Goal: Task Accomplishment & Management: Manage account settings

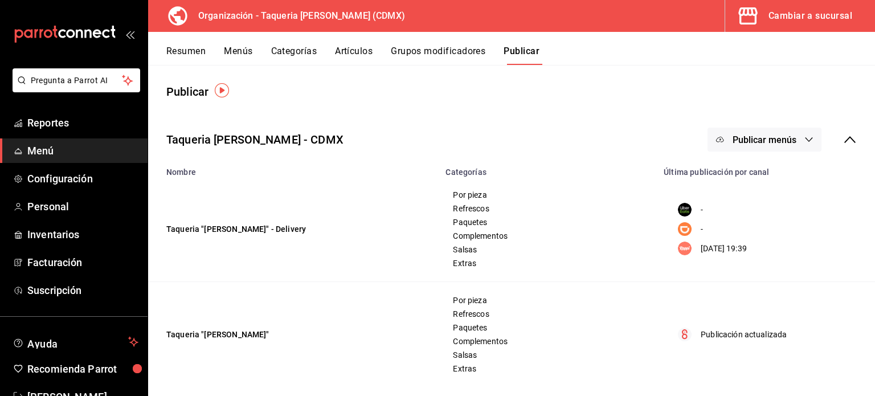
click at [341, 55] on button "Artículos" at bounding box center [354, 55] width 38 height 19
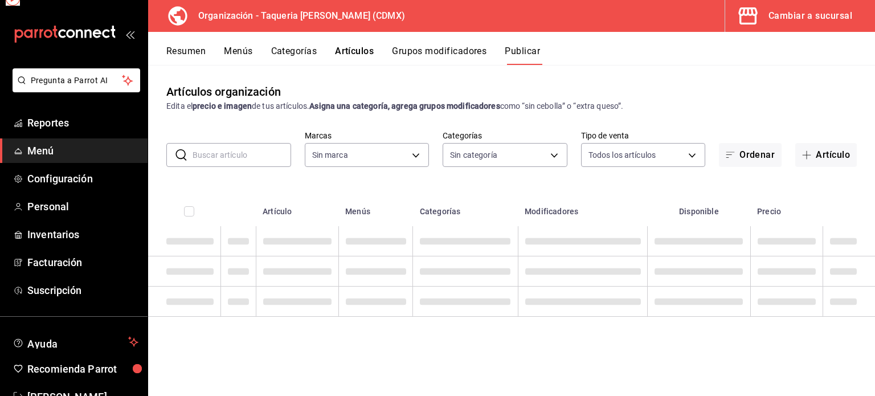
type input "6420383b-8504-466e-b8e1-7ad85ed98961"
type input "ed9b51ba-9b42-42bb-a1bf-61966d11c073,8f5feebf-6ecb-4b31-b74b-0a8d4b97d945,0bf33…"
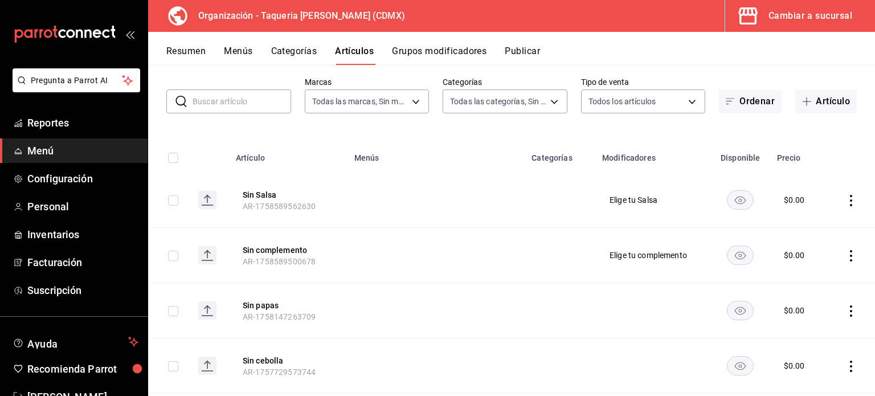
scroll to position [54, 0]
click at [239, 106] on input "text" at bounding box center [242, 100] width 99 height 23
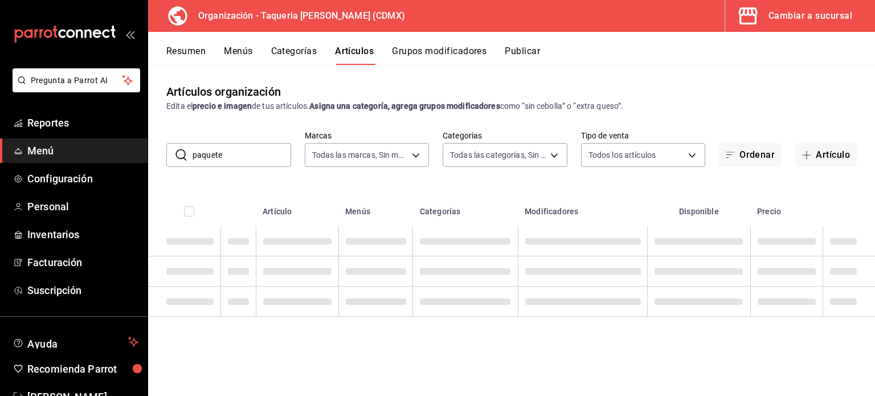
scroll to position [0, 0]
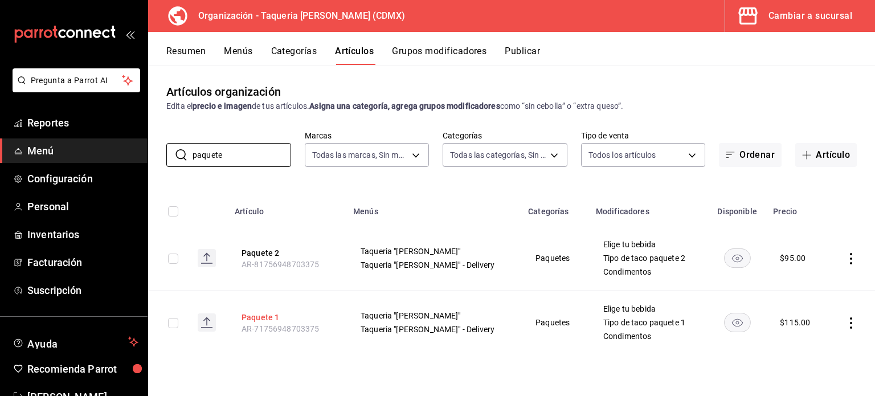
type input "paquete"
click at [268, 320] on button "Paquete 1" at bounding box center [287, 317] width 91 height 11
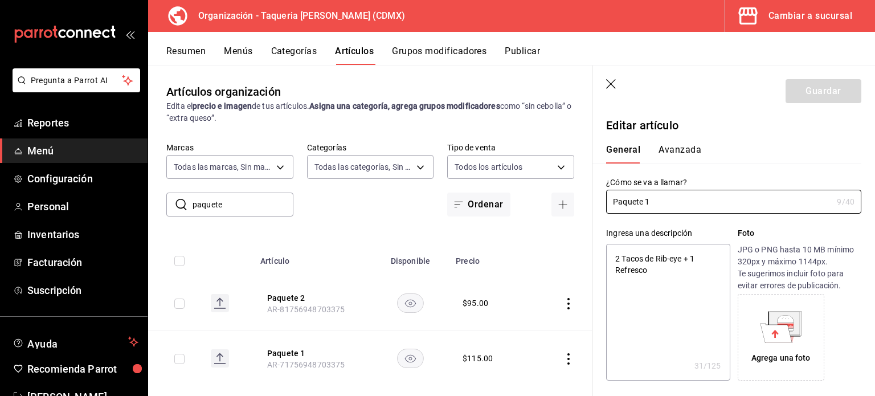
click at [284, 308] on span "AR-81756948703375" at bounding box center [306, 309] width 78 height 9
click at [293, 296] on button "Paquete 2" at bounding box center [312, 297] width 91 height 11
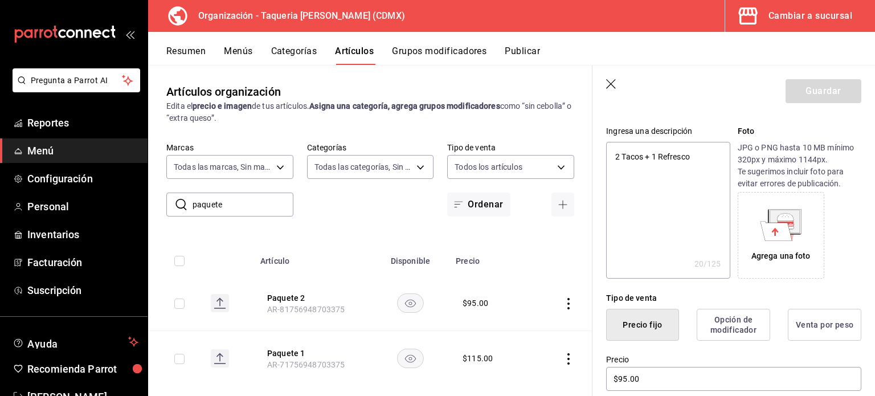
scroll to position [103, 0]
click at [800, 239] on div "Agrega una foto" at bounding box center [781, 234] width 81 height 81
click at [800, 223] on div "Agrega una foto" at bounding box center [781, 234] width 81 height 81
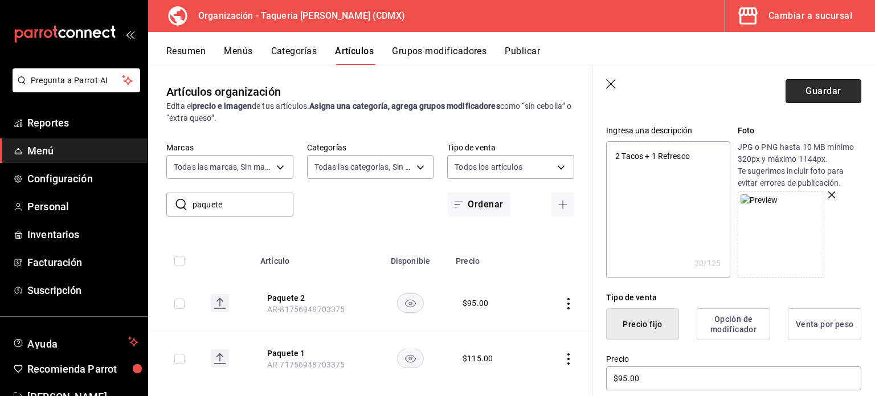
click at [818, 98] on button "Guardar" at bounding box center [824, 91] width 76 height 24
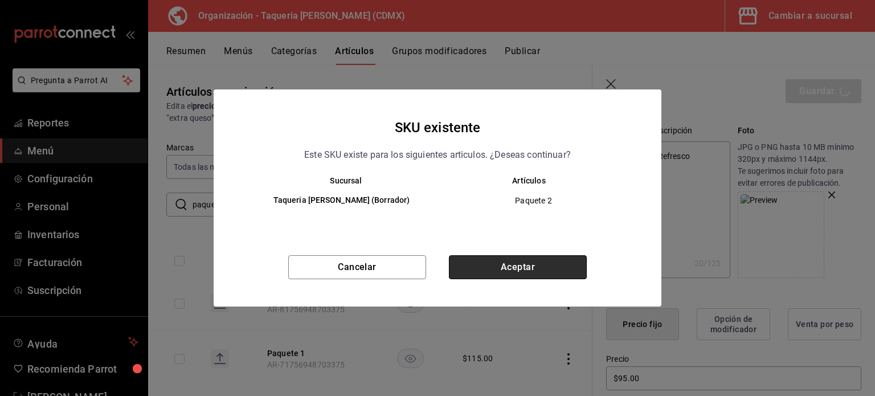
click at [536, 269] on button "Aceptar" at bounding box center [518, 267] width 138 height 24
type textarea "x"
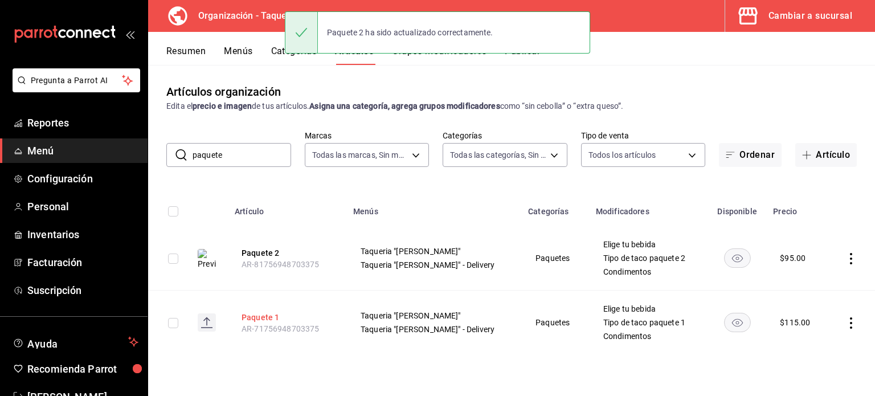
click at [271, 313] on button "Paquete 1" at bounding box center [287, 317] width 91 height 11
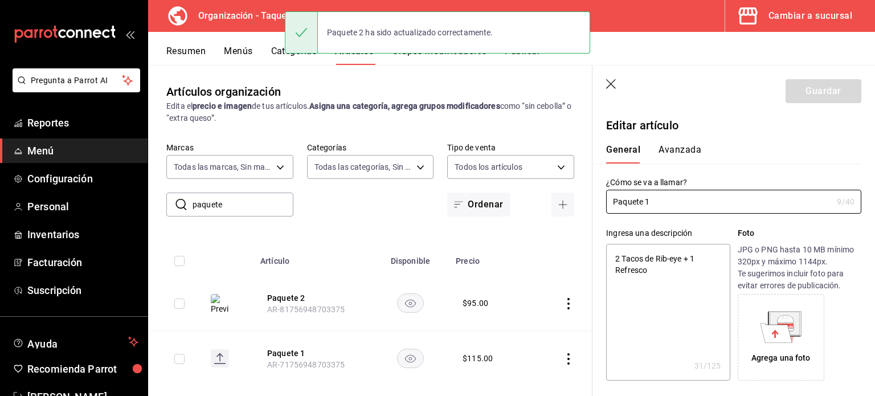
type textarea "x"
type input "$115.00"
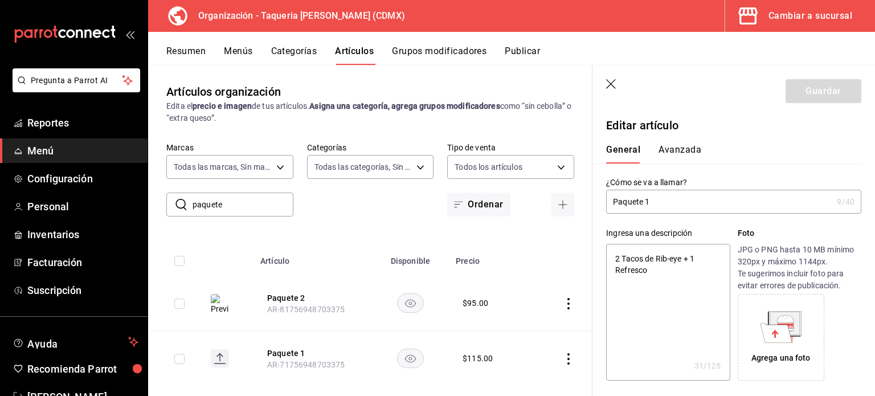
click at [784, 337] on icon at bounding box center [777, 332] width 32 height 19
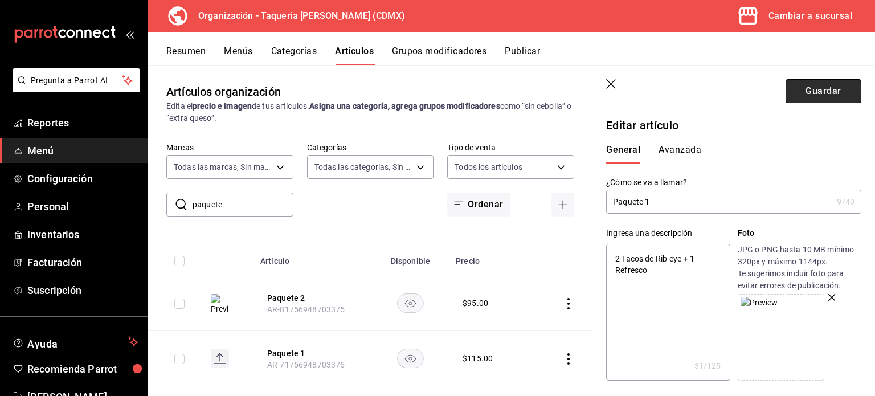
click at [828, 84] on button "Guardar" at bounding box center [824, 91] width 76 height 24
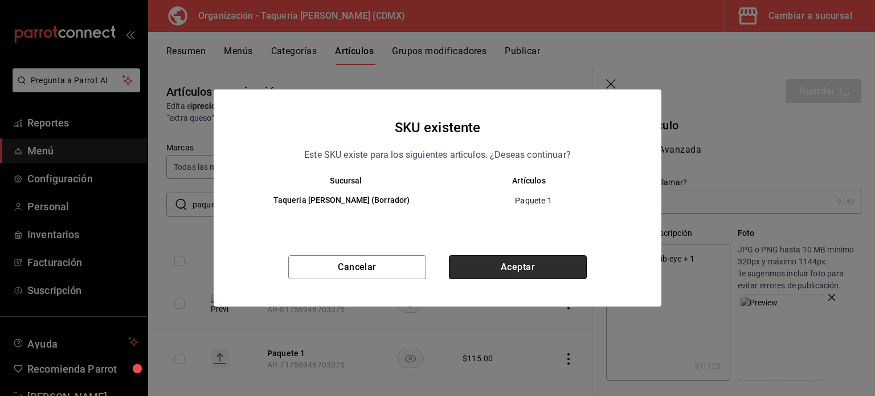
click at [564, 264] on button "Aceptar" at bounding box center [518, 267] width 138 height 24
type textarea "x"
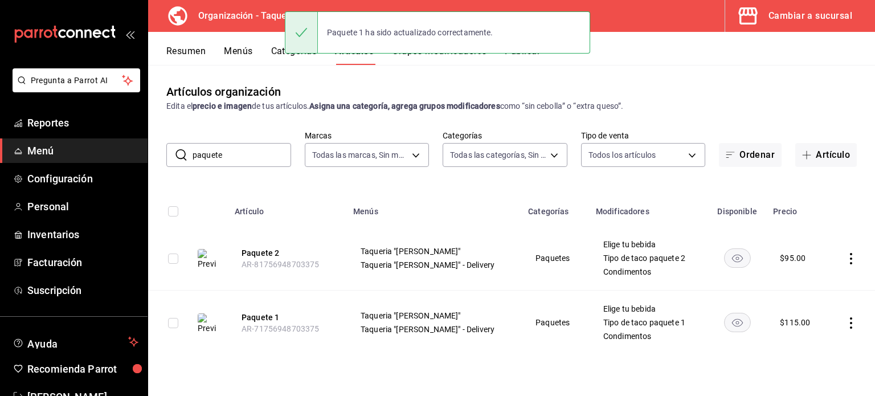
click at [240, 155] on input "paquete" at bounding box center [242, 155] width 99 height 23
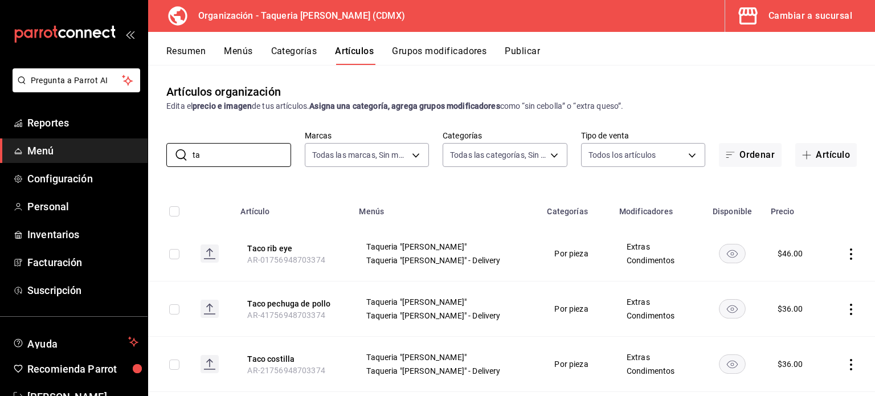
type input "t"
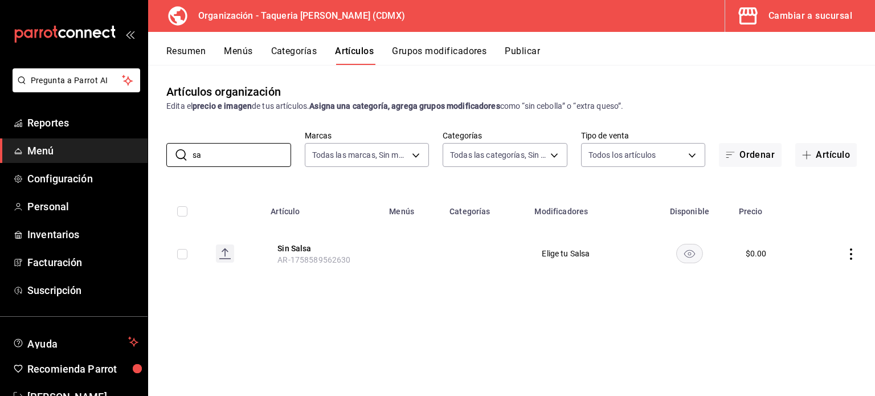
type input "s"
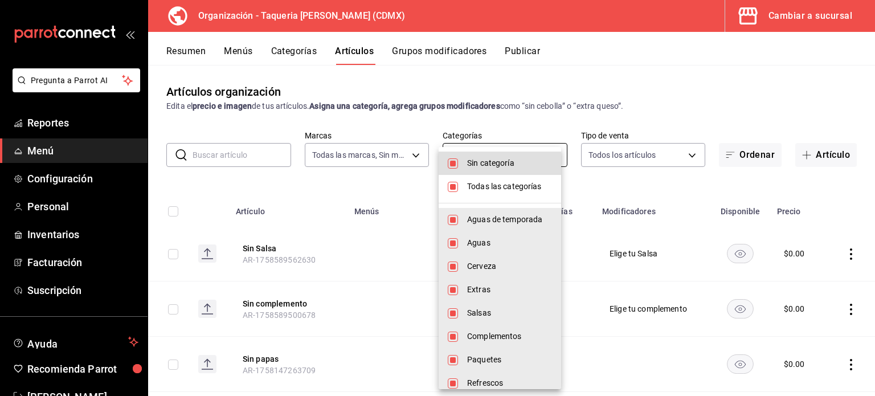
click at [513, 155] on body "Pregunta a Parrot AI Reportes Menú Configuración Personal Inventarios Facturaci…" at bounding box center [437, 198] width 875 height 396
click at [457, 166] on input "checkbox" at bounding box center [453, 163] width 10 height 10
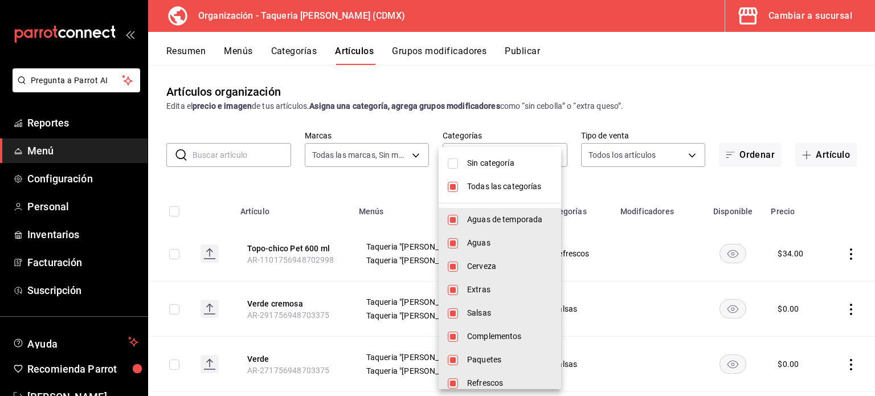
click at [457, 166] on input "checkbox" at bounding box center [453, 163] width 10 height 10
checkbox input "true"
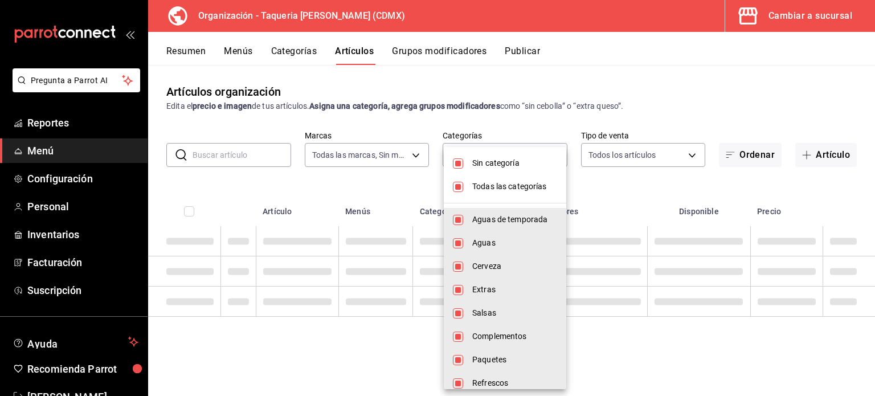
click at [459, 184] on li "Todas las categorías" at bounding box center [505, 186] width 123 height 23
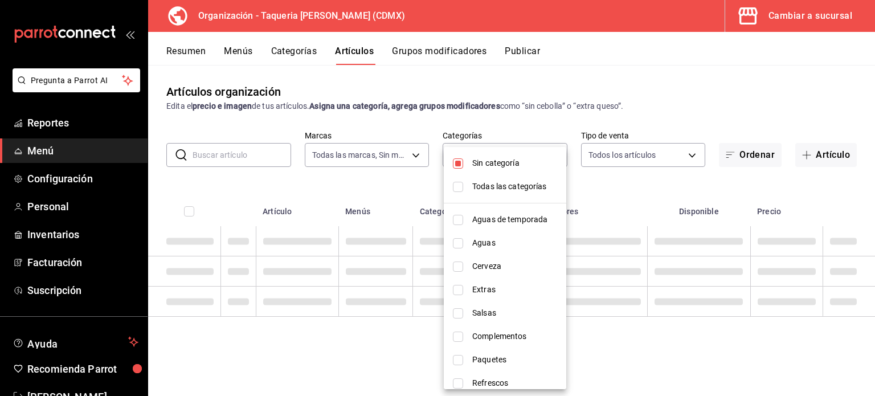
checkbox input "false"
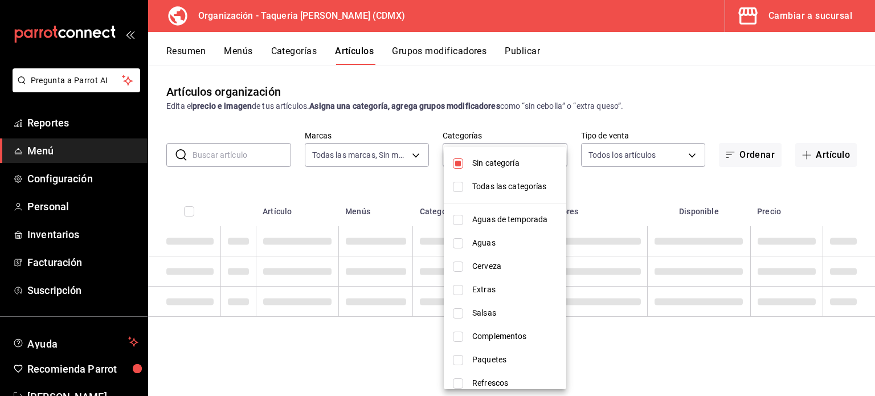
checkbox input "false"
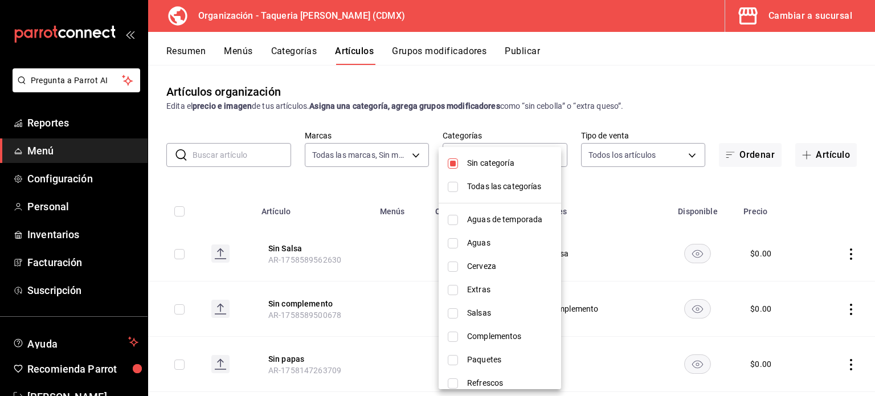
click at [455, 166] on input "checkbox" at bounding box center [453, 163] width 10 height 10
checkbox input "false"
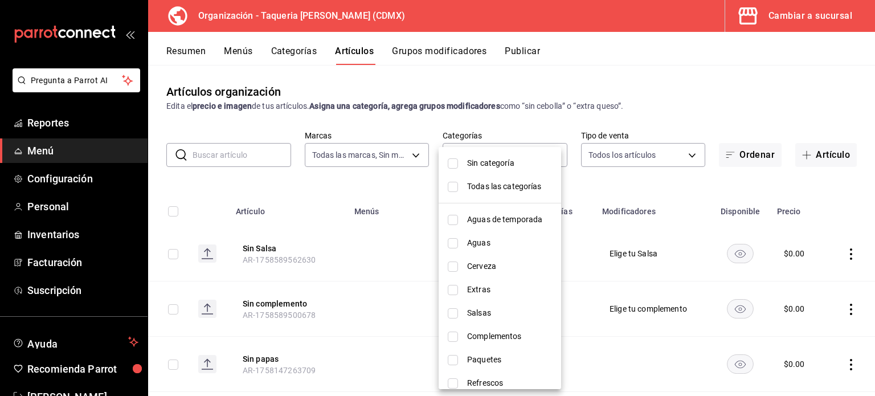
click at [479, 302] on li "Salsas" at bounding box center [500, 313] width 123 height 23
type input "65b5a279-a1d5-4488-bda9-36b3a5fe84b9"
checkbox input "true"
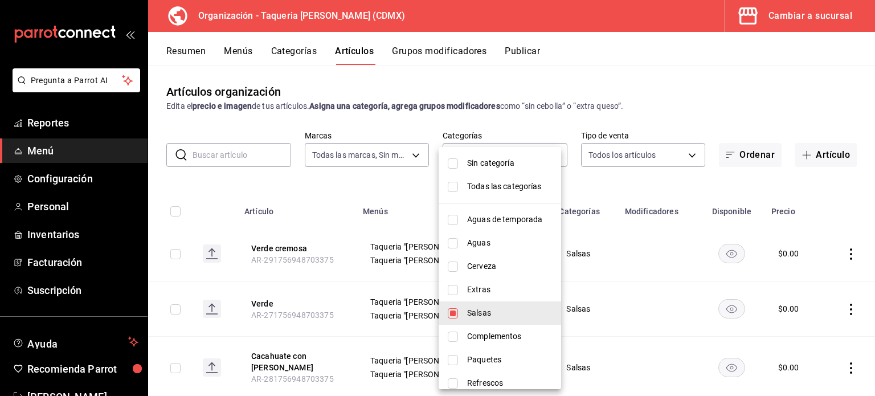
click at [322, 202] on div at bounding box center [437, 198] width 875 height 396
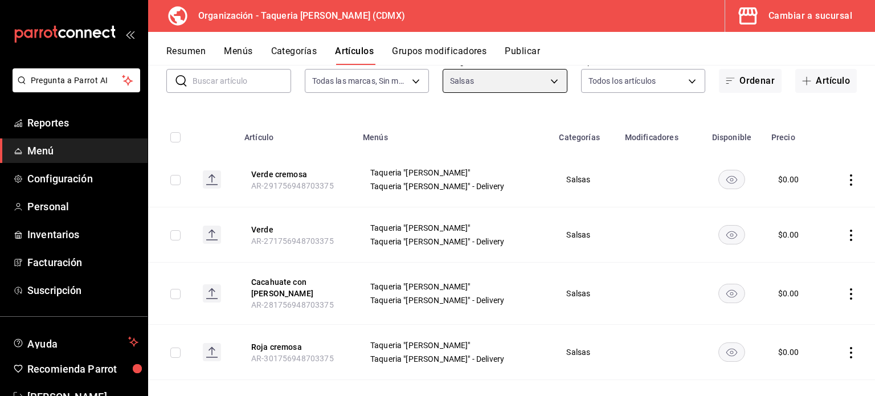
scroll to position [107, 0]
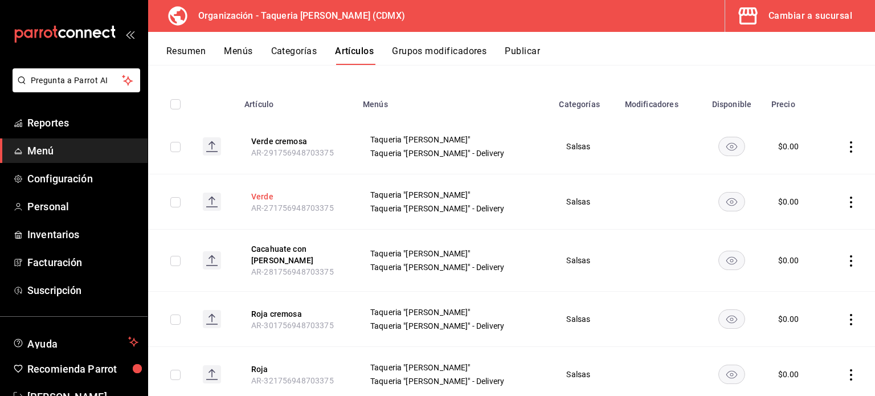
click at [267, 196] on button "Verde" at bounding box center [296, 196] width 91 height 11
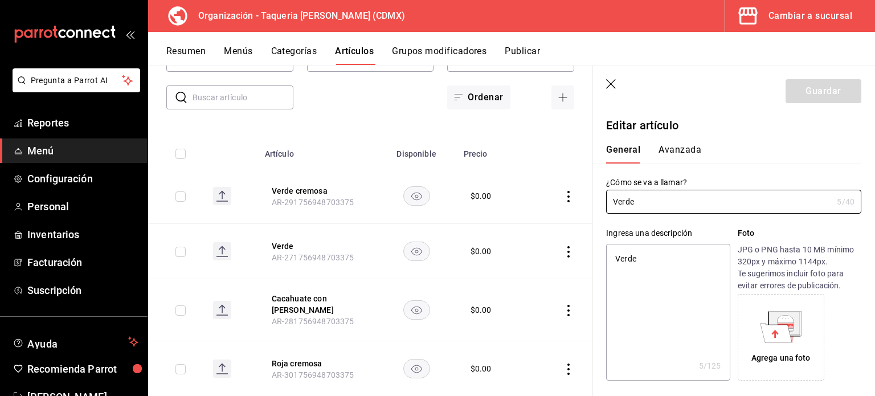
type textarea "x"
type input "$0.00"
click at [769, 350] on div "Agrega una foto" at bounding box center [781, 337] width 81 height 81
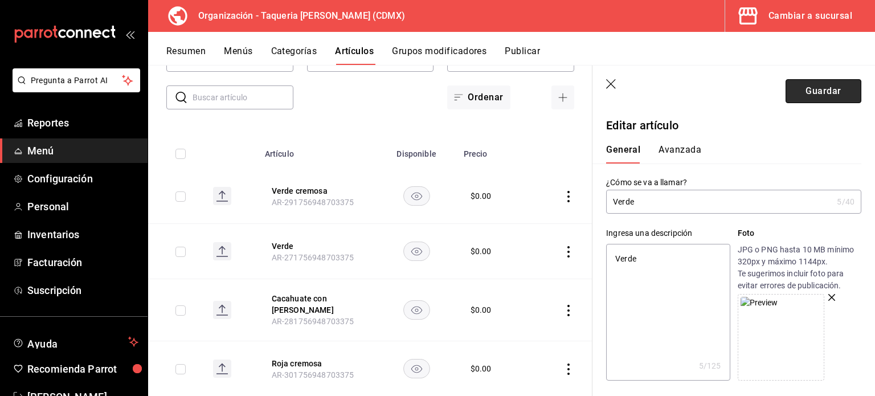
click at [812, 95] on button "Guardar" at bounding box center [824, 91] width 76 height 24
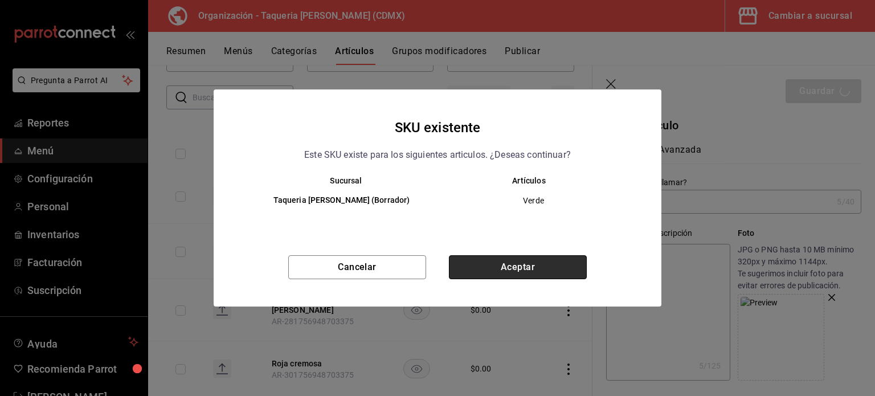
click at [536, 273] on button "Aceptar" at bounding box center [518, 267] width 138 height 24
type textarea "x"
type input "AR-1758682410951"
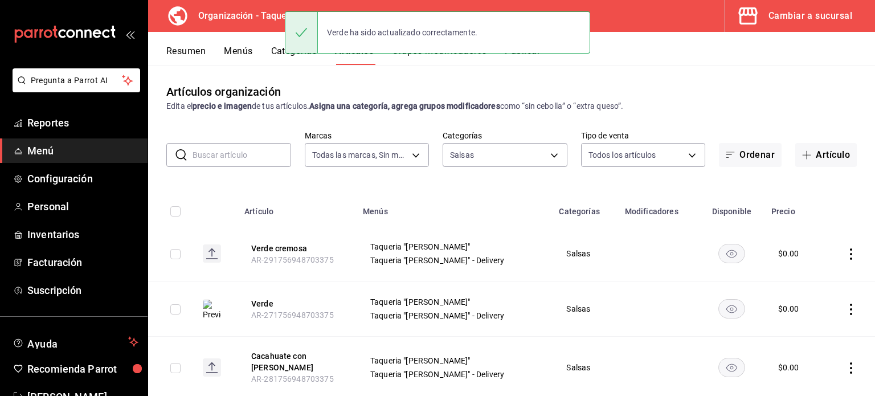
scroll to position [54, 0]
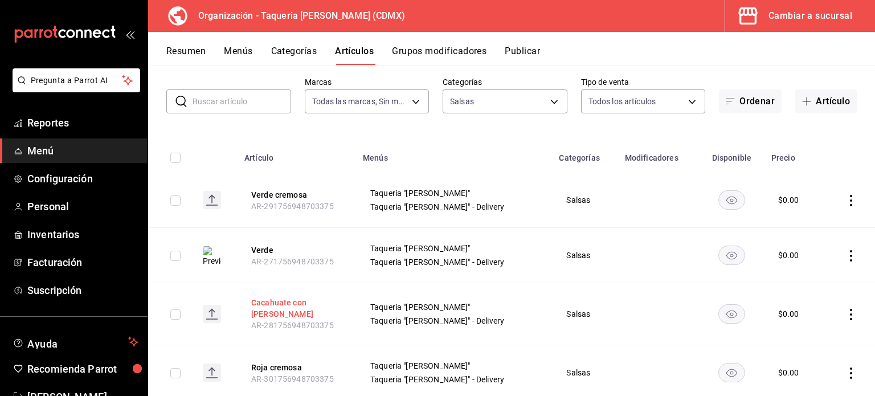
click at [283, 307] on button "Cacahuate con [PERSON_NAME]" at bounding box center [296, 308] width 91 height 23
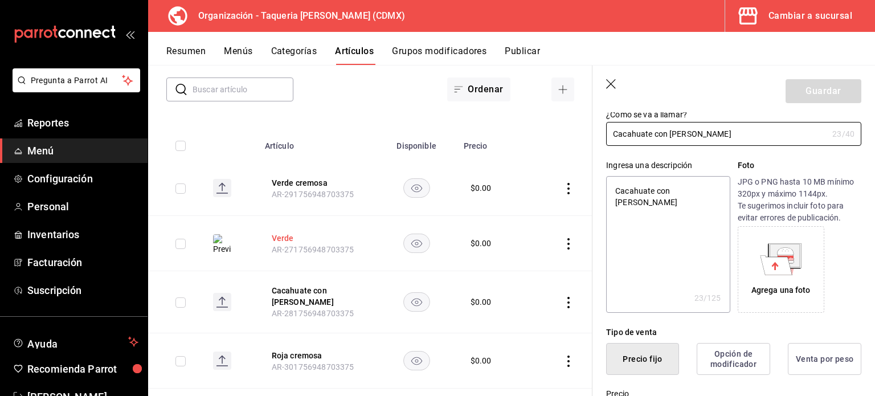
scroll to position [140, 0]
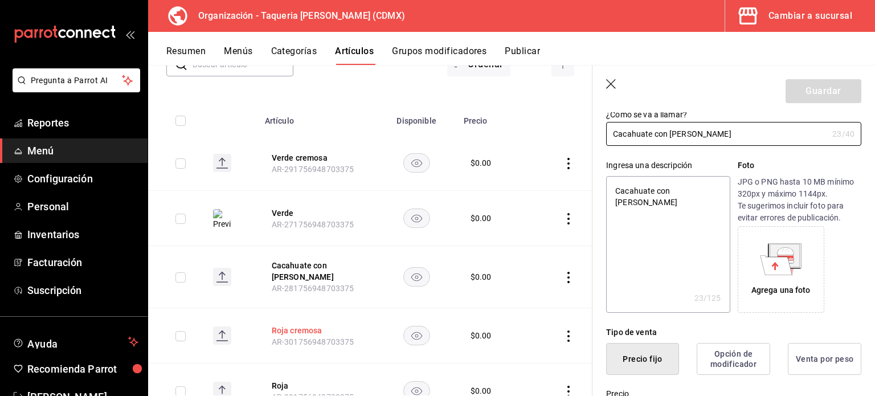
click at [296, 332] on button "Roja cremosa" at bounding box center [317, 330] width 91 height 11
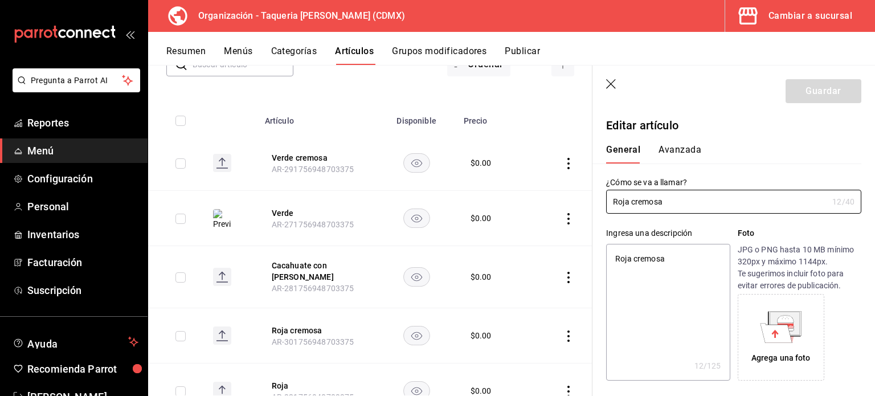
type textarea "x"
type input "$0.00"
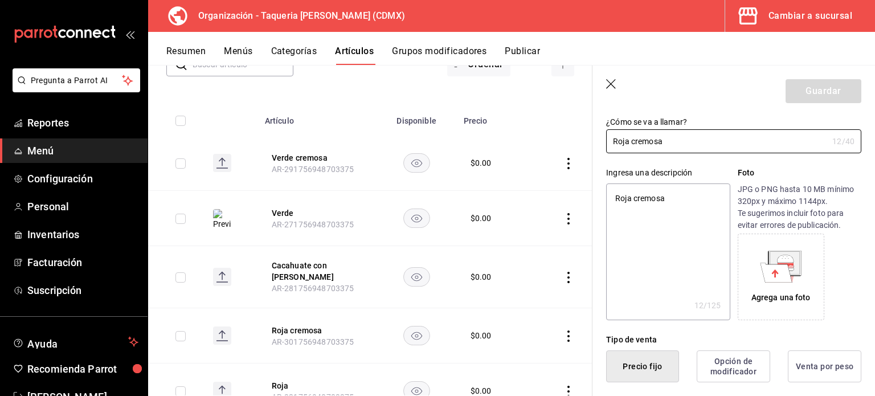
scroll to position [61, 0]
click at [780, 276] on icon at bounding box center [777, 271] width 32 height 19
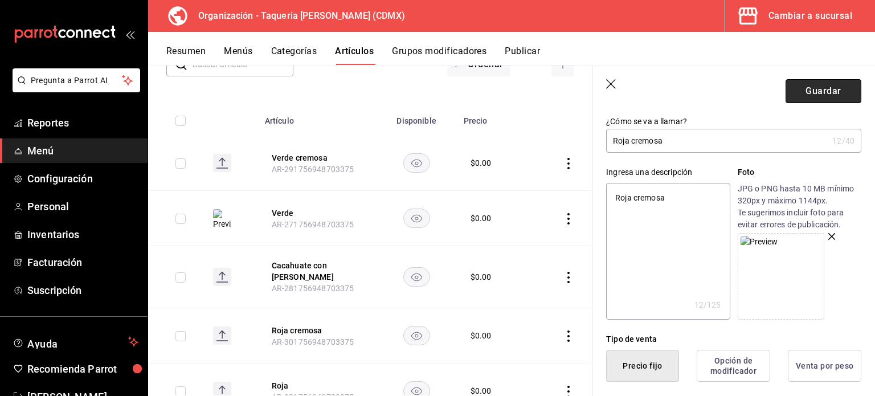
click at [804, 94] on button "Guardar" at bounding box center [824, 91] width 76 height 24
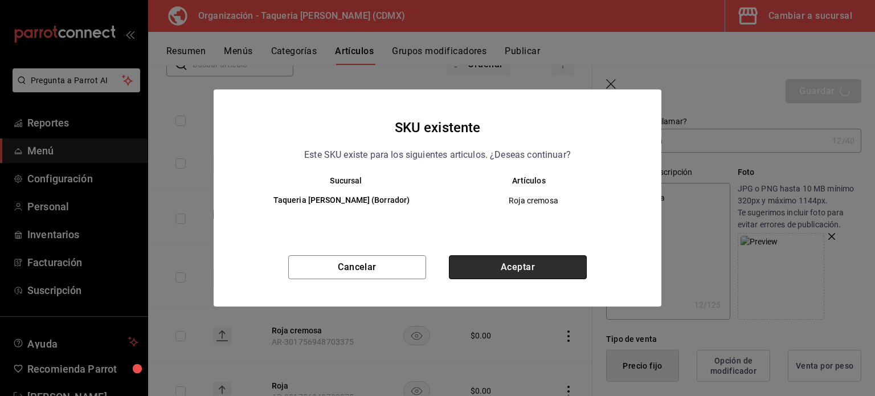
click at [495, 260] on button "Aceptar" at bounding box center [518, 267] width 138 height 24
type textarea "x"
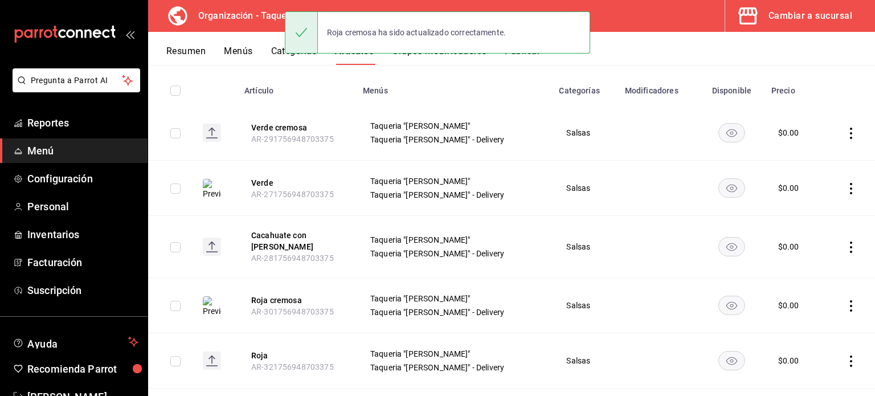
scroll to position [120, 0]
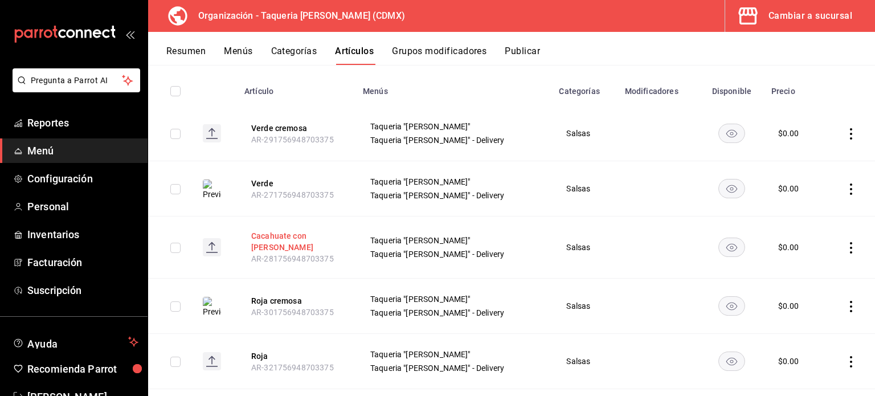
click at [263, 245] on button "Cacahuate con [PERSON_NAME]" at bounding box center [296, 241] width 91 height 23
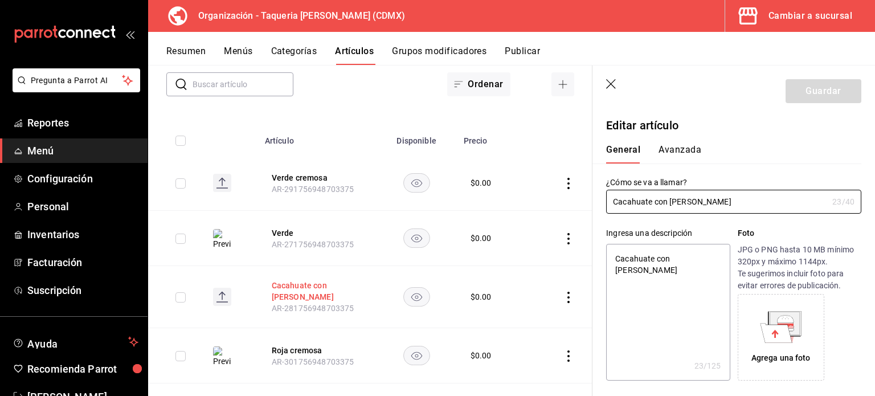
click at [294, 290] on button "Cacahuate con [PERSON_NAME]" at bounding box center [317, 291] width 91 height 23
click at [811, 355] on div "Agrega una foto" at bounding box center [781, 337] width 81 height 81
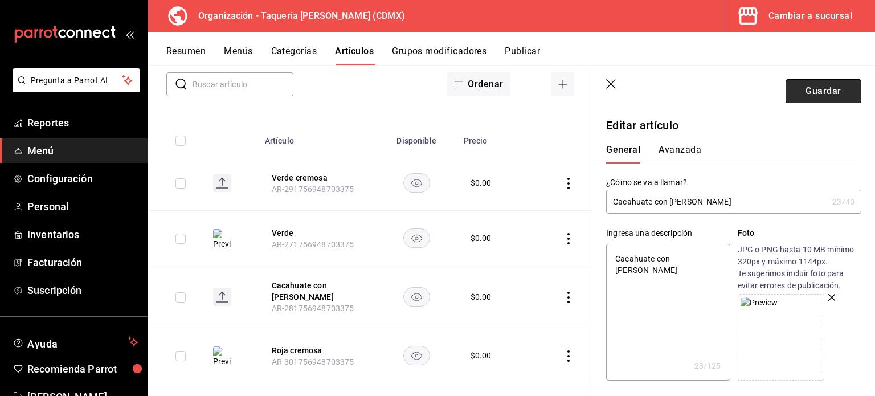
click at [798, 96] on button "Guardar" at bounding box center [824, 91] width 76 height 24
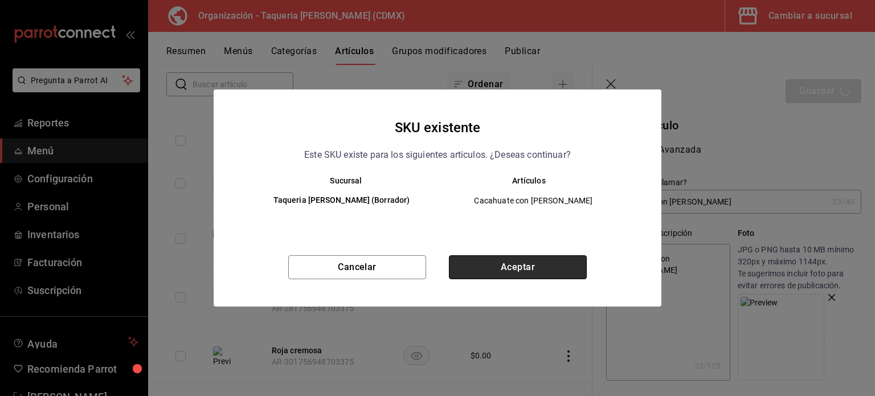
click at [539, 269] on button "Aceptar" at bounding box center [518, 267] width 138 height 24
type textarea "x"
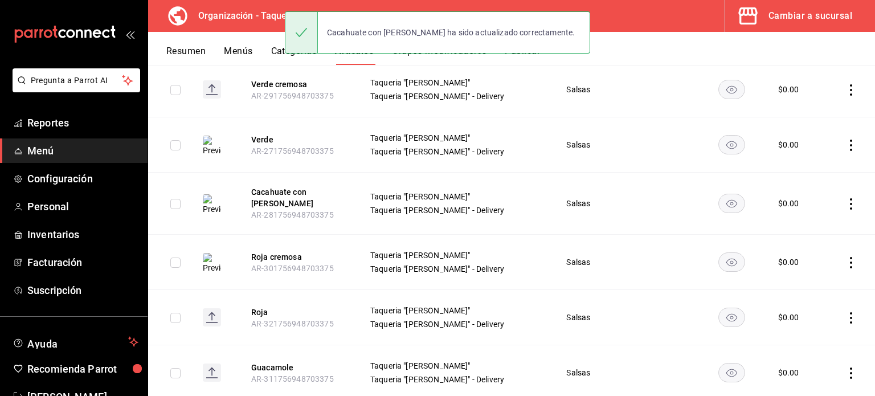
scroll to position [195, 0]
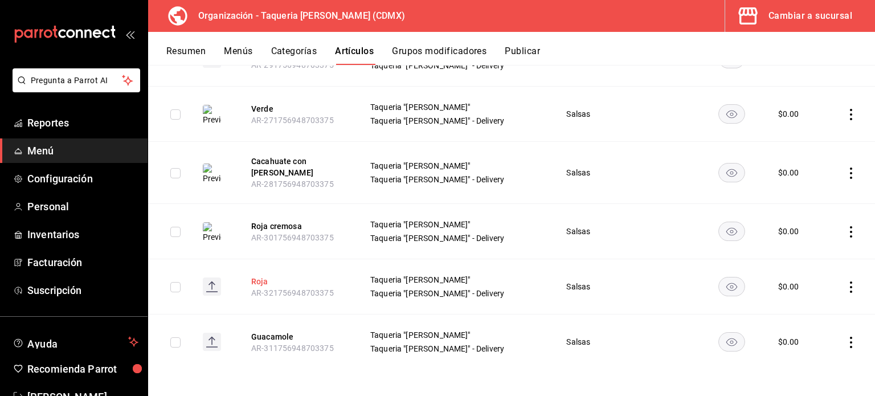
click at [270, 282] on button "Roja" at bounding box center [296, 281] width 91 height 11
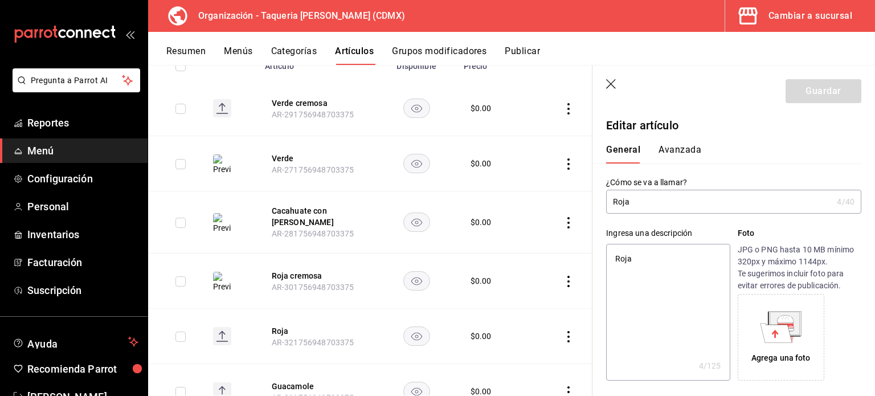
click at [781, 317] on icon at bounding box center [785, 318] width 17 height 7
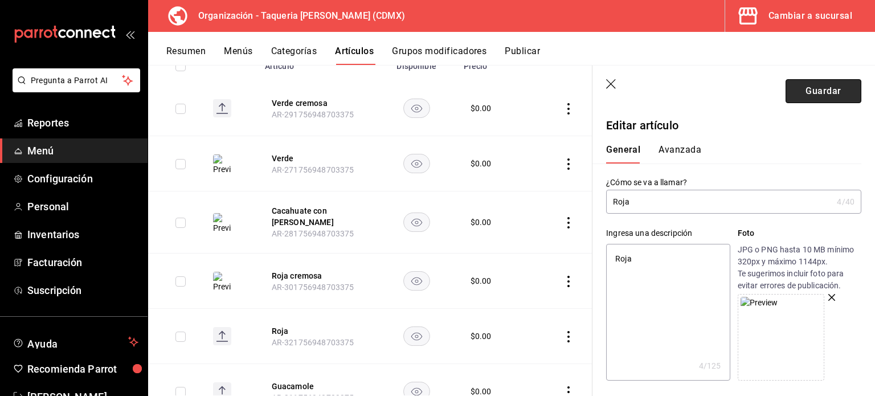
click at [821, 89] on button "Guardar" at bounding box center [824, 91] width 76 height 24
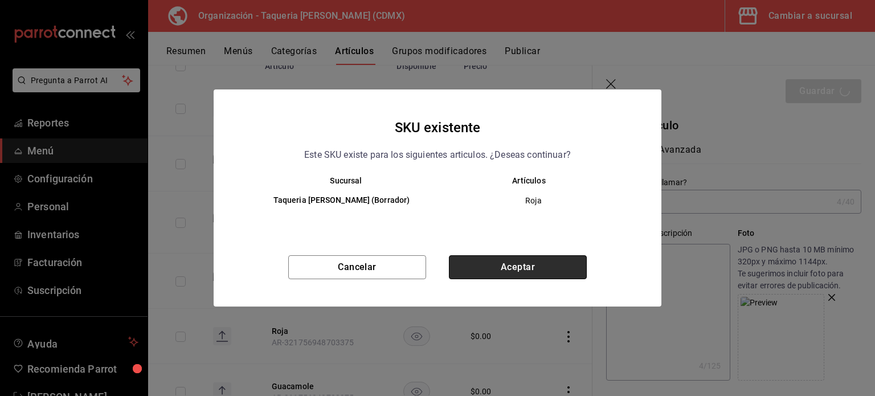
click at [536, 265] on button "Aceptar" at bounding box center [518, 267] width 138 height 24
type textarea "x"
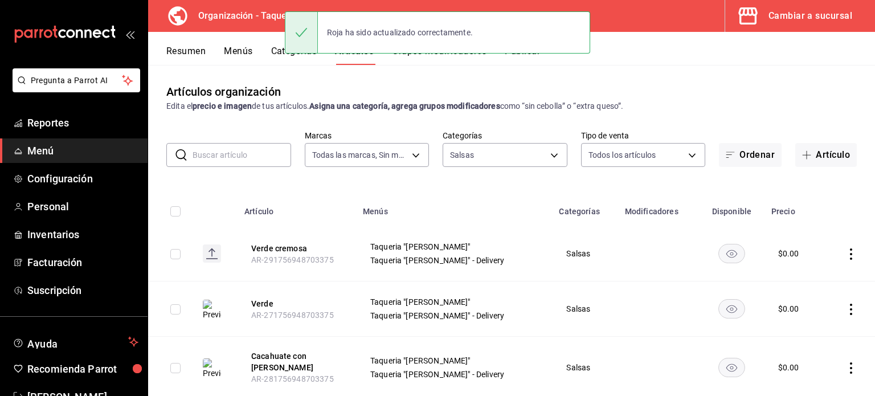
scroll to position [195, 0]
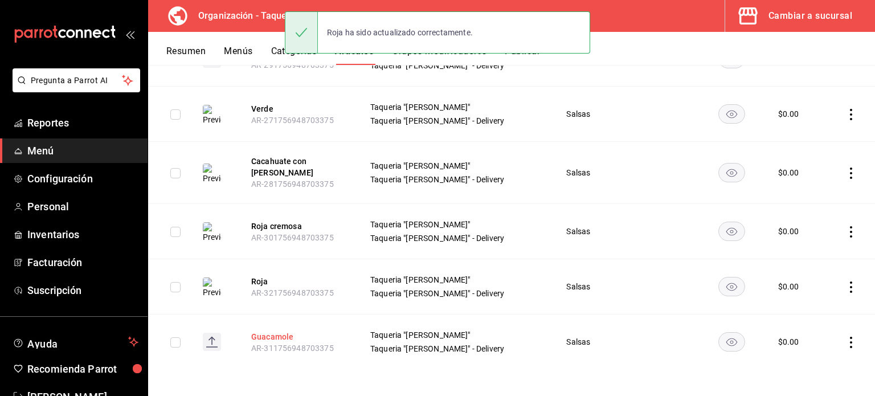
click at [287, 341] on button "Guacamole" at bounding box center [296, 336] width 91 height 11
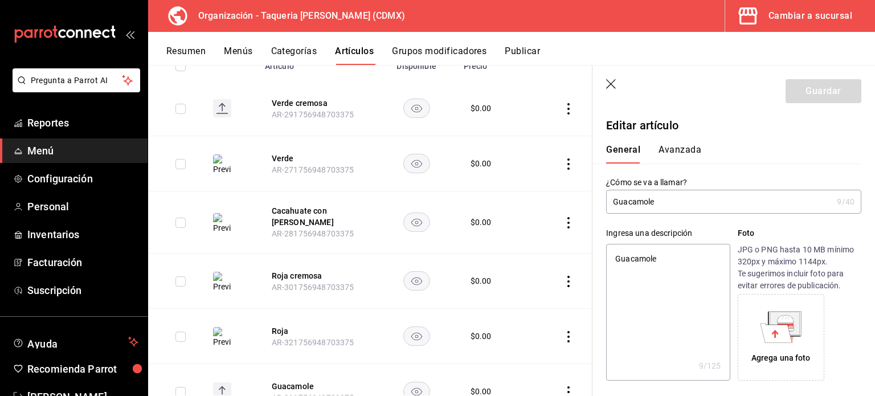
click at [797, 337] on icon at bounding box center [781, 327] width 42 height 32
click at [760, 317] on icon at bounding box center [781, 327] width 42 height 32
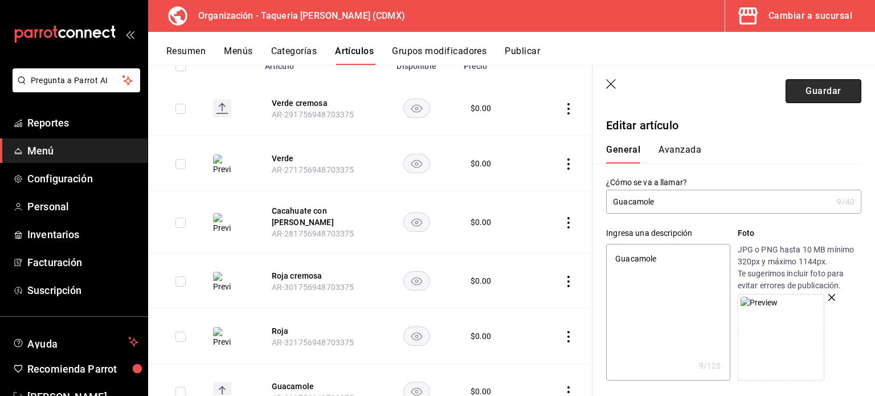
click at [806, 94] on button "Guardar" at bounding box center [824, 91] width 76 height 24
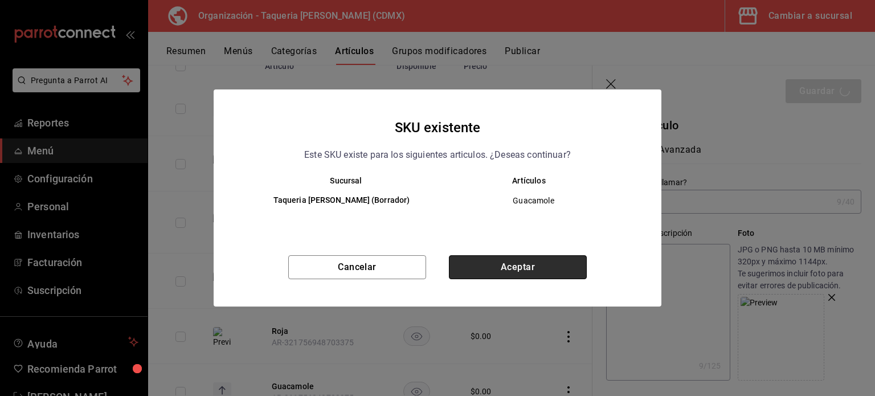
click at [508, 264] on button "Aceptar" at bounding box center [518, 267] width 138 height 24
type textarea "x"
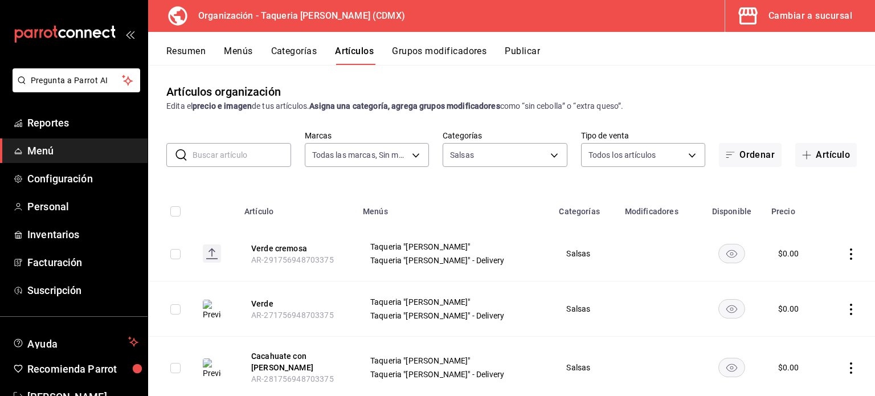
click at [226, 161] on input "text" at bounding box center [242, 155] width 99 height 23
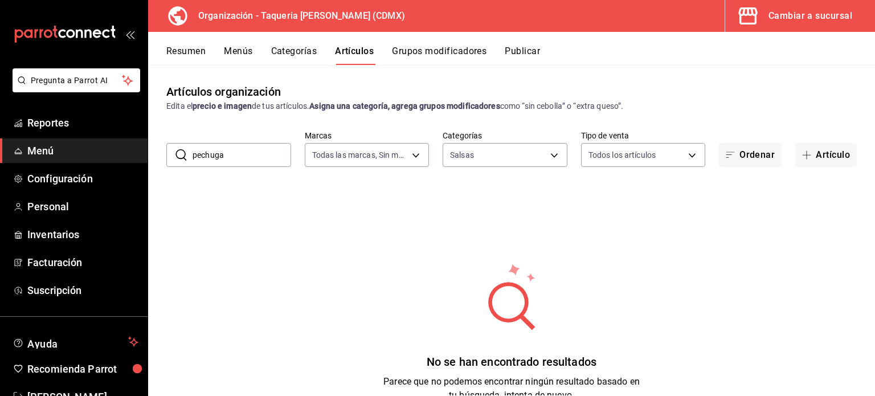
click at [217, 164] on input "pechuga" at bounding box center [242, 155] width 99 height 23
type input "pechuga"
click at [511, 155] on body "Pregunta a Parrot AI Reportes Menú Configuración Personal Inventarios Facturaci…" at bounding box center [437, 198] width 875 height 396
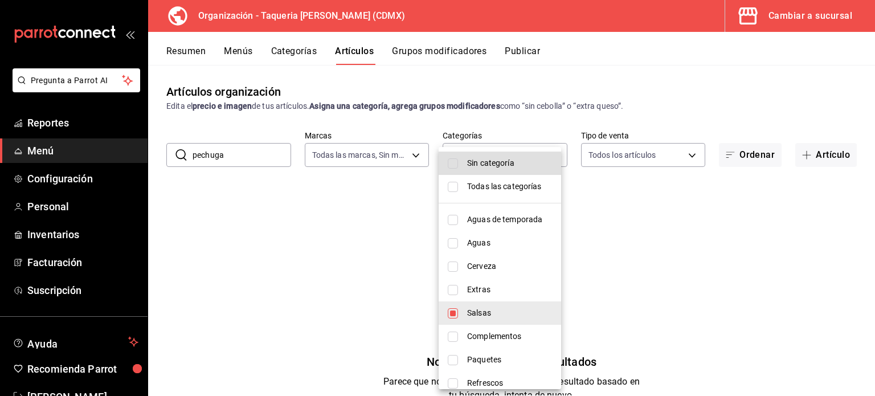
click at [483, 186] on span "Todas las categorías" at bounding box center [509, 187] width 85 height 12
type input "ed9b51ba-9b42-42bb-a1bf-61966d11c073,8f5feebf-6ecb-4b31-b74b-0a8d4b97d945,0bf33…"
checkbox input "true"
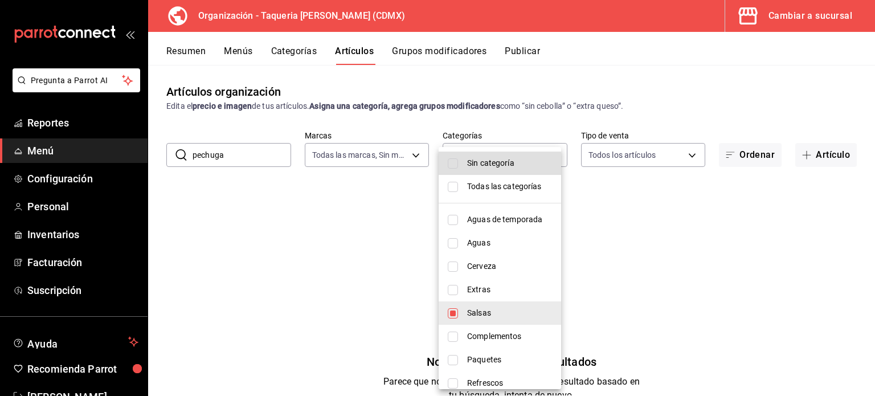
checkbox input "true"
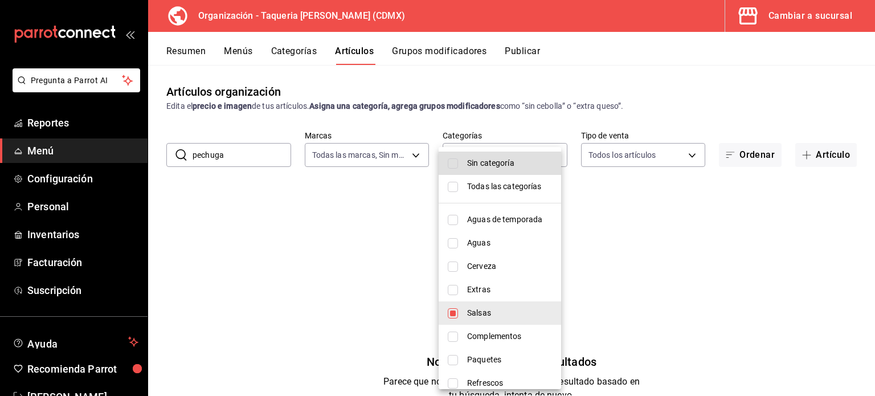
checkbox input "true"
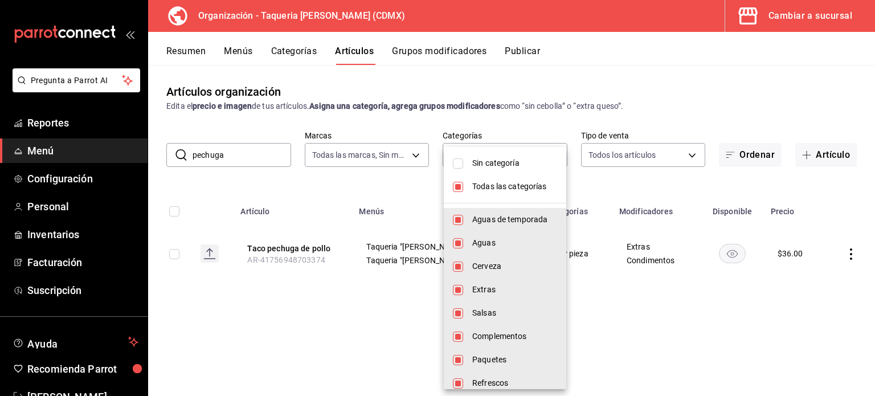
click at [459, 158] on input "checkbox" at bounding box center [458, 163] width 10 height 10
checkbox input "true"
click at [347, 209] on div at bounding box center [437, 198] width 875 height 396
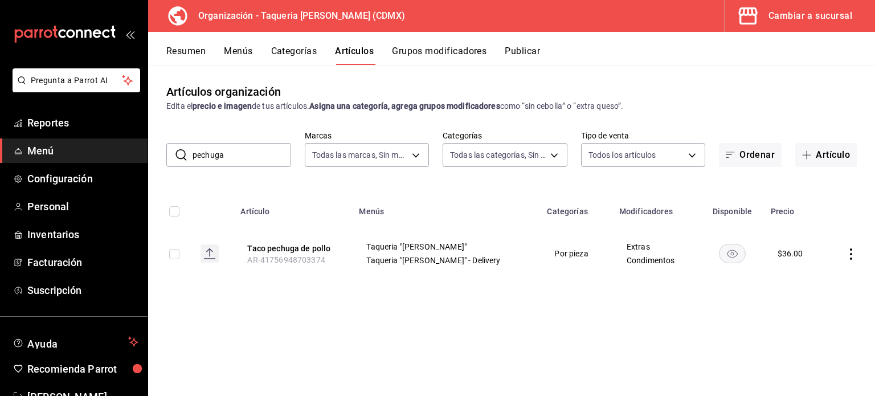
click at [230, 157] on input "pechuga" at bounding box center [242, 155] width 99 height 23
click at [319, 253] on button "Taco pechuga de pollo" at bounding box center [292, 248] width 91 height 11
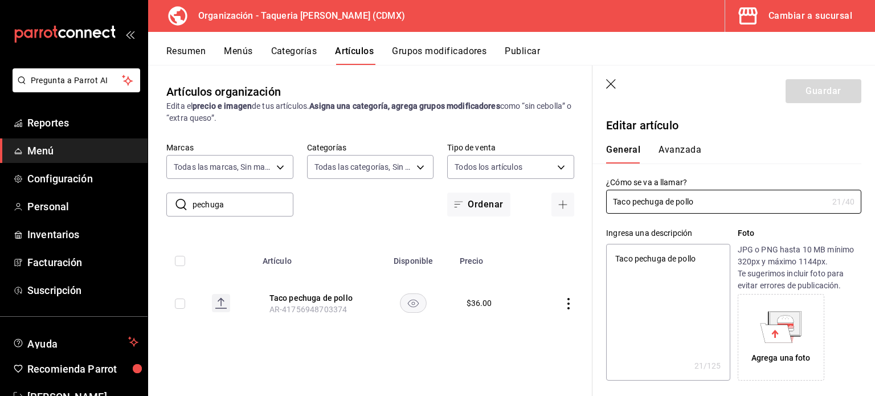
click at [777, 318] on icon at bounding box center [785, 318] width 17 height 7
click at [805, 323] on div "Agrega una foto" at bounding box center [781, 337] width 81 height 81
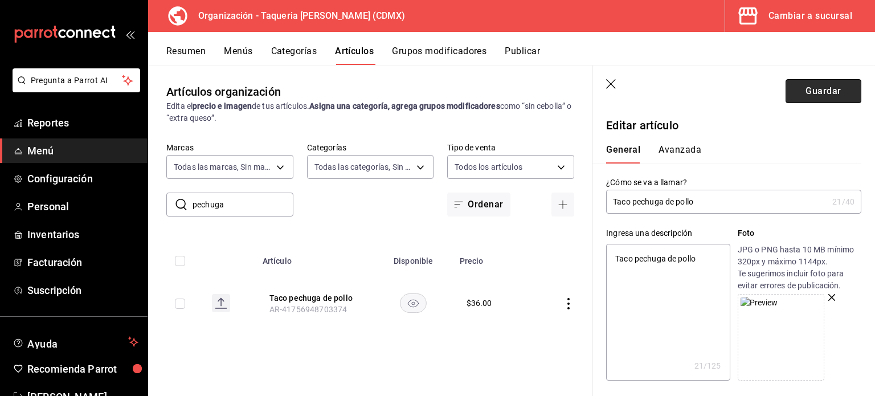
click at [809, 97] on button "Guardar" at bounding box center [824, 91] width 76 height 24
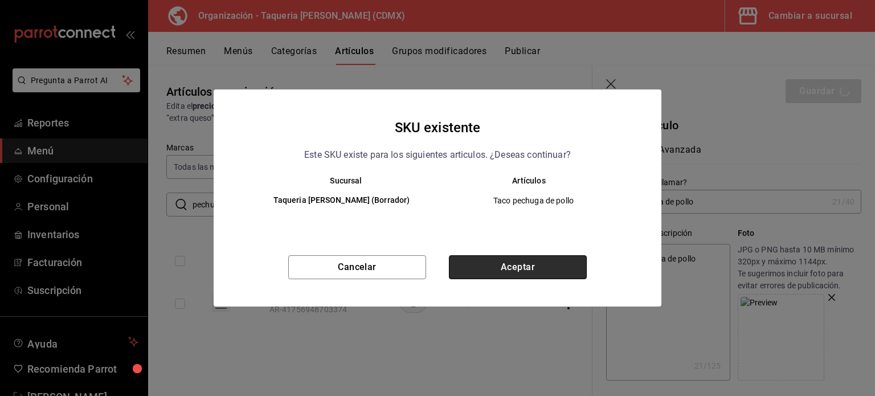
click at [497, 266] on button "Aceptar" at bounding box center [518, 267] width 138 height 24
type textarea "x"
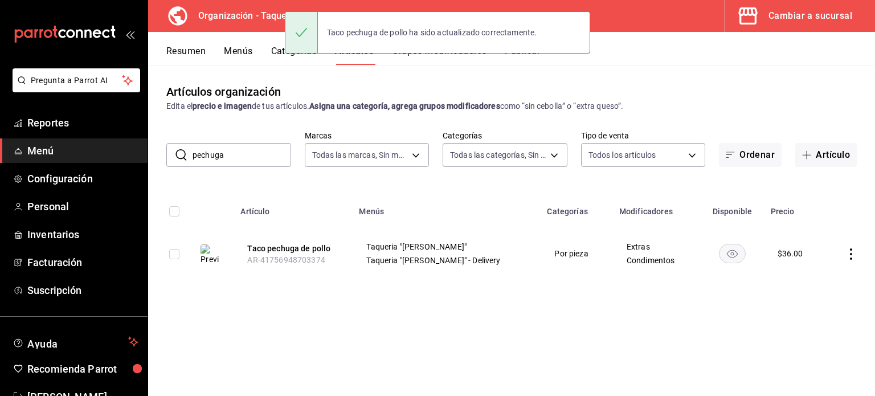
click at [244, 158] on input "pechuga" at bounding box center [242, 155] width 99 height 23
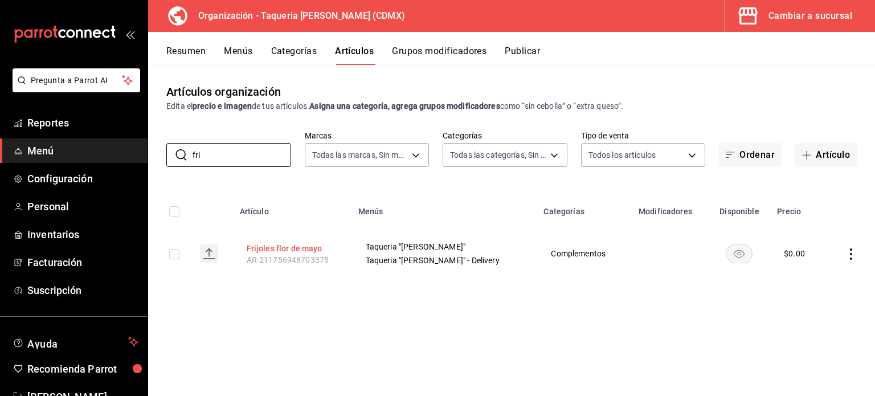
type input "fri"
click at [317, 247] on button "Frijoles flor de mayo" at bounding box center [292, 248] width 91 height 11
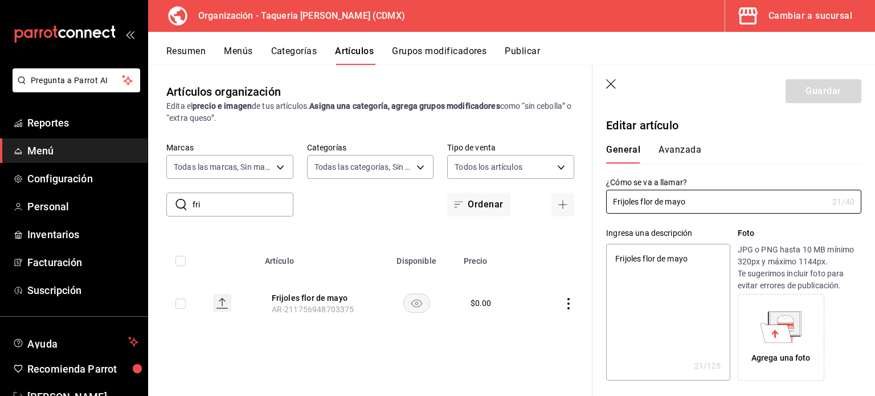
click at [780, 311] on icon at bounding box center [785, 323] width 32 height 25
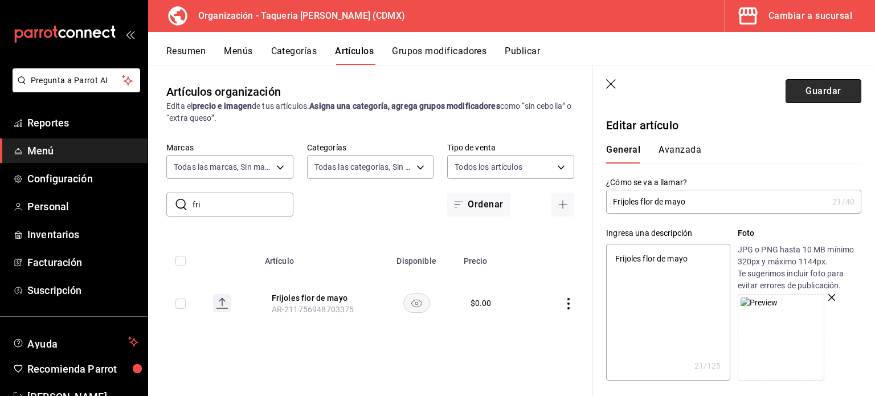
click at [830, 85] on button "Guardar" at bounding box center [824, 91] width 76 height 24
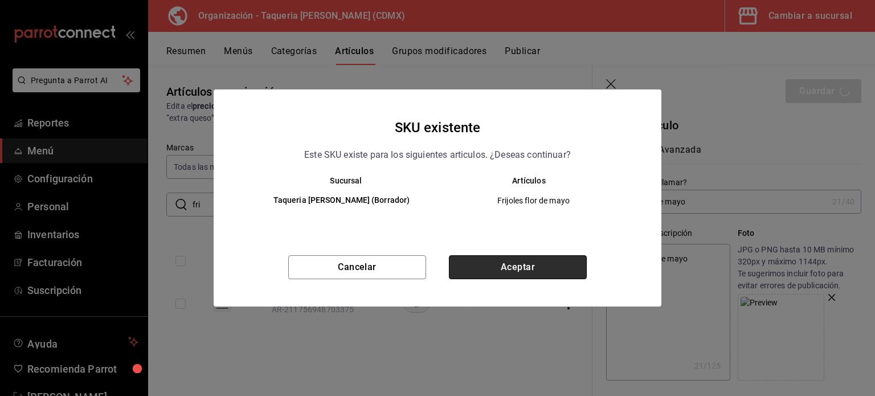
click at [521, 266] on button "Aceptar" at bounding box center [518, 267] width 138 height 24
type textarea "x"
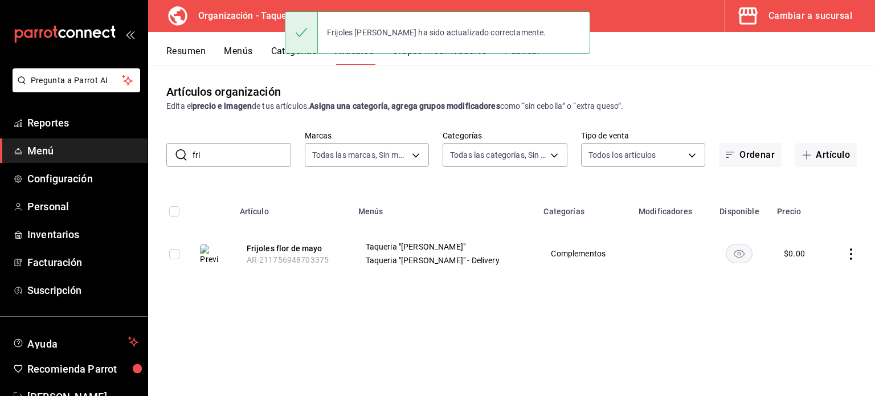
click at [245, 160] on input "fri" at bounding box center [242, 155] width 99 height 23
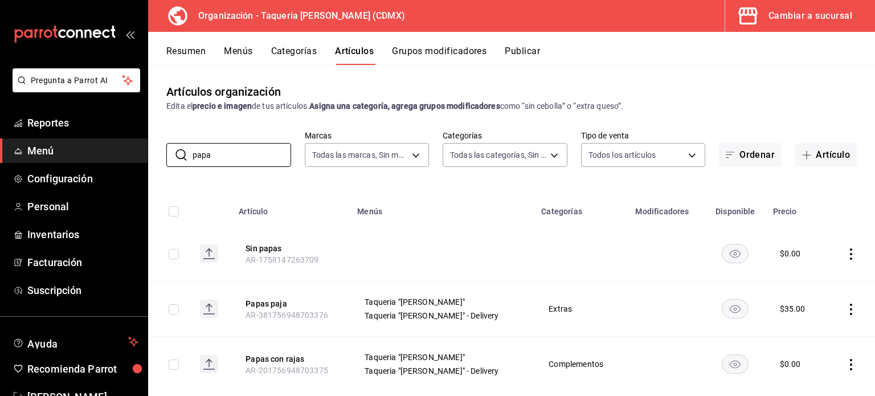
scroll to position [23, 0]
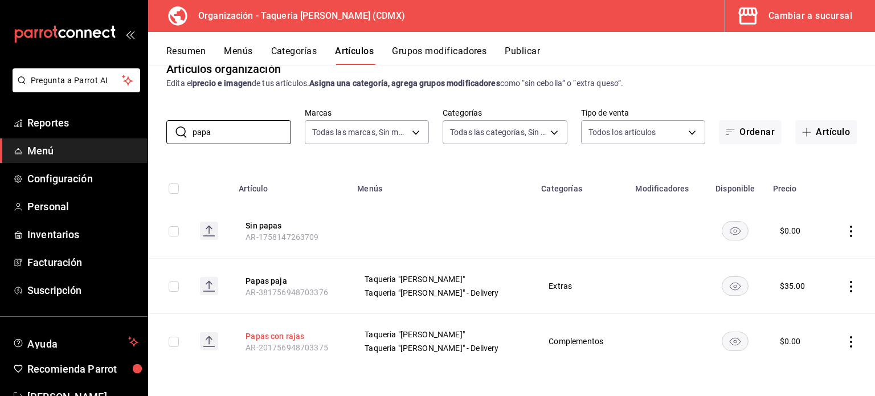
type input "papa"
click at [290, 332] on button "Papas con rajas" at bounding box center [291, 336] width 91 height 11
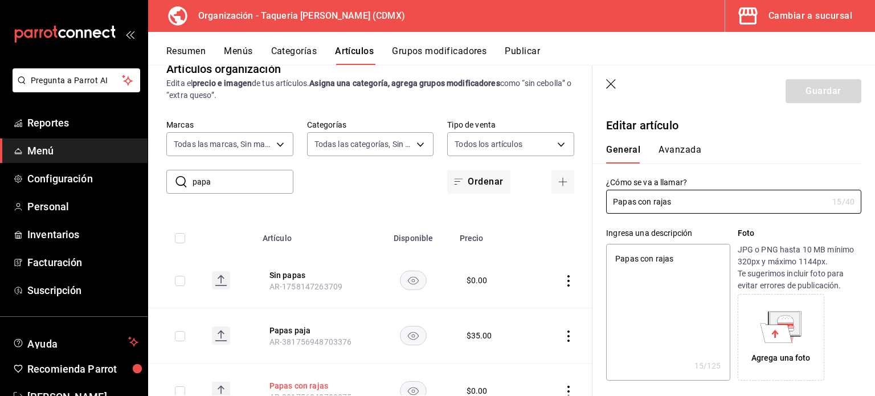
type textarea "x"
type input "$0.00"
click at [777, 323] on icon at bounding box center [785, 318] width 17 height 7
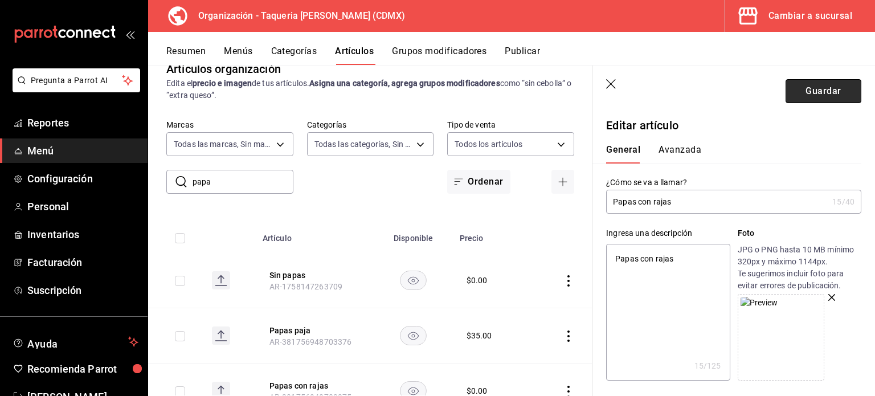
click at [833, 84] on button "Guardar" at bounding box center [824, 91] width 76 height 24
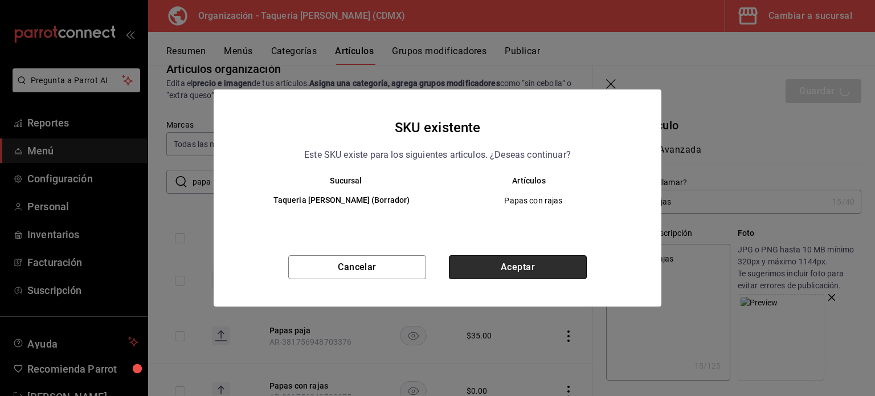
click at [510, 267] on button "Aceptar" at bounding box center [518, 267] width 138 height 24
type textarea "x"
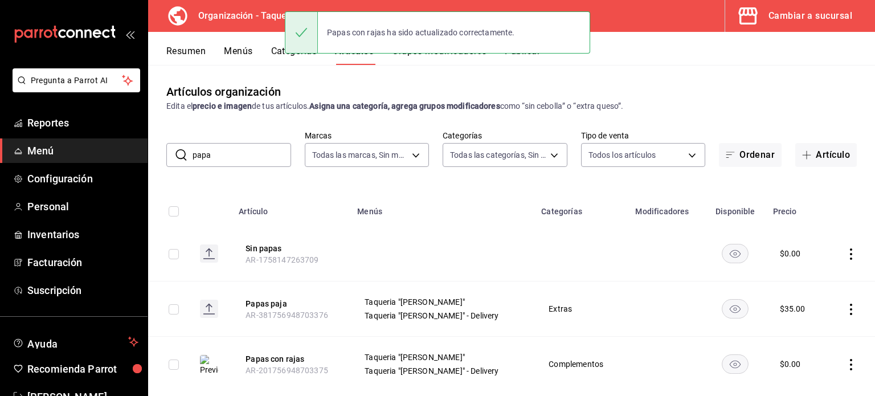
click at [612, 276] on td at bounding box center [582, 253] width 94 height 55
click at [231, 159] on input "papa" at bounding box center [242, 155] width 99 height 23
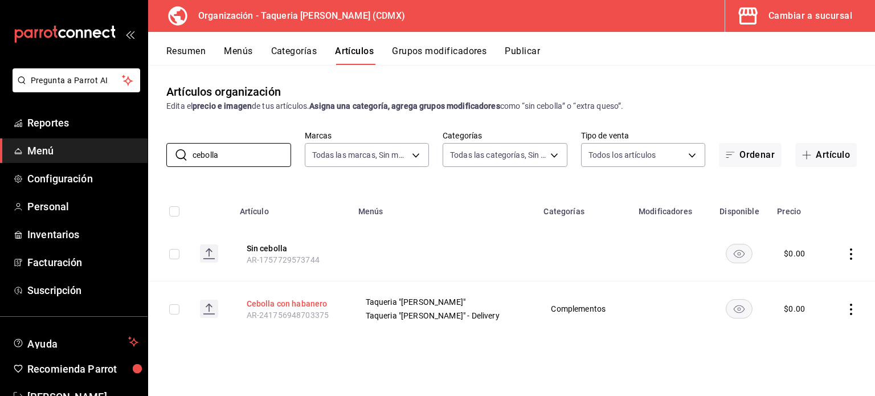
type input "cebolla"
click at [316, 303] on button "Cebolla con habanero" at bounding box center [292, 303] width 91 height 11
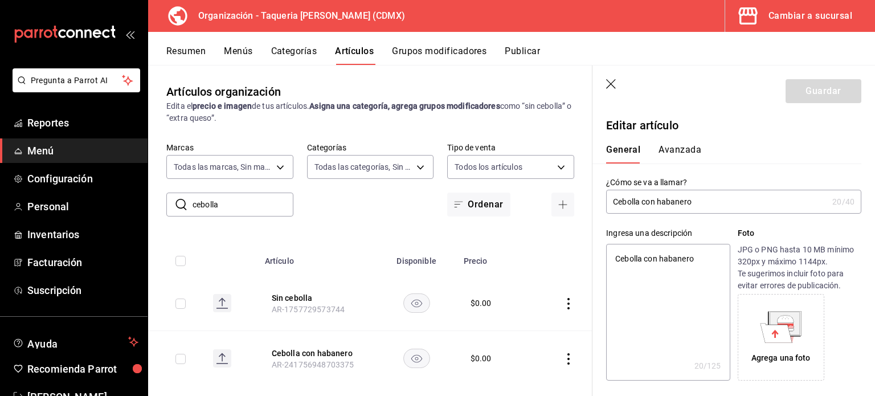
click at [787, 328] on icon at bounding box center [785, 329] width 17 height 3
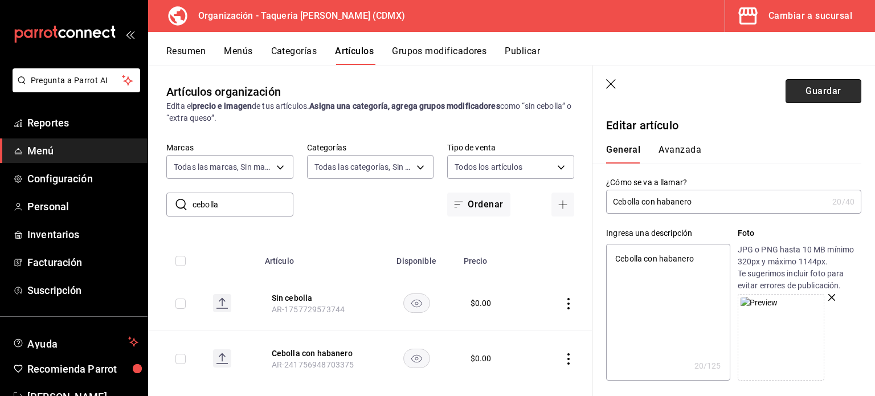
click at [834, 84] on button "Guardar" at bounding box center [824, 91] width 76 height 24
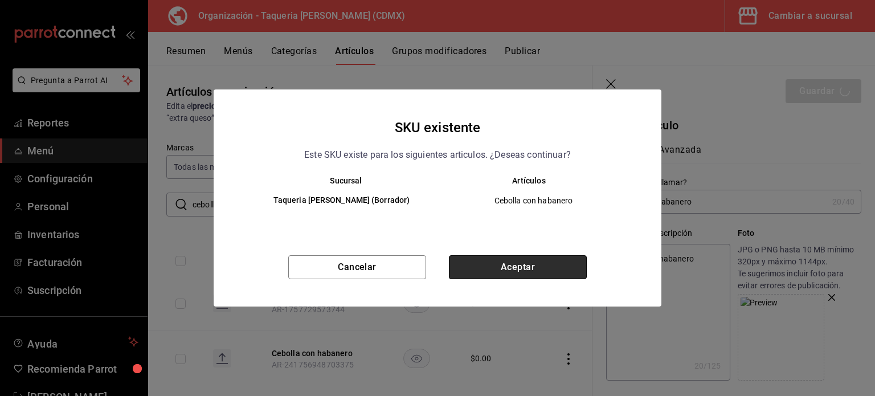
click at [506, 267] on button "Aceptar" at bounding box center [518, 267] width 138 height 24
type textarea "x"
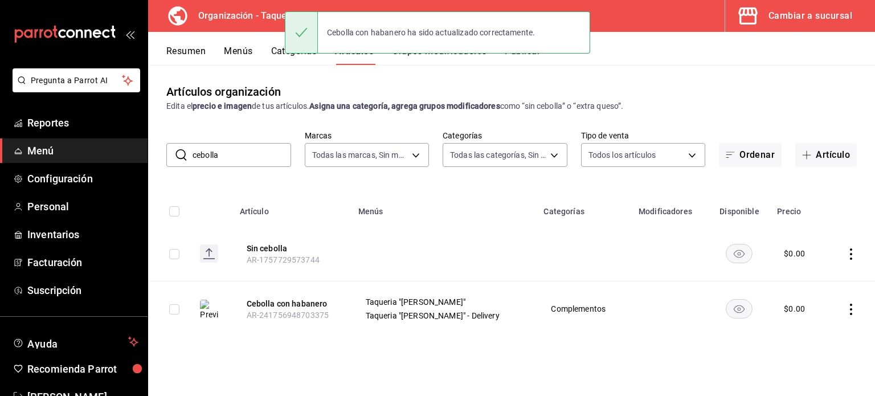
click at [241, 148] on input "cebolla" at bounding box center [242, 155] width 99 height 23
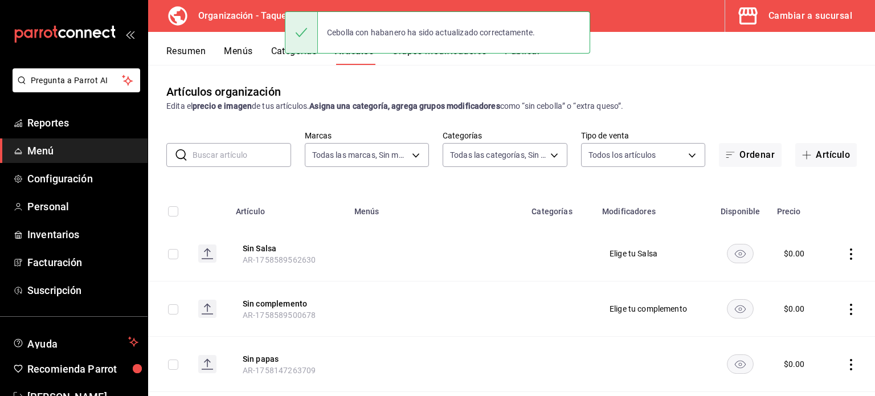
click at [596, 193] on th "Modificadores" at bounding box center [654, 208] width 116 height 36
click at [264, 154] on input "text" at bounding box center [242, 155] width 99 height 23
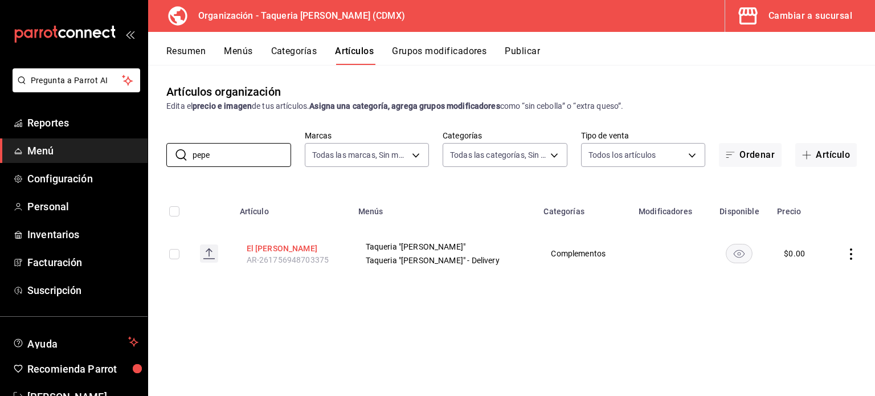
type input "pepe"
click at [287, 243] on button "El [PERSON_NAME]" at bounding box center [292, 248] width 91 height 11
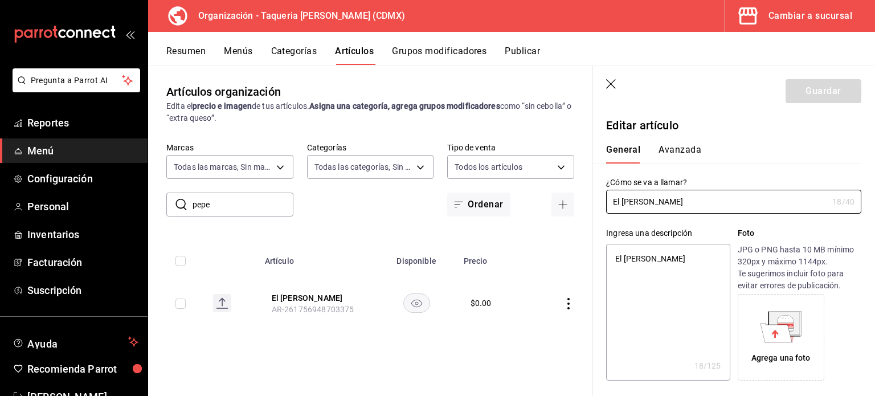
type textarea "x"
type input "$0.00"
click at [789, 336] on icon at bounding box center [784, 324] width 33 height 26
click at [754, 340] on div "Agrega una foto" at bounding box center [781, 337] width 81 height 81
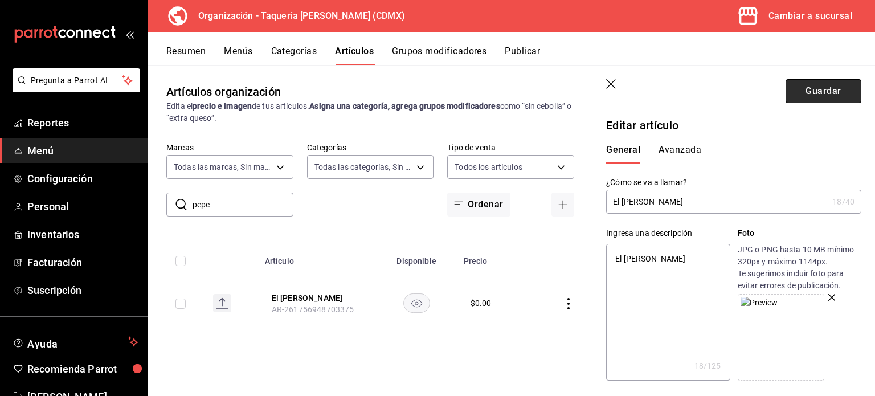
click at [821, 84] on button "Guardar" at bounding box center [824, 91] width 76 height 24
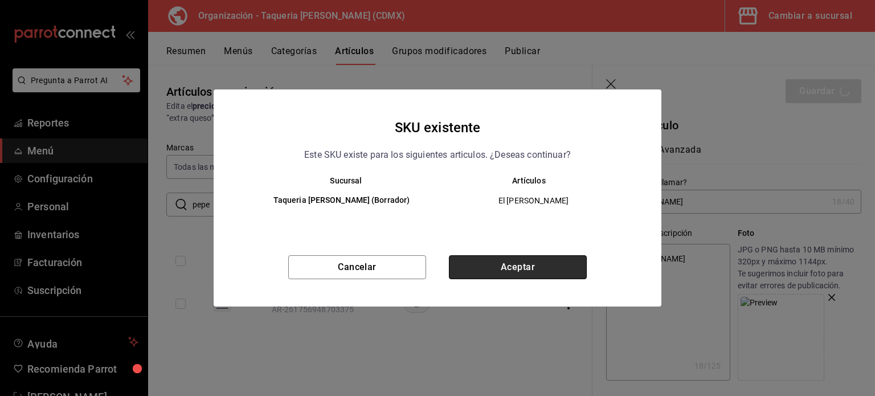
click at [535, 268] on button "Aceptar" at bounding box center [518, 267] width 138 height 24
type textarea "x"
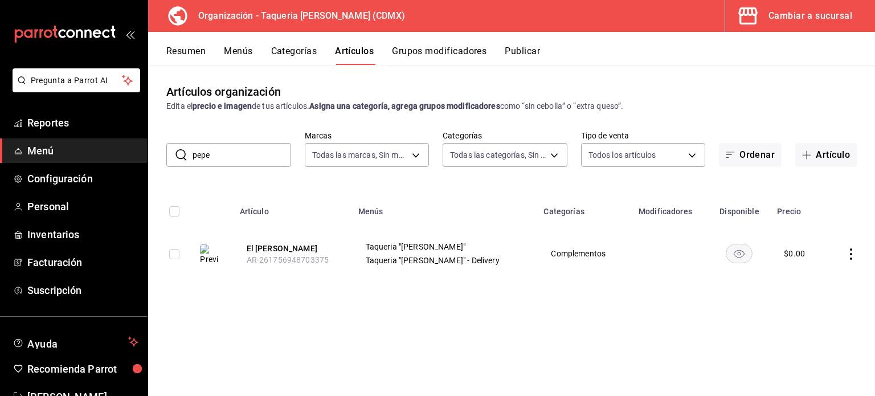
click at [227, 150] on input "pepe" at bounding box center [242, 155] width 99 height 23
type input "paquete"
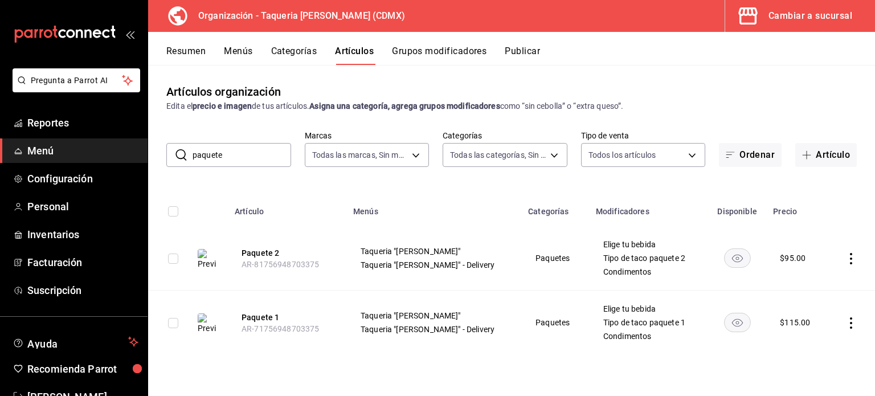
click at [259, 163] on input "paquete" at bounding box center [242, 155] width 99 height 23
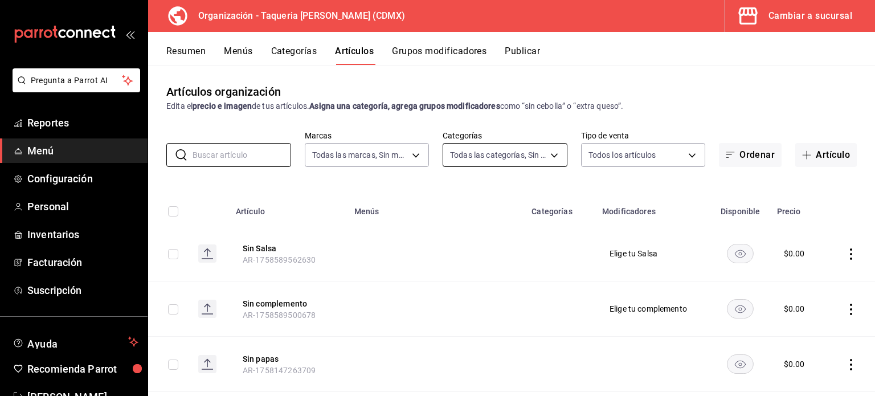
click at [532, 158] on body "Pregunta a Parrot AI Reportes Menú Configuración Personal Inventarios Facturaci…" at bounding box center [437, 198] width 875 height 396
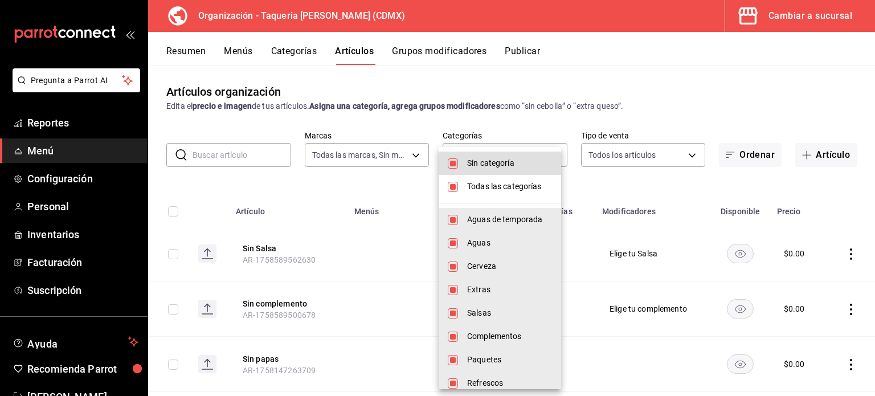
click at [454, 188] on input "checkbox" at bounding box center [453, 187] width 10 height 10
checkbox input "false"
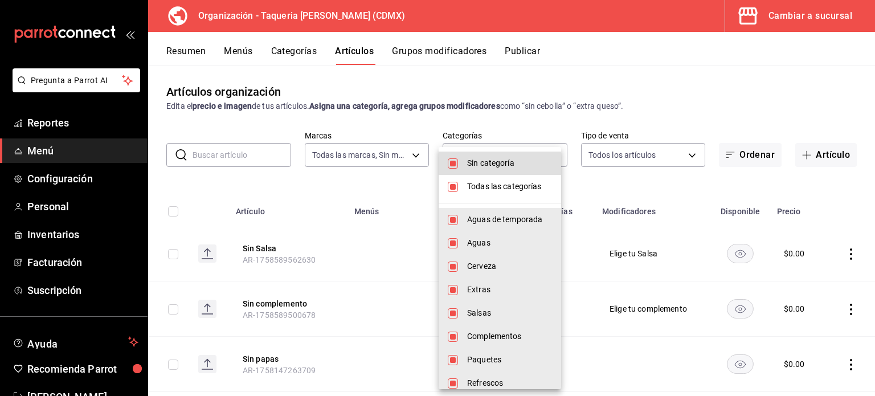
checkbox input "false"
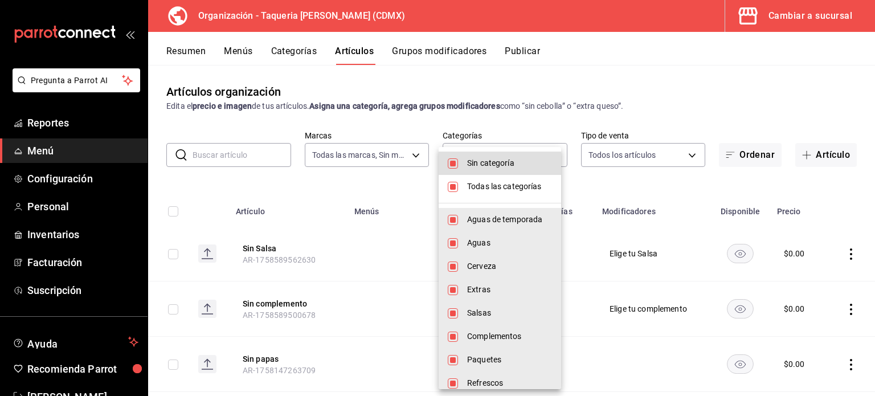
checkbox input "false"
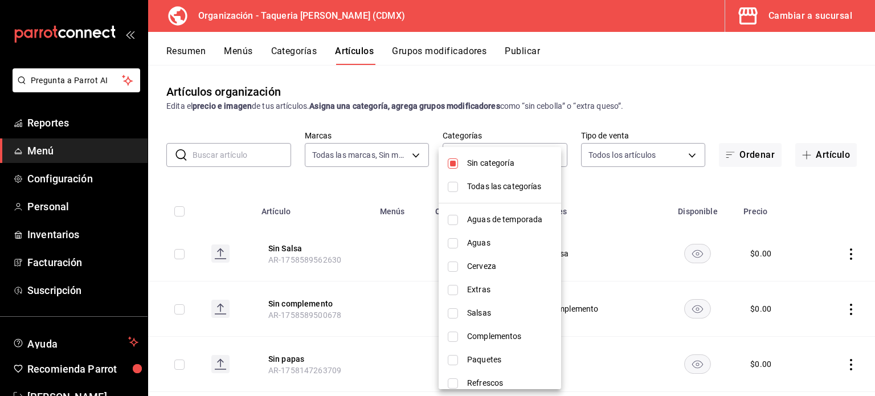
scroll to position [33, 0]
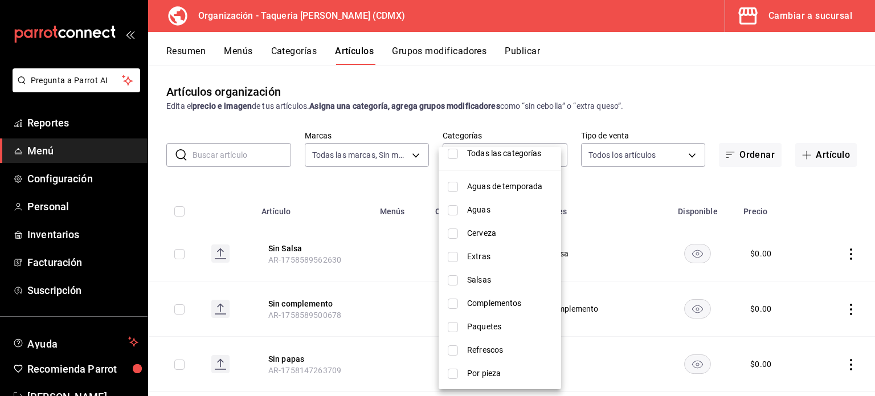
click at [470, 374] on span "Por pieza" at bounding box center [509, 374] width 85 height 12
type input "d12e2c35-7bc1-4995-8a24-9597a8fa2641"
checkbox input "true"
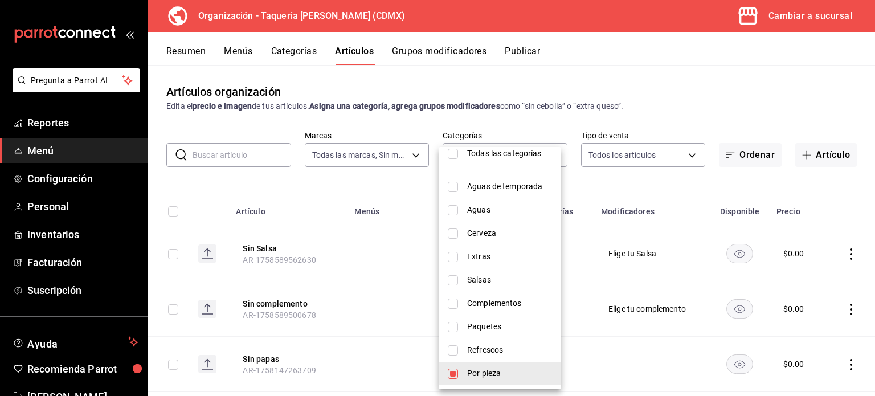
click at [316, 221] on div at bounding box center [437, 198] width 875 height 396
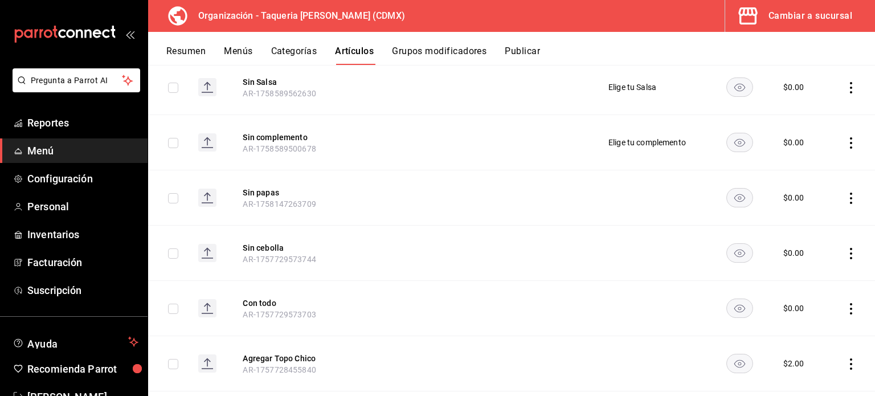
scroll to position [0, 0]
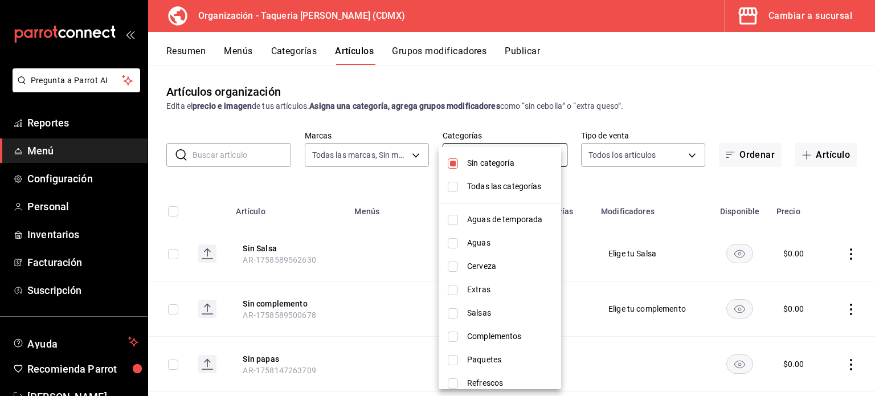
click at [530, 149] on body "Pregunta a Parrot AI Reportes Menú Configuración Personal Inventarios Facturaci…" at bounding box center [437, 198] width 875 height 396
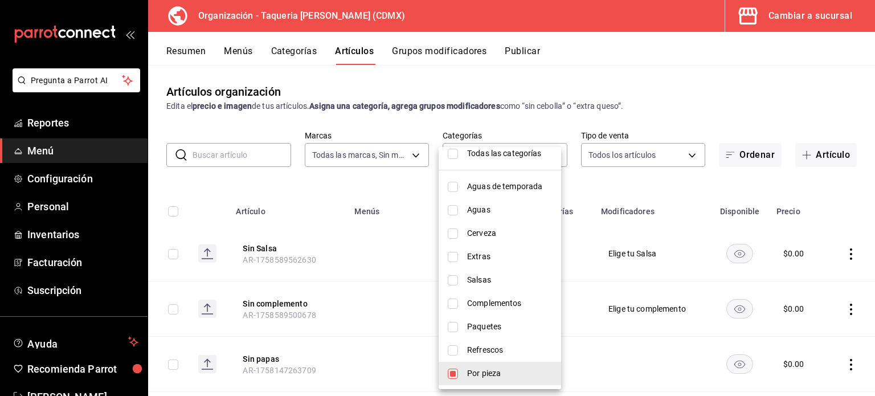
click at [672, 117] on div at bounding box center [437, 198] width 875 height 396
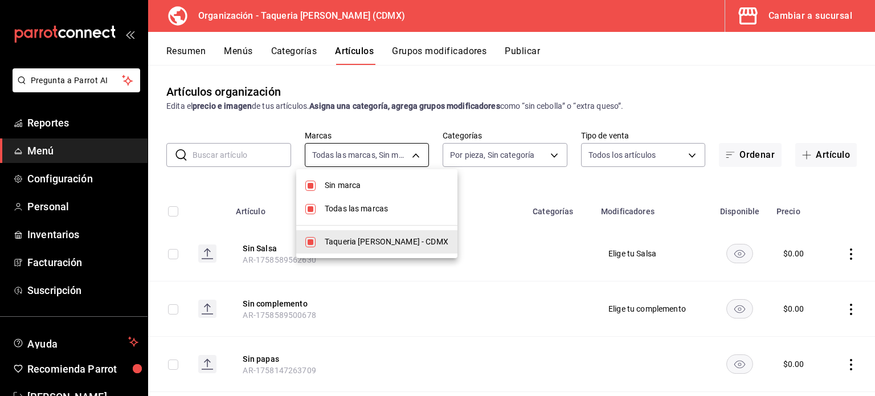
click at [401, 164] on body "Pregunta a Parrot AI Reportes Menú Configuración Personal Inventarios Facturaci…" at bounding box center [437, 198] width 875 height 396
click at [620, 100] on div at bounding box center [437, 198] width 875 height 396
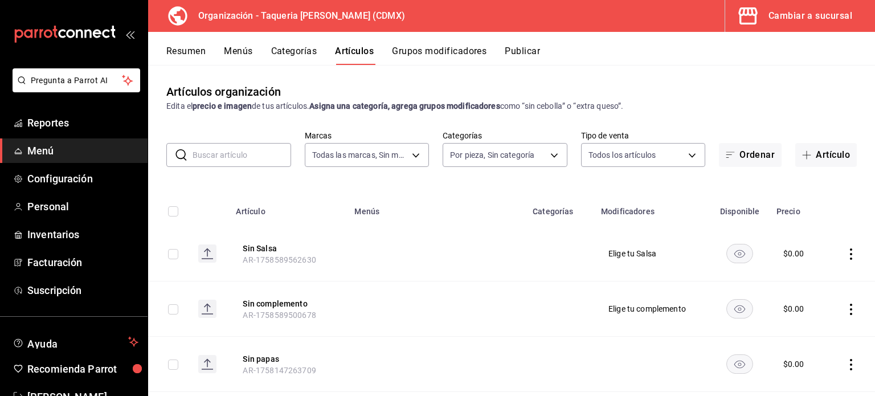
click at [263, 153] on input "text" at bounding box center [242, 155] width 99 height 23
click at [545, 153] on body "Pregunta a Parrot AI Reportes Menú Configuración Personal Inventarios Facturaci…" at bounding box center [437, 198] width 875 height 396
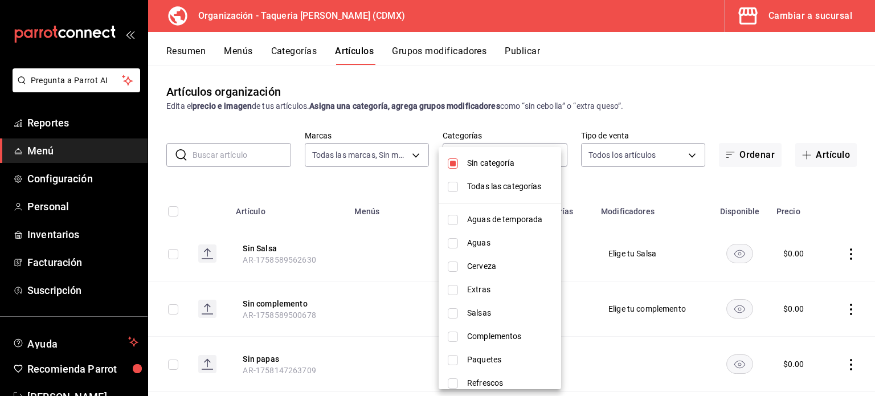
click at [467, 167] on span "Sin categoría" at bounding box center [509, 163] width 85 height 12
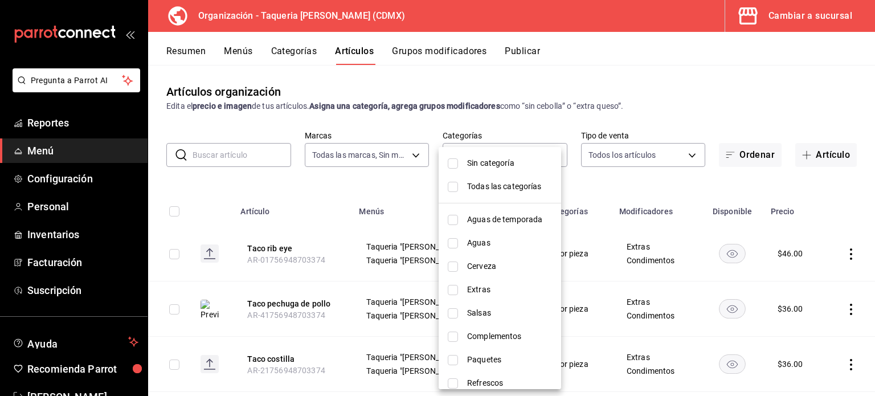
click at [462, 167] on li "Sin categoría" at bounding box center [500, 163] width 123 height 23
checkbox input "true"
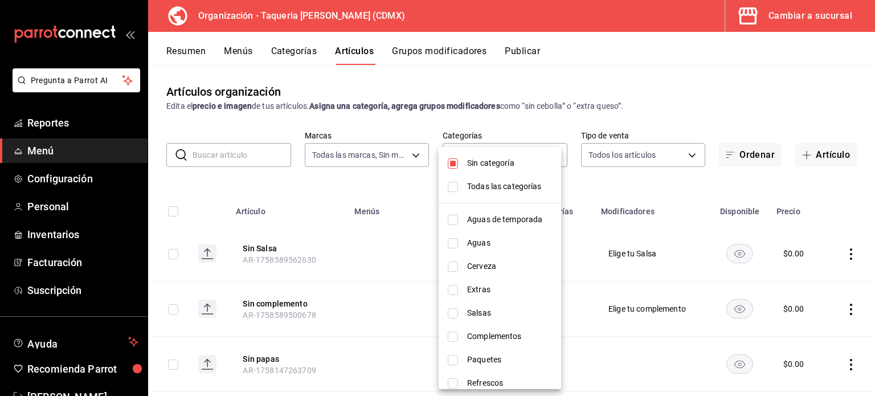
click at [461, 190] on li "Todas las categorías" at bounding box center [500, 186] width 123 height 23
type input "ed9b51ba-9b42-42bb-a1bf-61966d11c073,8f5feebf-6ecb-4b31-b74b-0a8d4b97d945,0bf33…"
checkbox input "true"
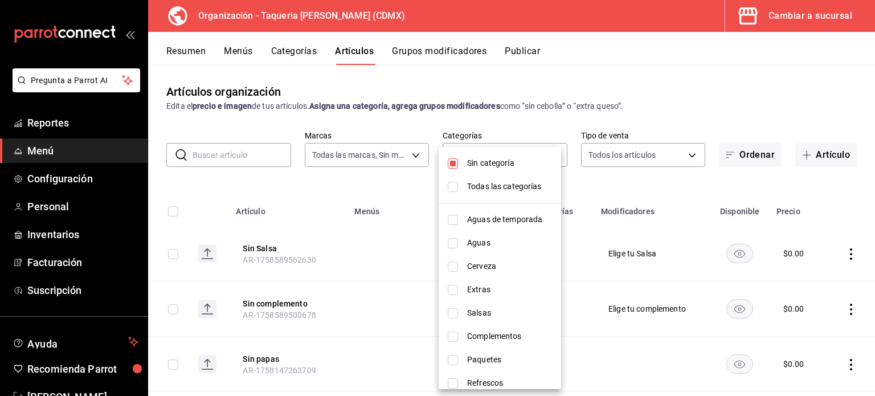
checkbox input "true"
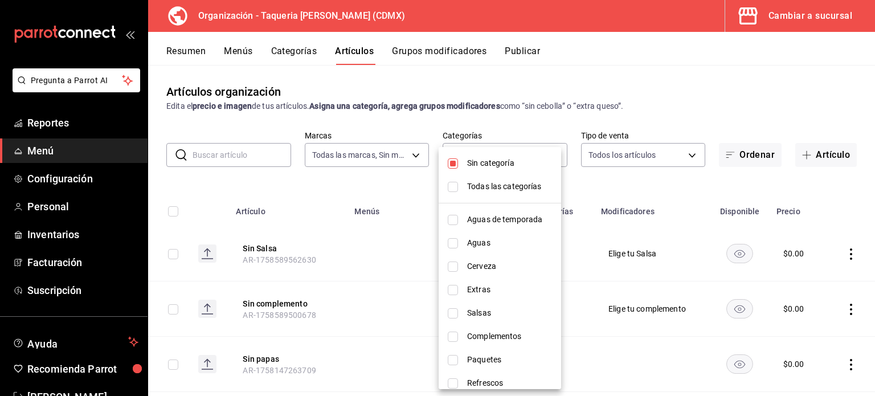
checkbox input "true"
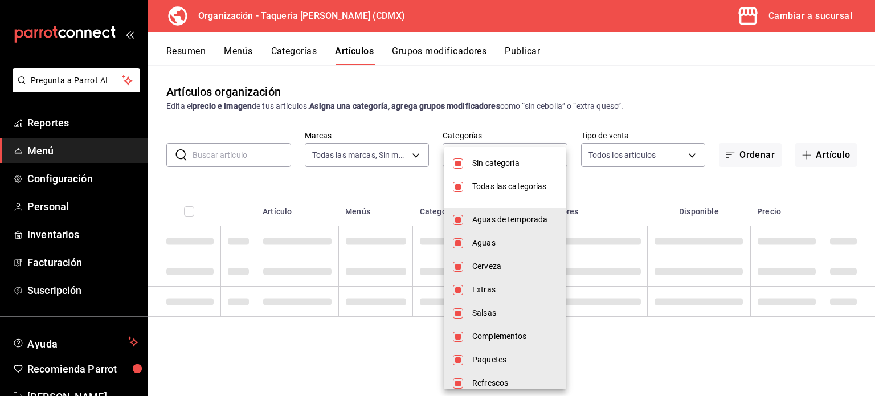
click at [461, 190] on input "checkbox" at bounding box center [458, 187] width 10 height 10
checkbox input "false"
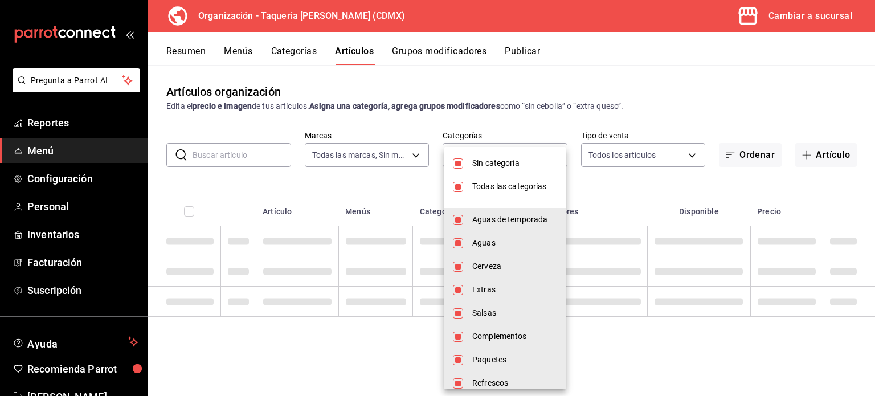
checkbox input "false"
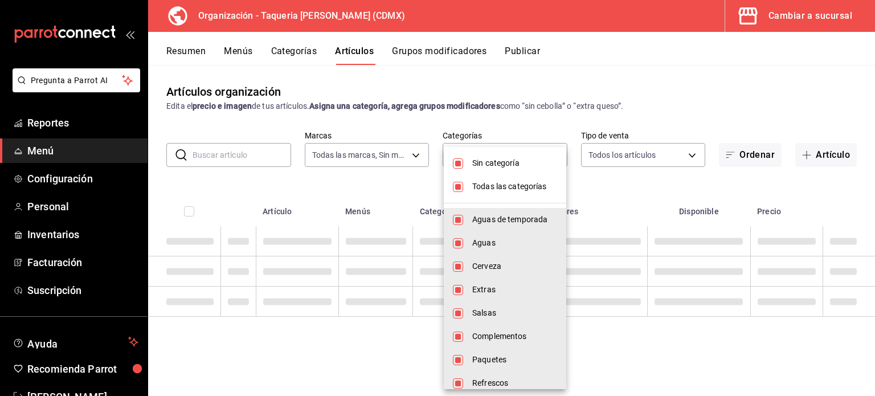
checkbox input "false"
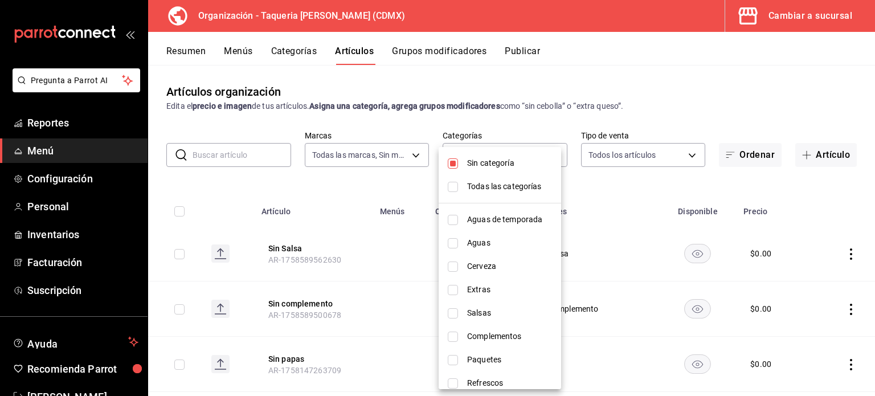
click at [451, 167] on input "checkbox" at bounding box center [453, 163] width 10 height 10
checkbox input "false"
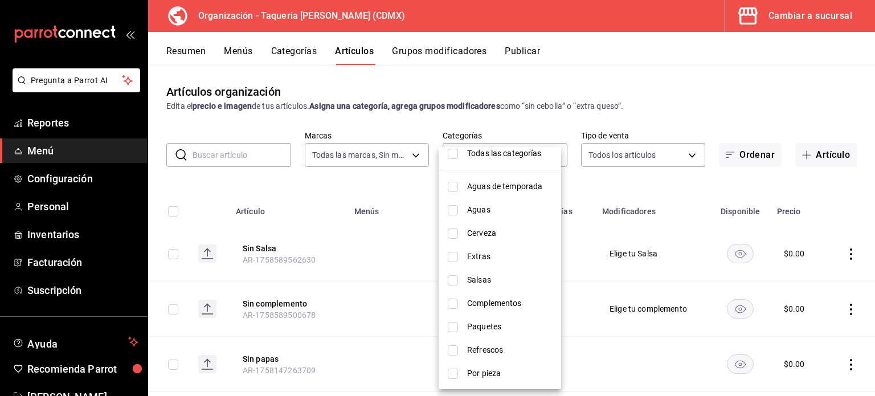
click at [245, 152] on div at bounding box center [437, 198] width 875 height 396
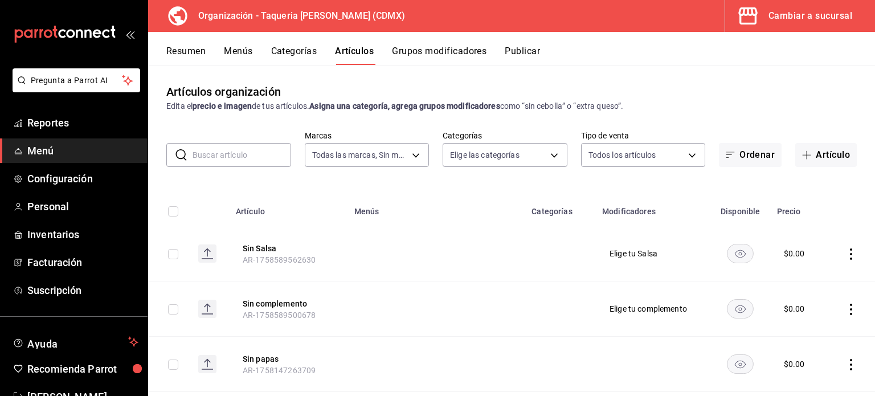
click at [245, 152] on input "text" at bounding box center [242, 155] width 99 height 23
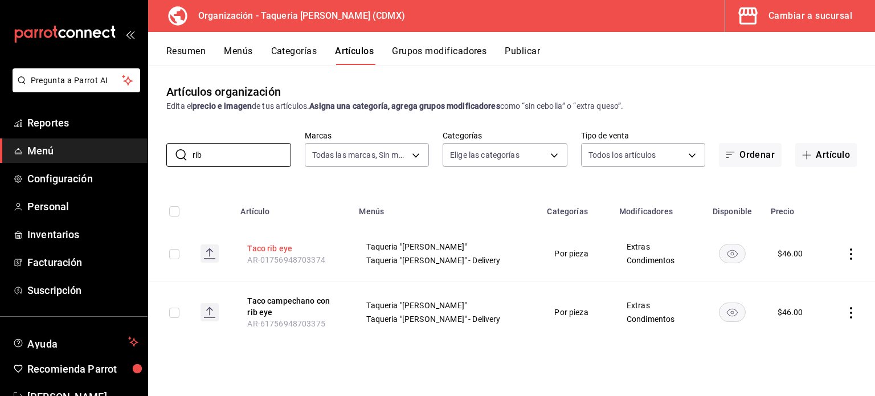
type input "rib"
click at [280, 246] on button "Taco rib eye" at bounding box center [292, 248] width 91 height 11
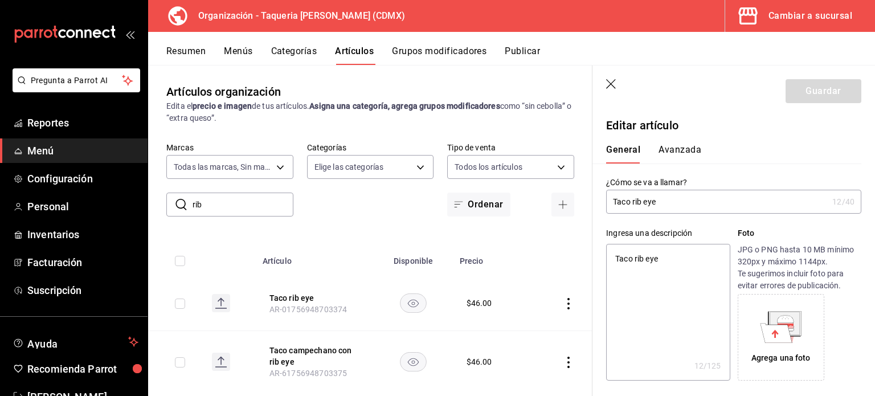
click at [788, 343] on div "Agrega una foto" at bounding box center [781, 337] width 81 height 81
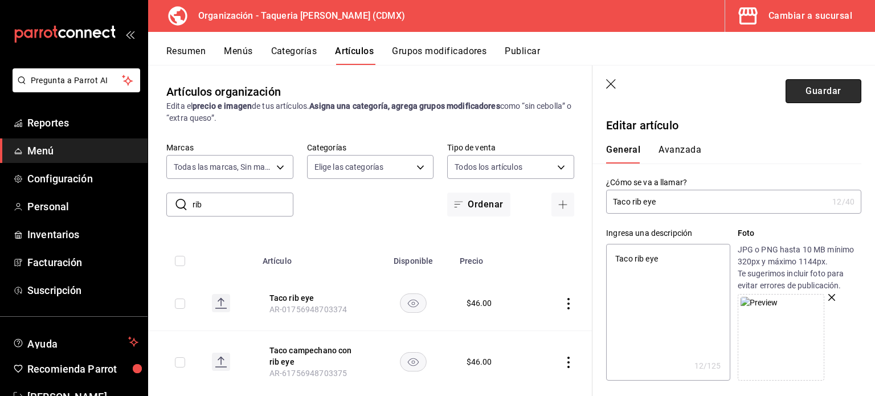
click at [820, 82] on button "Guardar" at bounding box center [824, 91] width 76 height 24
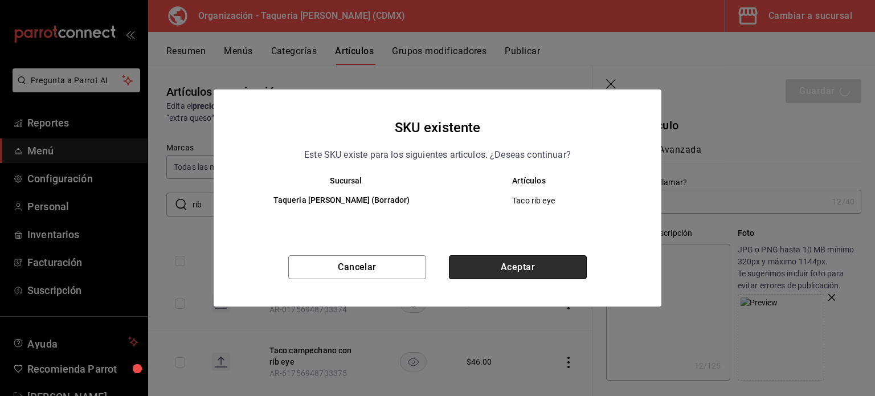
click at [483, 262] on button "Aceptar" at bounding box center [518, 267] width 138 height 24
type textarea "x"
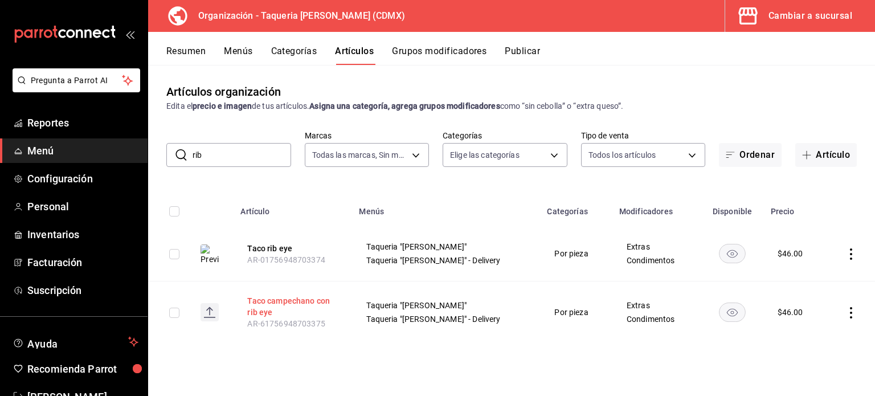
click at [270, 312] on button "Taco campechano con rib eye" at bounding box center [292, 306] width 91 height 23
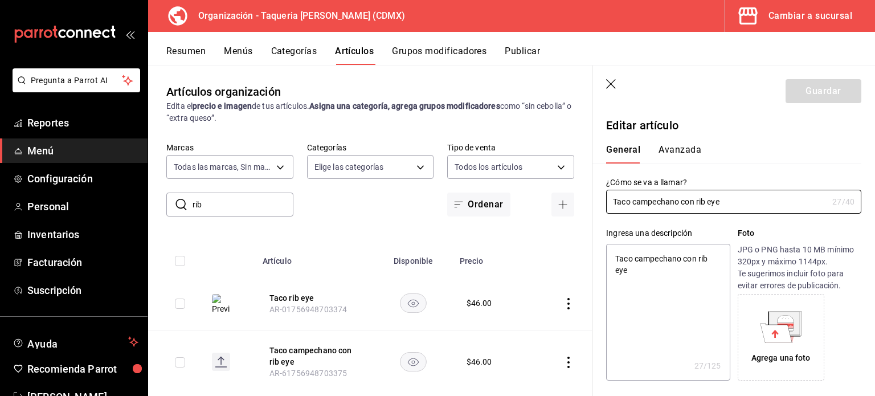
click at [768, 328] on icon at bounding box center [777, 332] width 32 height 19
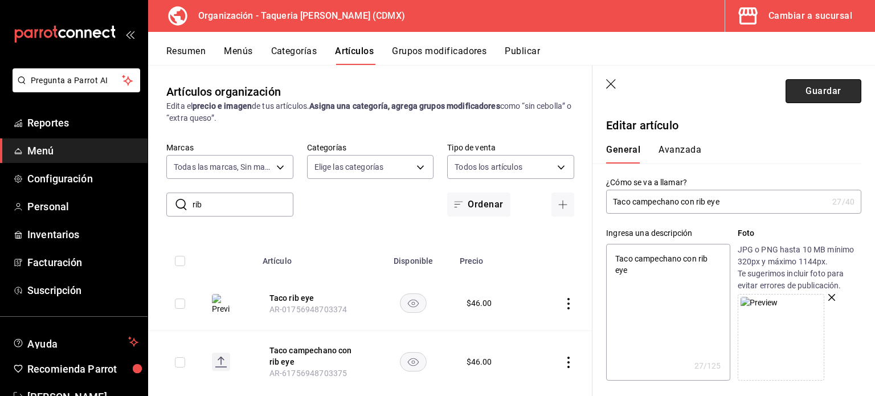
click at [804, 92] on button "Guardar" at bounding box center [824, 91] width 76 height 24
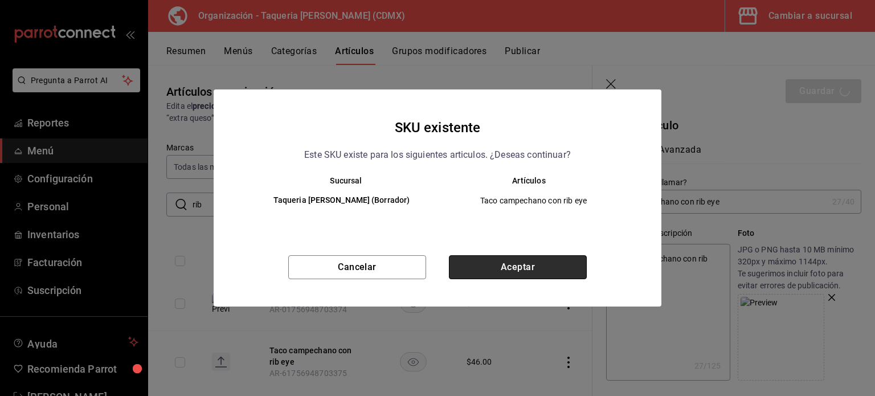
click at [536, 255] on button "Aceptar" at bounding box center [518, 267] width 138 height 24
type textarea "x"
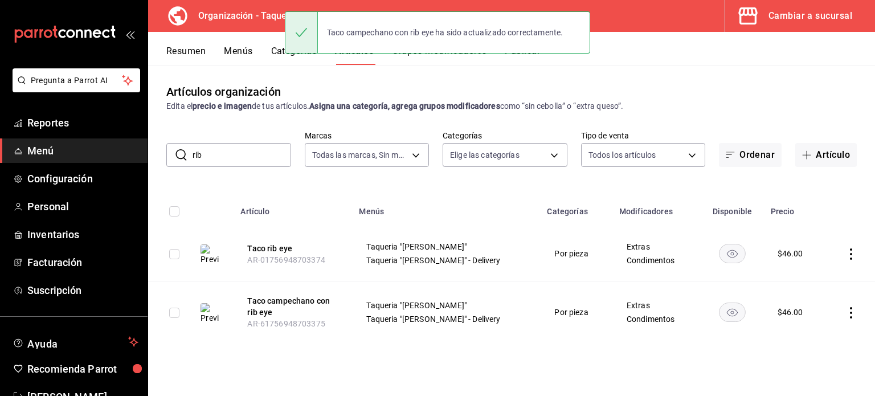
click at [226, 154] on input "rib" at bounding box center [242, 155] width 99 height 23
type input "r"
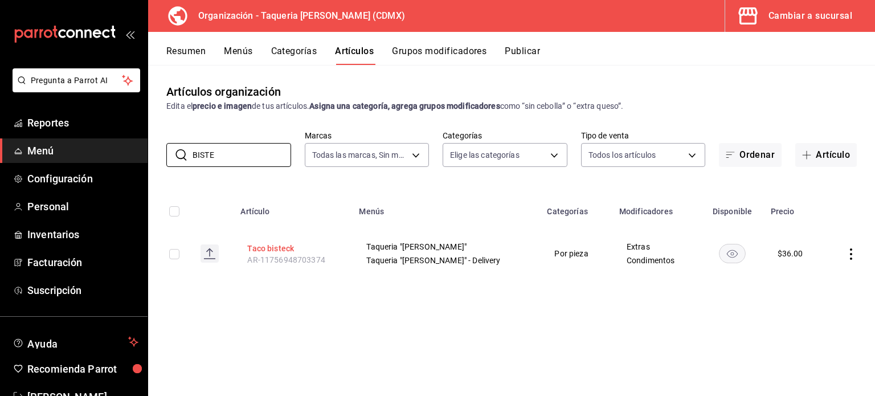
type input "BISTE"
click at [287, 246] on button "Taco bisteck" at bounding box center [292, 248] width 91 height 11
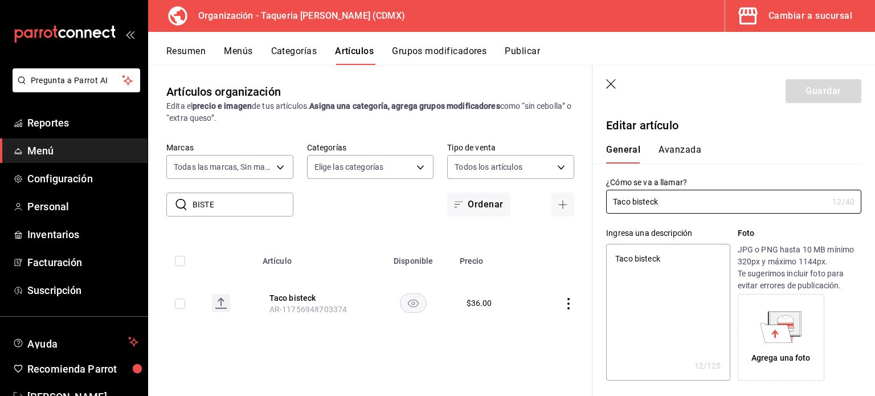
click at [775, 345] on div "Agrega una foto" at bounding box center [781, 337] width 81 height 81
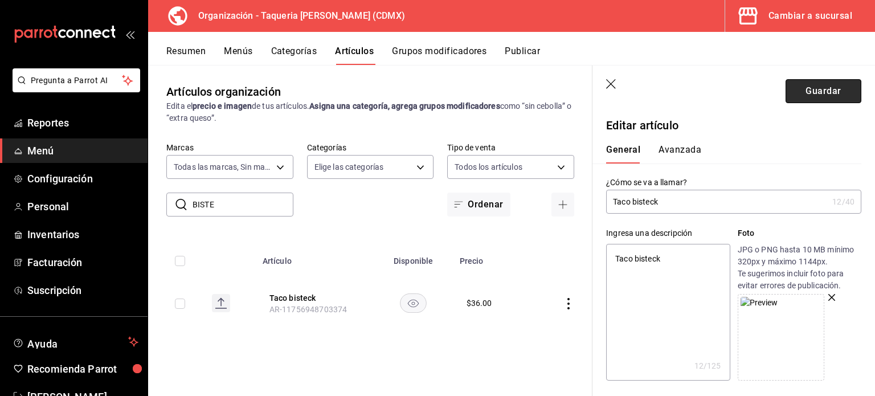
click at [802, 88] on button "Guardar" at bounding box center [824, 91] width 76 height 24
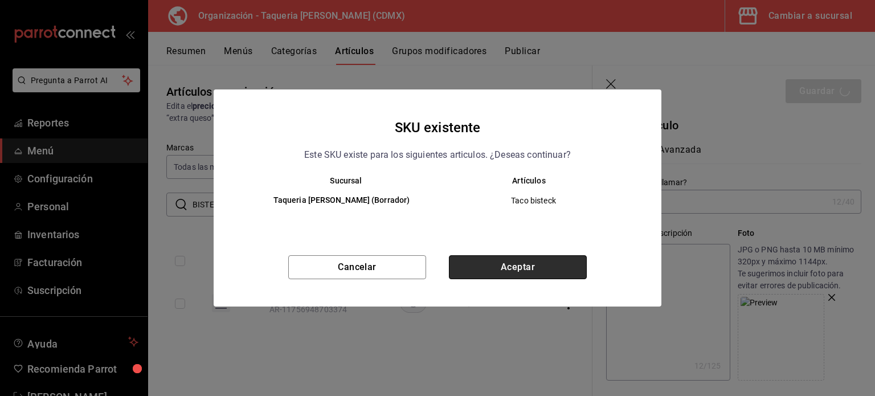
click at [547, 268] on button "Aceptar" at bounding box center [518, 267] width 138 height 24
type textarea "x"
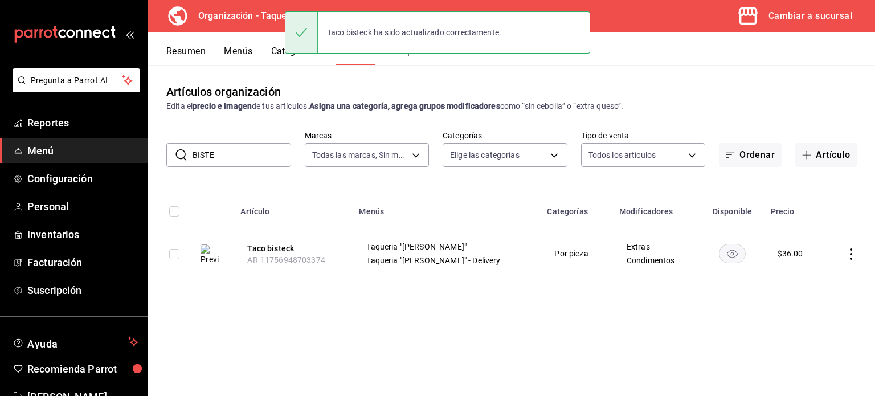
click at [243, 142] on div "​ BISTE ​ Marcas Todas las marcas, Sin marca 6420383b-8504-466e-b8e1-7ad85ed989…" at bounding box center [511, 149] width 727 height 36
click at [245, 159] on input "BISTE" at bounding box center [242, 155] width 99 height 23
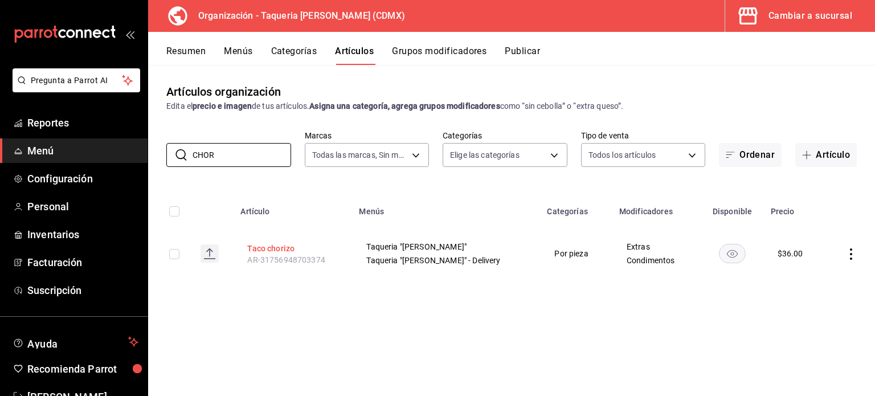
type input "CHOR"
click at [284, 248] on button "Taco chorizo" at bounding box center [292, 248] width 91 height 11
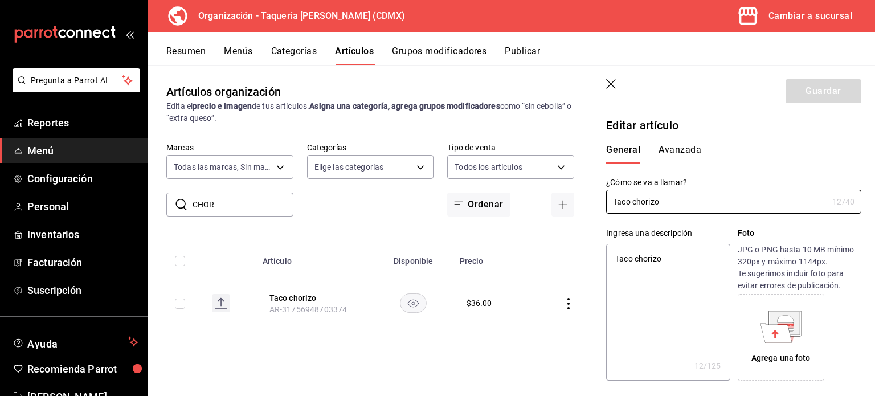
click at [772, 335] on icon at bounding box center [777, 332] width 32 height 19
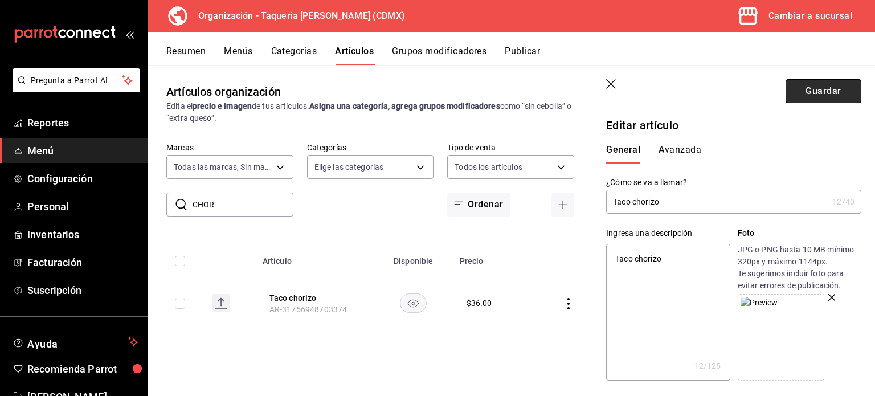
click at [809, 99] on button "Guardar" at bounding box center [824, 91] width 76 height 24
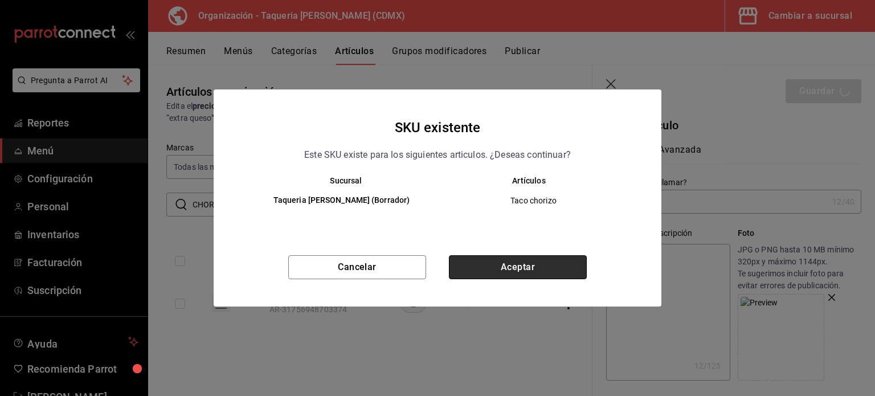
click at [506, 270] on button "Aceptar" at bounding box center [518, 267] width 138 height 24
type textarea "x"
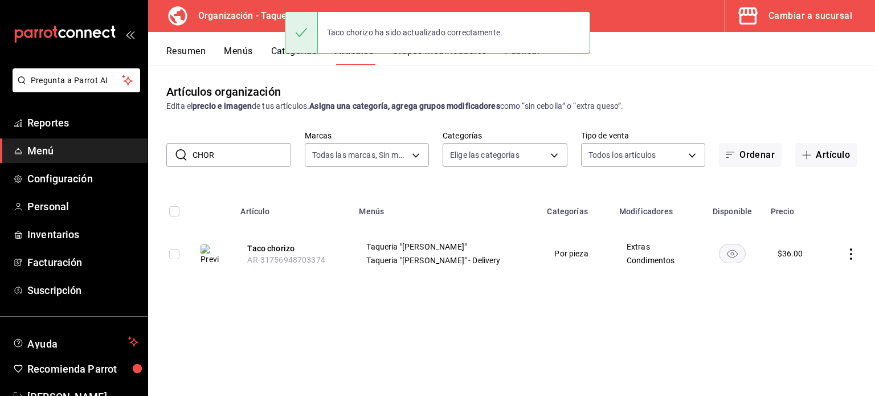
click at [244, 162] on input "CHOR" at bounding box center [242, 155] width 99 height 23
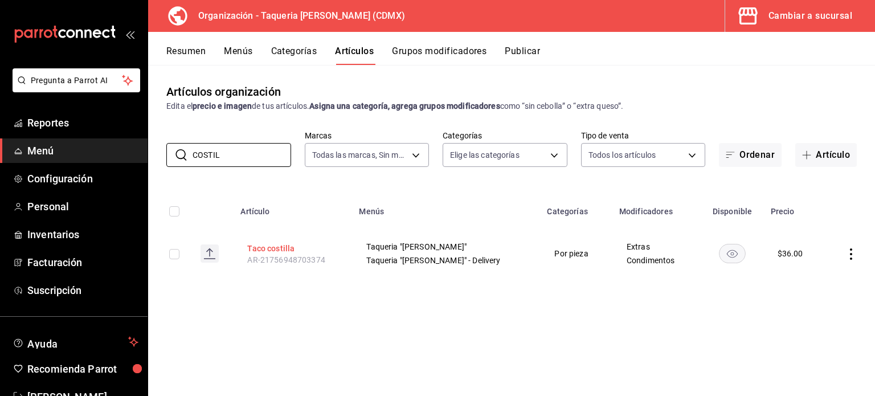
type input "COSTIL"
click at [270, 243] on button "Taco costilla" at bounding box center [292, 248] width 91 height 11
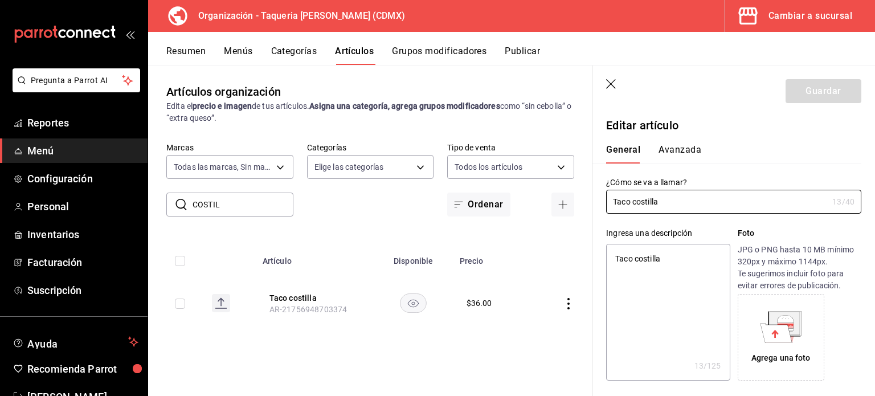
type textarea "x"
type input "$36.00"
click at [792, 328] on icon at bounding box center [786, 323] width 30 height 23
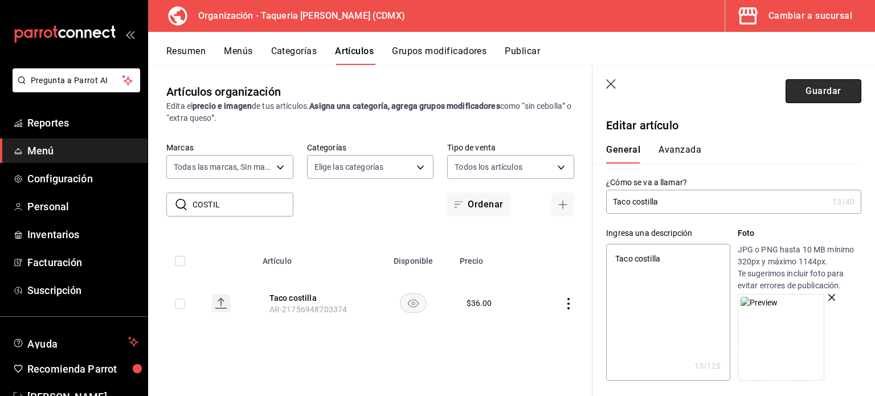
click at [818, 97] on button "Guardar" at bounding box center [824, 91] width 76 height 24
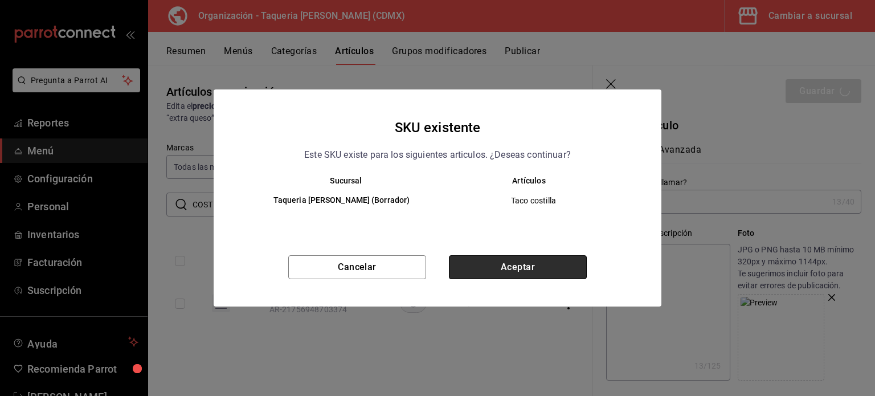
click at [526, 268] on button "Aceptar" at bounding box center [518, 267] width 138 height 24
type textarea "x"
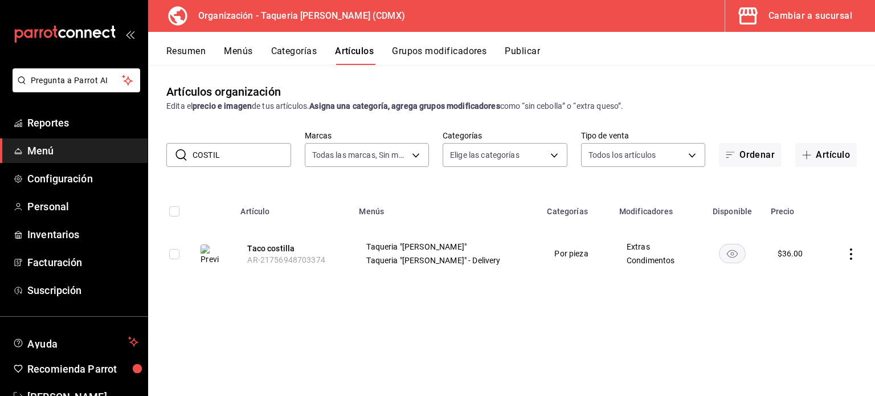
click at [230, 152] on input "COSTIL" at bounding box center [242, 155] width 99 height 23
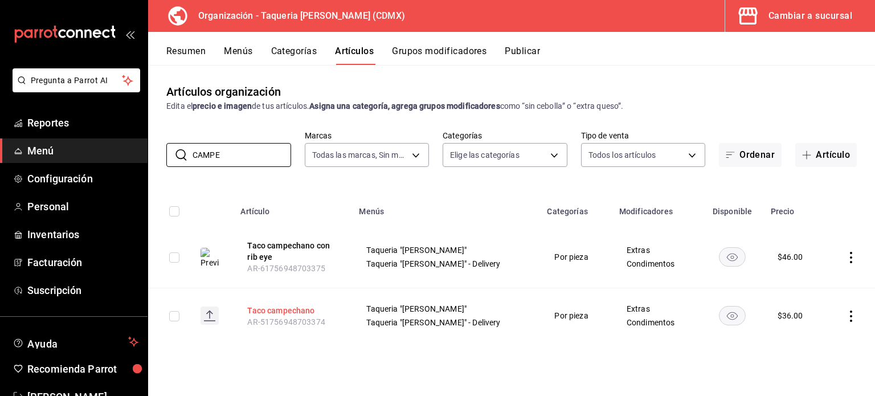
type input "CAMPE"
click at [298, 310] on button "Taco campechano" at bounding box center [292, 310] width 91 height 11
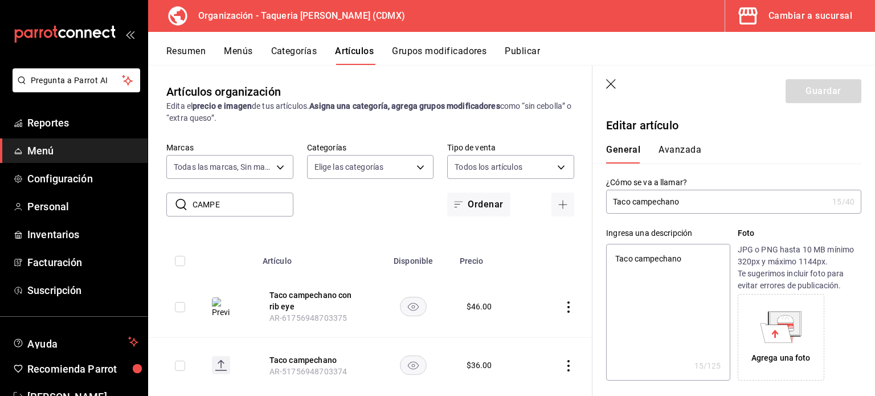
click at [755, 339] on div "Agrega una foto" at bounding box center [781, 337] width 81 height 81
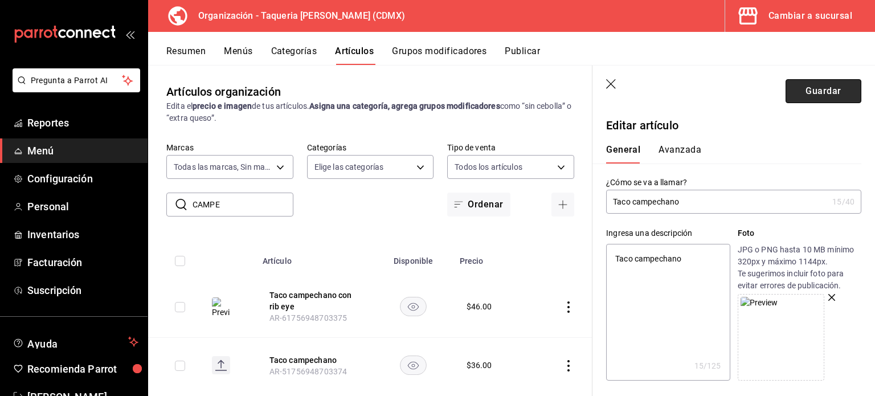
click at [820, 86] on button "Guardar" at bounding box center [824, 91] width 76 height 24
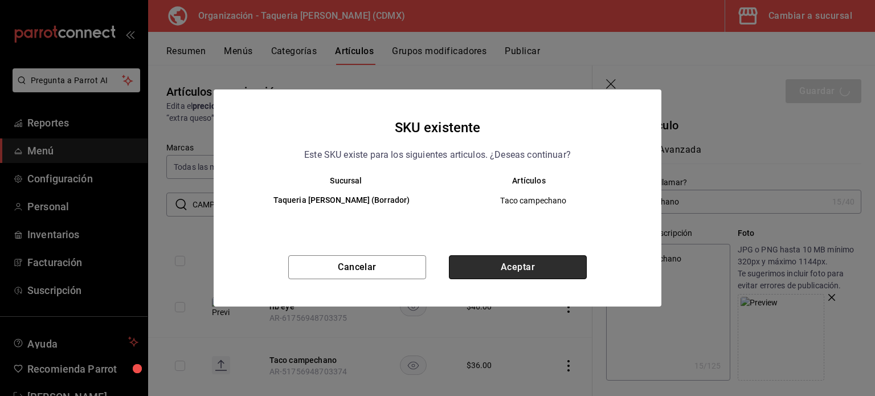
click at [504, 271] on button "Aceptar" at bounding box center [518, 267] width 138 height 24
type textarea "x"
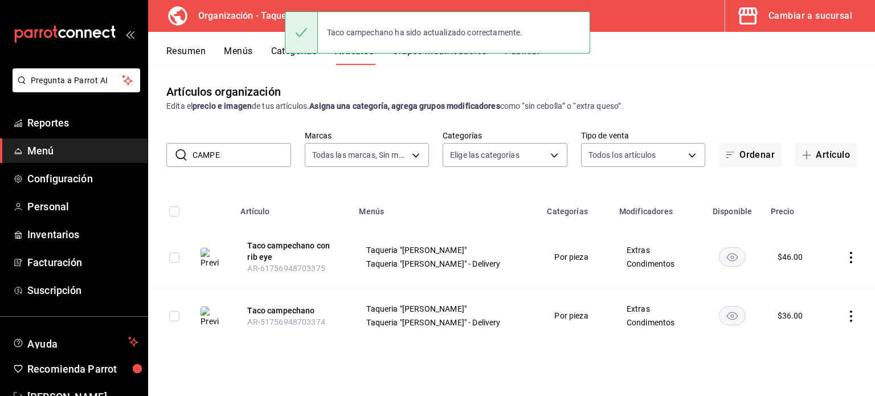
click at [259, 160] on input "CAMPE" at bounding box center [242, 155] width 99 height 23
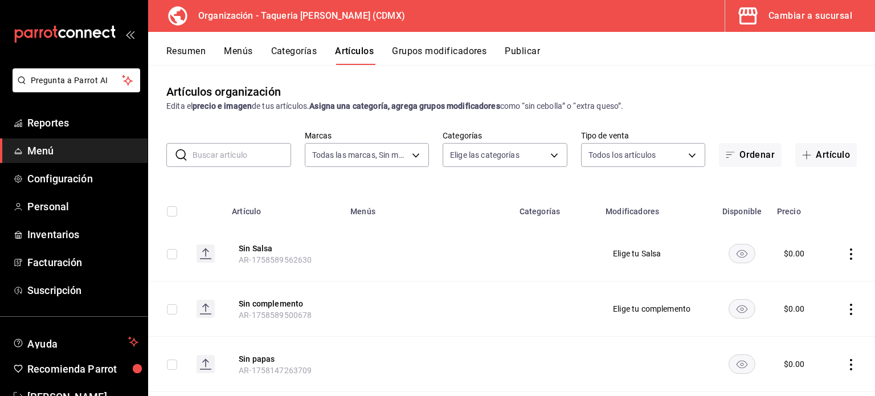
click at [175, 49] on button "Resumen" at bounding box center [185, 55] width 39 height 19
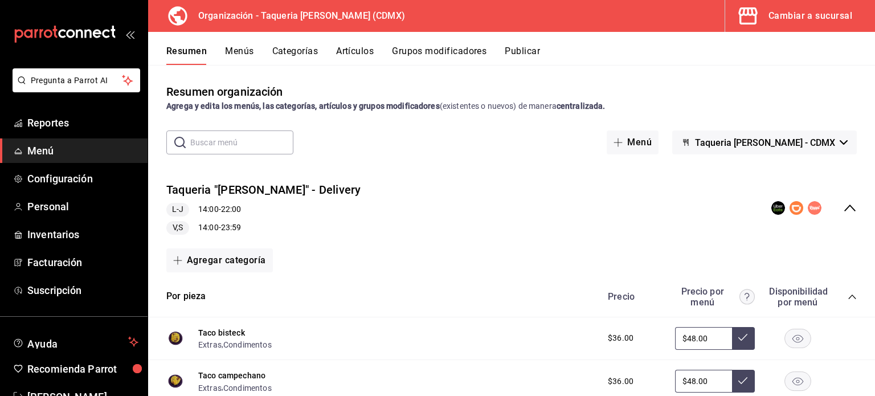
click at [244, 47] on button "Menús" at bounding box center [239, 55] width 28 height 19
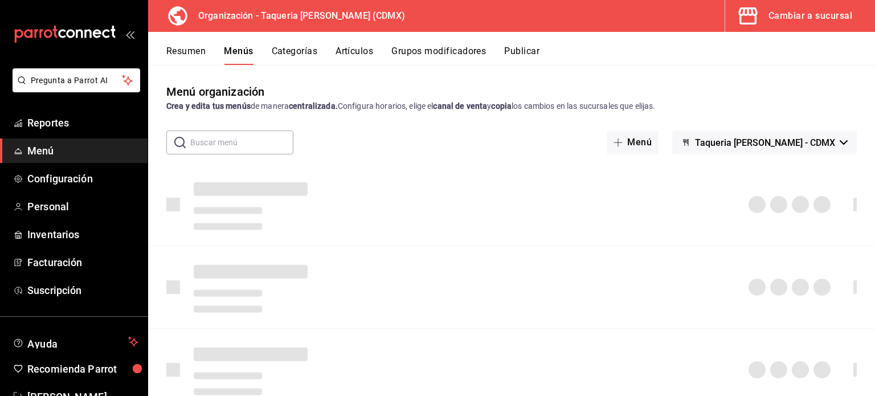
click at [518, 46] on button "Publicar" at bounding box center [521, 55] width 35 height 19
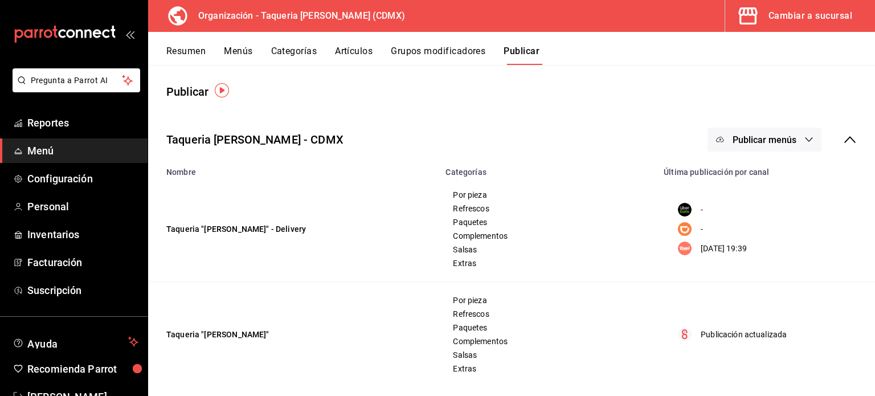
click at [775, 145] on button "Publicar menús" at bounding box center [765, 140] width 114 height 24
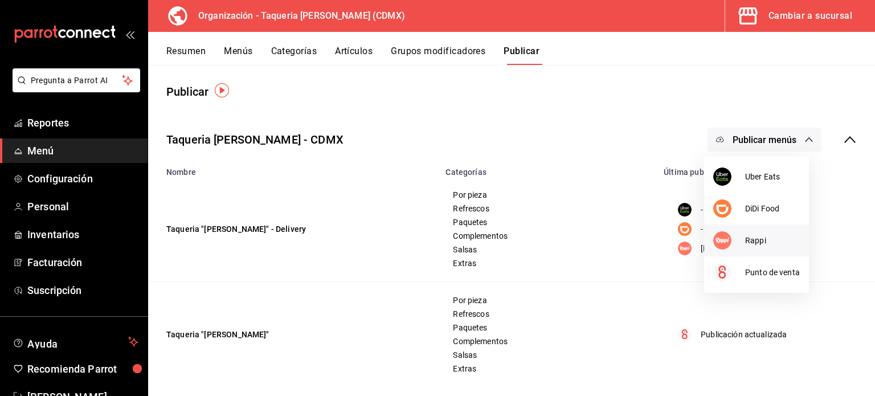
click at [750, 243] on span "Rappi" at bounding box center [773, 241] width 55 height 12
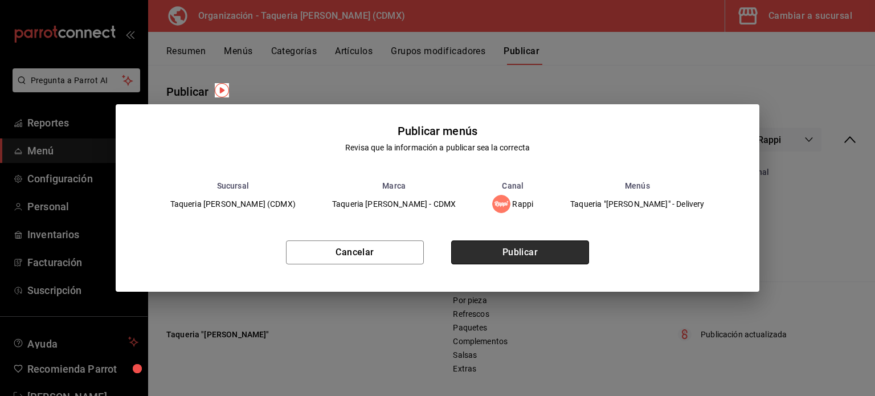
click at [547, 243] on button "Publicar" at bounding box center [520, 253] width 138 height 24
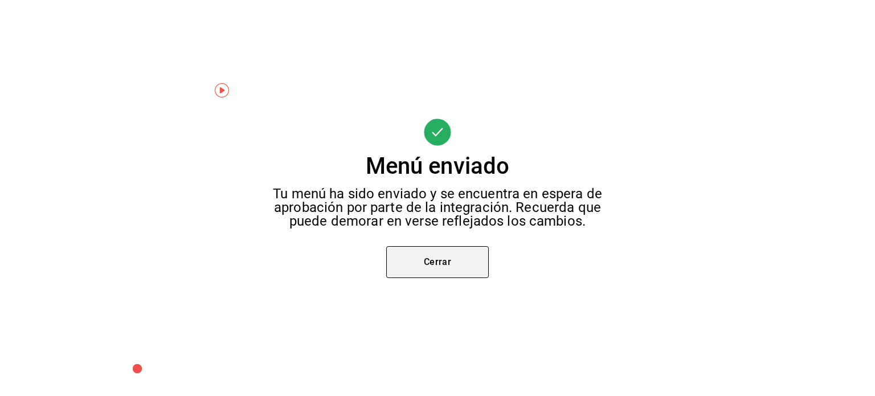
click at [431, 258] on button "Cerrar" at bounding box center [437, 262] width 103 height 32
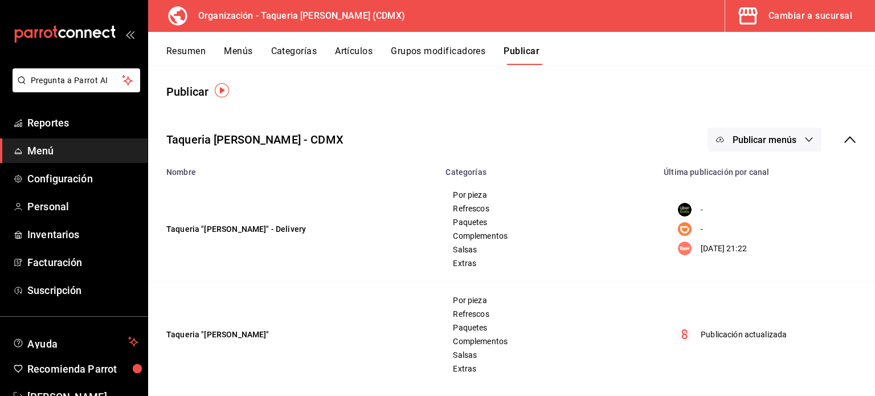
click at [728, 335] on p "Publicación actualizada" at bounding box center [744, 335] width 86 height 12
click at [768, 135] on span "Publicar menús" at bounding box center [765, 140] width 64 height 11
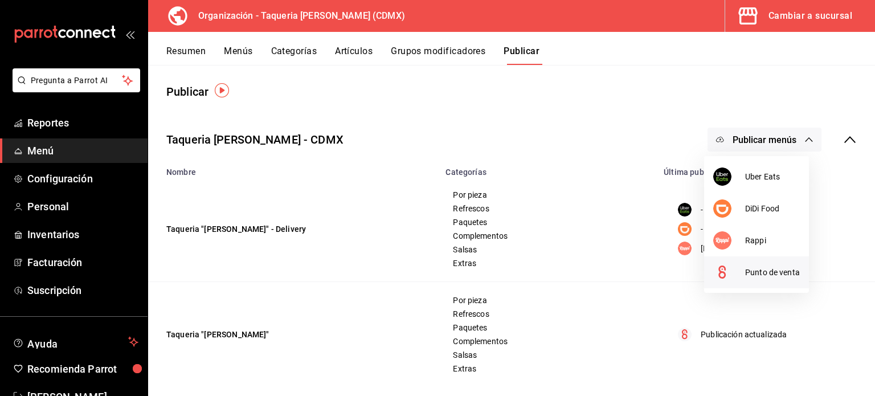
click at [770, 268] on span "Punto de venta" at bounding box center [773, 273] width 55 height 12
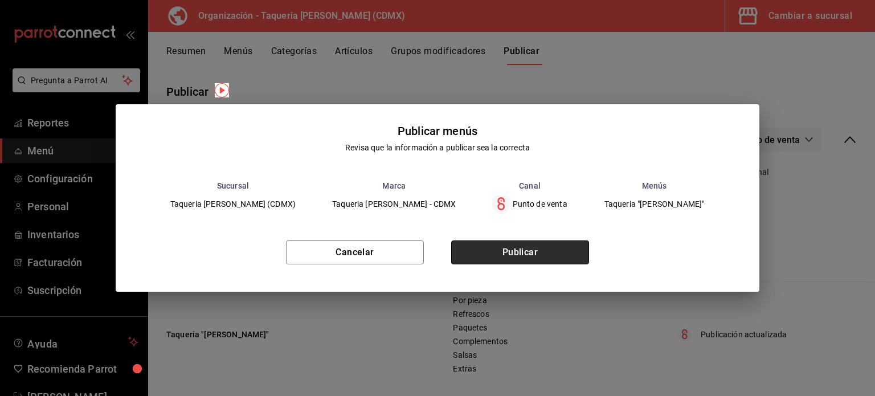
click at [543, 251] on button "Publicar" at bounding box center [520, 253] width 138 height 24
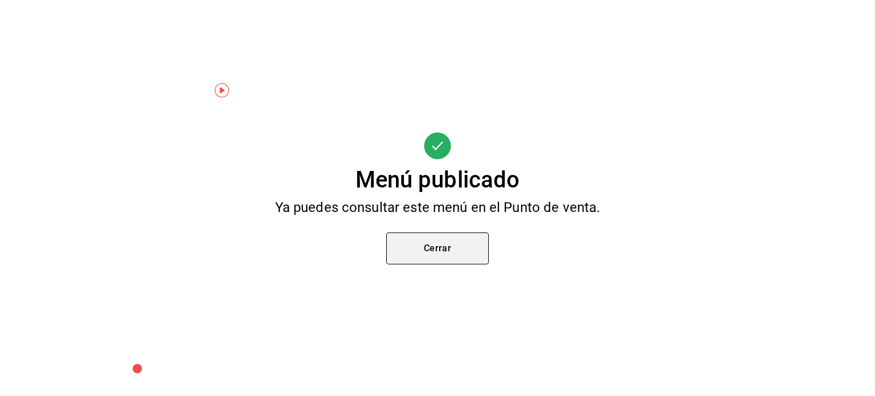
click at [449, 251] on button "Cerrar" at bounding box center [437, 249] width 103 height 32
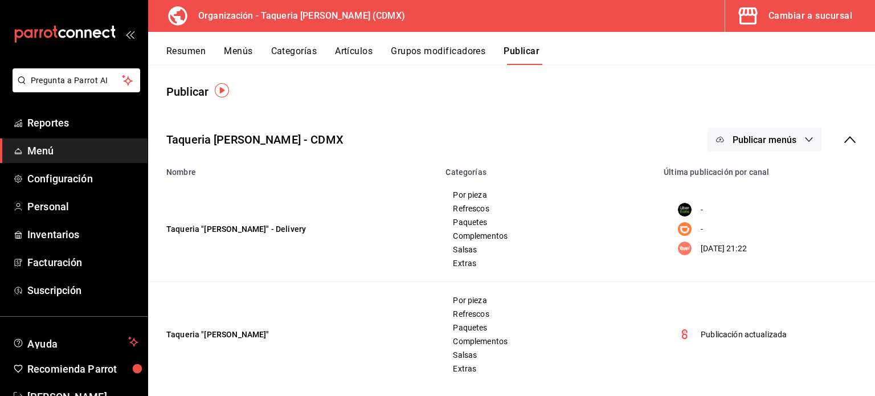
click at [351, 42] on div "Resumen Menús Categorías Artículos Grupos modificadores Publicar" at bounding box center [511, 48] width 727 height 33
click at [357, 50] on button "Artículos" at bounding box center [354, 55] width 38 height 19
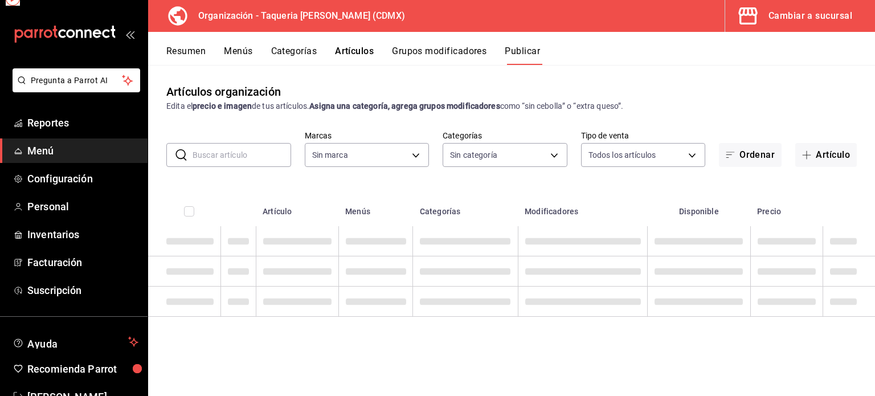
type input "6420383b-8504-466e-b8e1-7ad85ed98961"
type input "ed9b51ba-9b42-42bb-a1bf-61966d11c073,8f5feebf-6ecb-4b31-b74b-0a8d4b97d945,0bf33…"
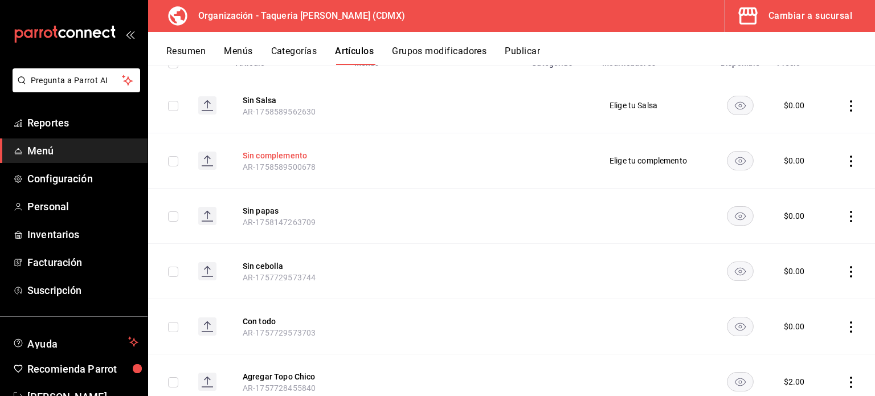
type input "6420383b-8504-466e-b8e1-7ad85ed98961"
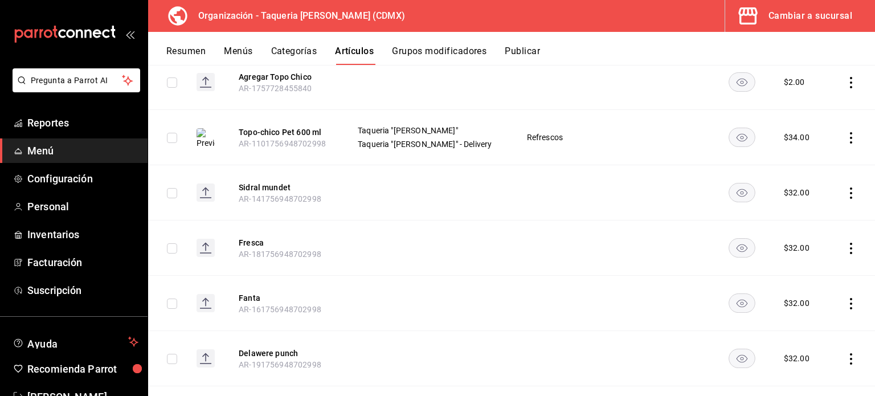
scroll to position [521, 0]
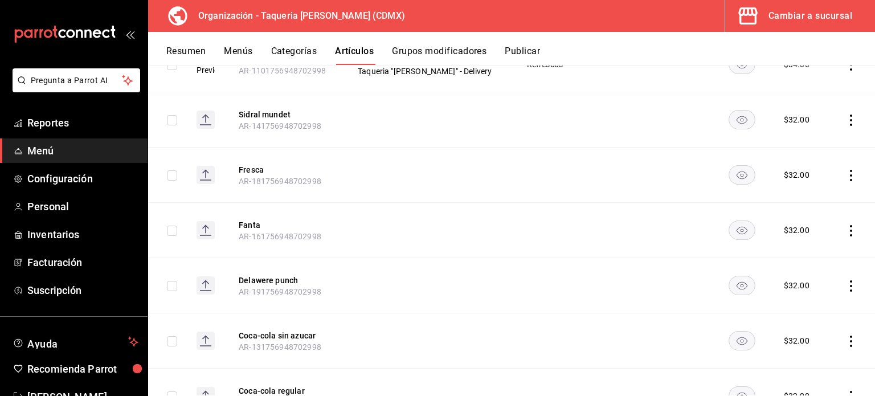
click at [846, 120] on icon "actions" at bounding box center [851, 120] width 11 height 11
click at [808, 193] on span "Eliminar" at bounding box center [808, 192] width 29 height 9
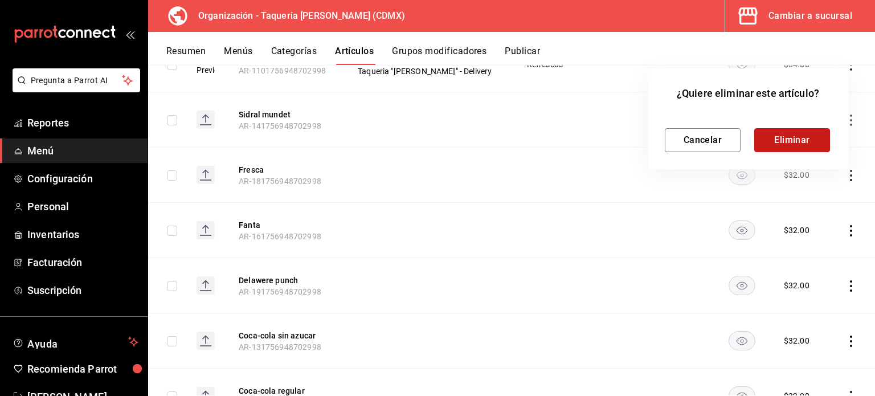
click at [765, 141] on button "Eliminar" at bounding box center [793, 140] width 76 height 24
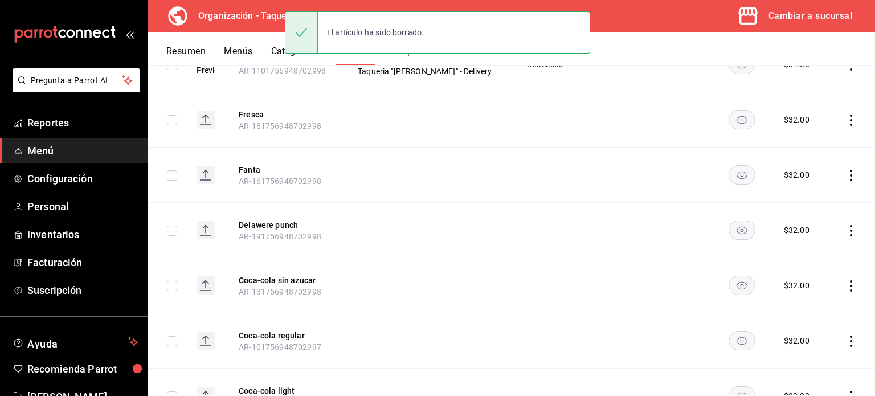
click at [841, 112] on td at bounding box center [852, 119] width 45 height 55
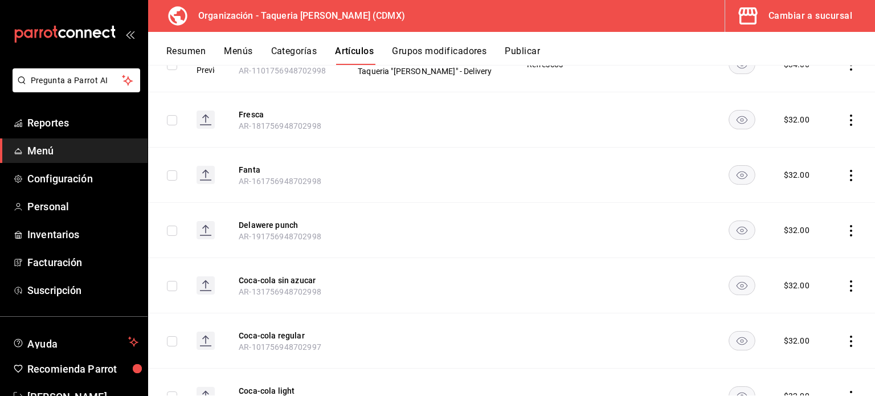
click at [850, 115] on icon "actions" at bounding box center [851, 120] width 2 height 11
click at [801, 200] on li "Eliminar" at bounding box center [798, 192] width 68 height 23
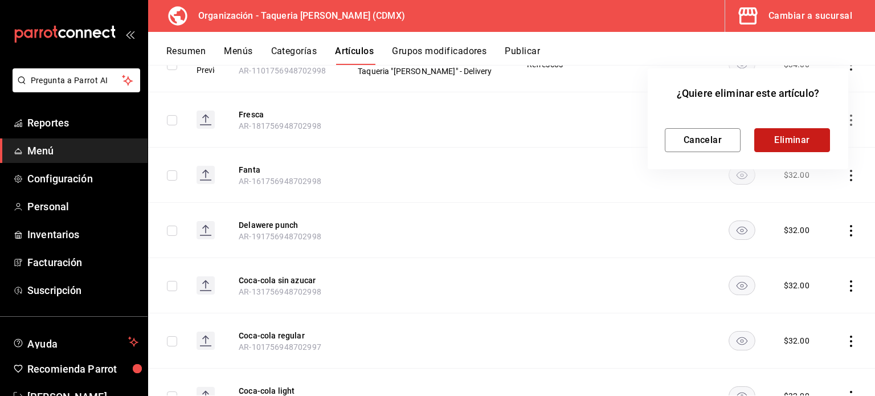
click at [795, 136] on button "Eliminar" at bounding box center [793, 140] width 76 height 24
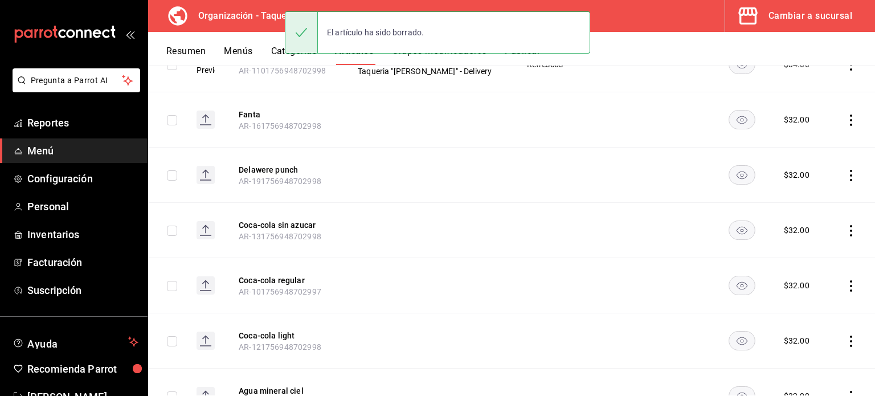
click at [846, 123] on icon "actions" at bounding box center [851, 120] width 11 height 11
click at [800, 190] on span "Eliminar" at bounding box center [808, 192] width 29 height 9
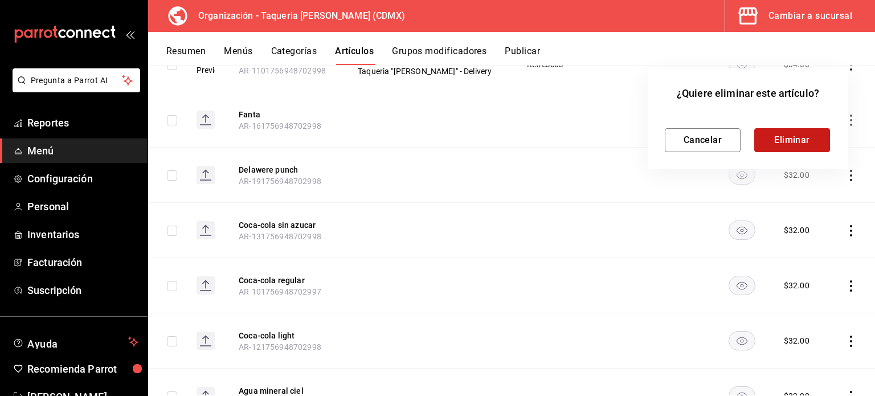
click at [800, 136] on button "Eliminar" at bounding box center [793, 140] width 76 height 24
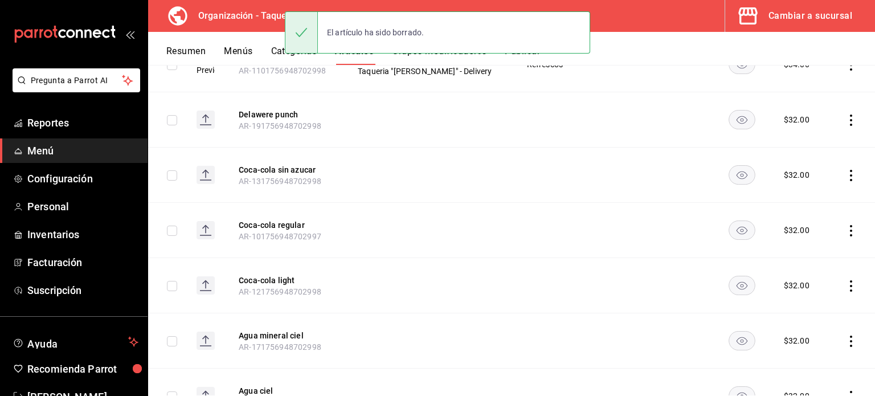
click at [846, 120] on icon "actions" at bounding box center [851, 120] width 11 height 11
click at [803, 188] on span "Eliminar" at bounding box center [808, 192] width 29 height 9
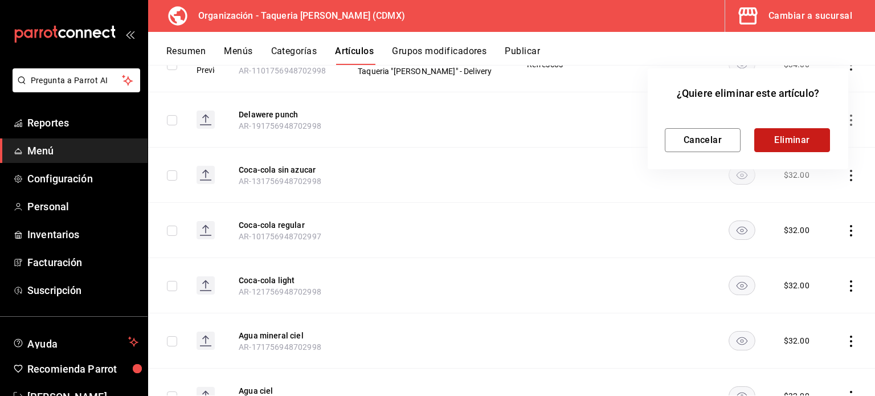
click at [801, 145] on button "Eliminar" at bounding box center [793, 140] width 76 height 24
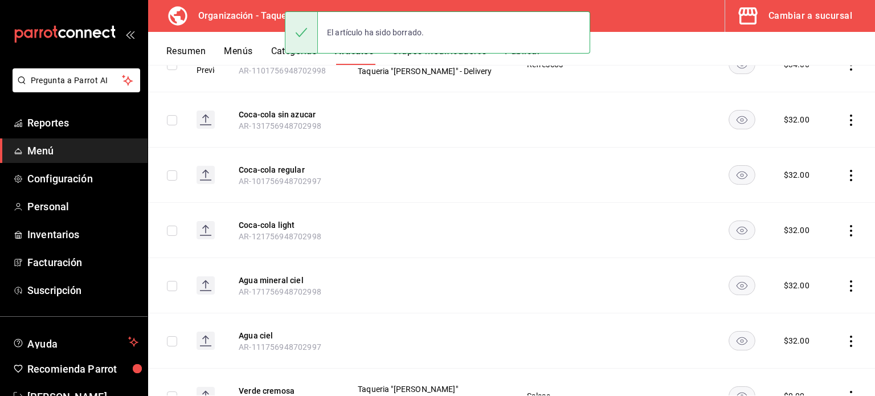
click at [846, 120] on icon "actions" at bounding box center [851, 120] width 11 height 11
click at [800, 197] on span "Eliminar" at bounding box center [809, 192] width 30 height 12
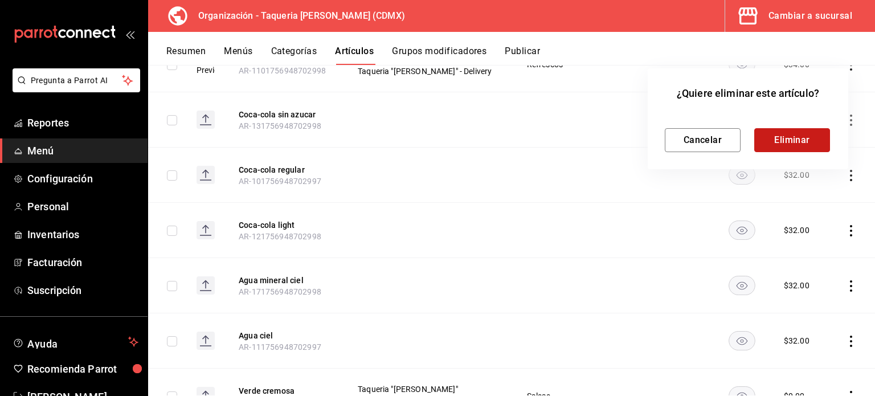
click at [816, 129] on button "Eliminar" at bounding box center [793, 140] width 76 height 24
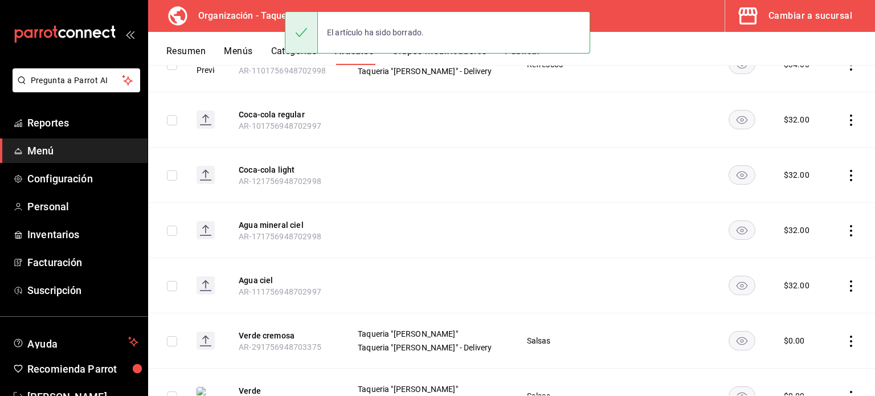
click at [846, 116] on icon "actions" at bounding box center [851, 120] width 11 height 11
click at [802, 190] on span "Eliminar" at bounding box center [808, 192] width 29 height 9
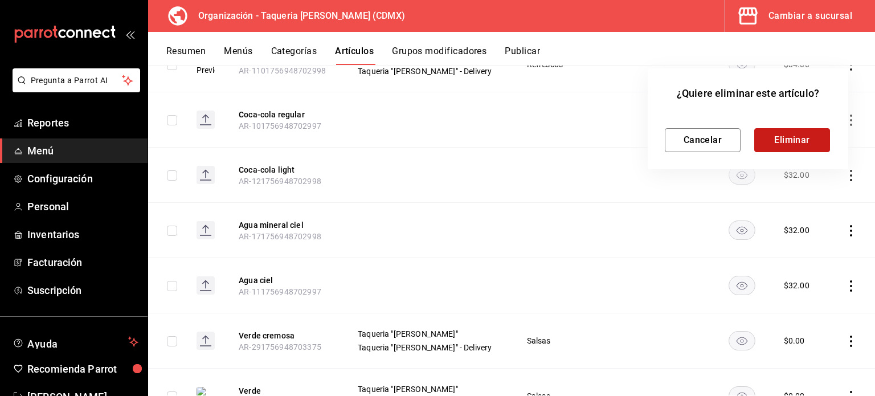
click at [795, 129] on button "Eliminar" at bounding box center [793, 140] width 76 height 24
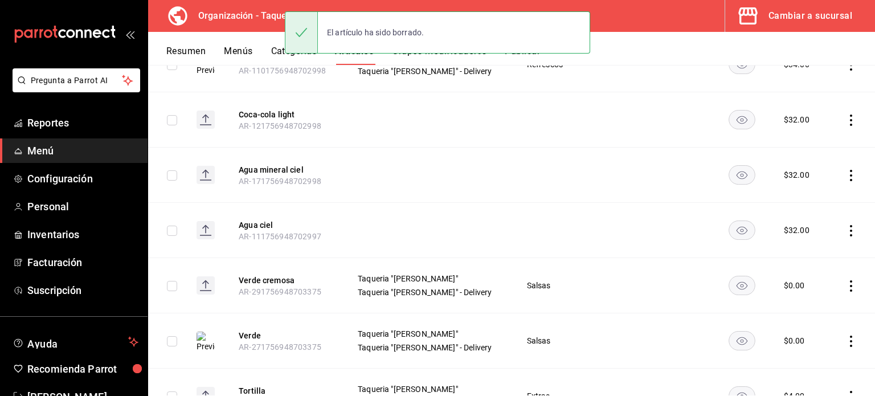
click at [846, 118] on icon "actions" at bounding box center [851, 120] width 11 height 11
click at [807, 196] on span "Eliminar" at bounding box center [808, 192] width 29 height 9
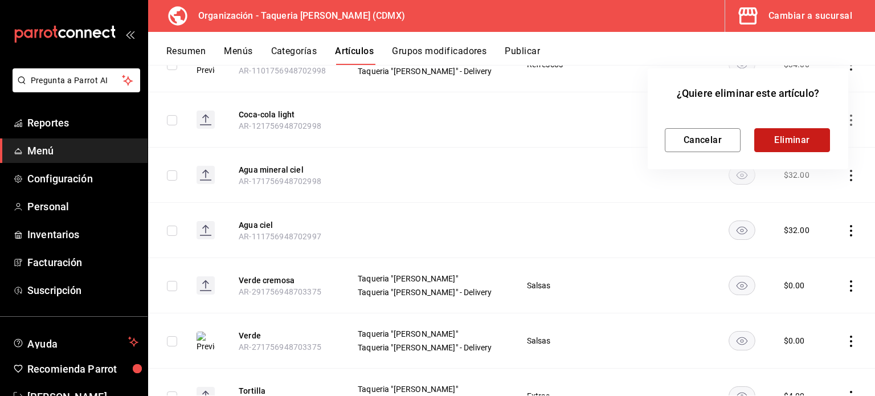
click at [796, 141] on button "Eliminar" at bounding box center [793, 140] width 76 height 24
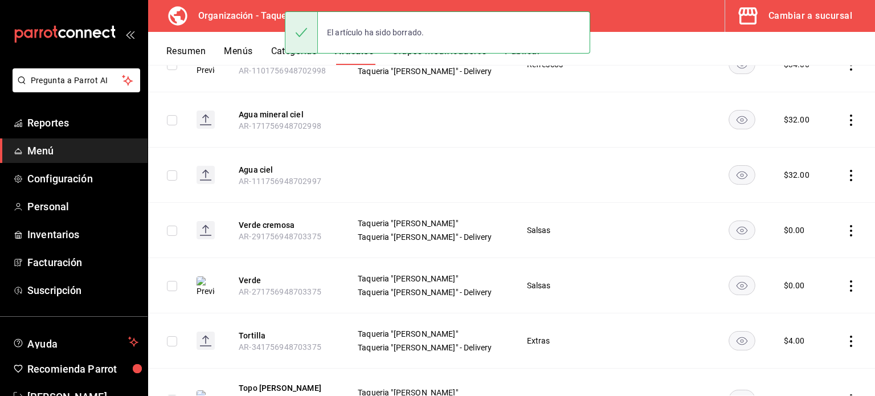
click at [846, 121] on icon "actions" at bounding box center [851, 120] width 11 height 11
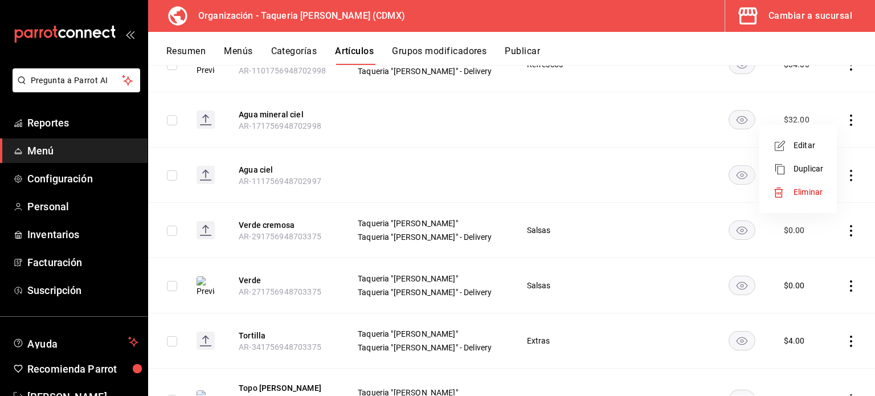
click at [800, 197] on span "Eliminar" at bounding box center [809, 192] width 30 height 12
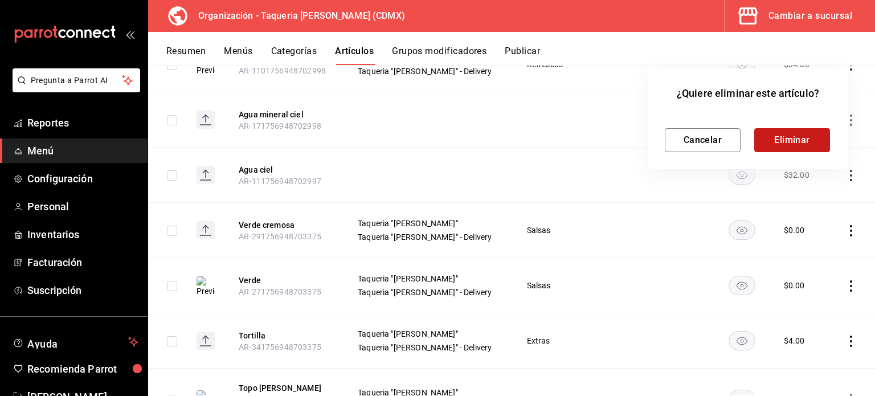
click at [805, 135] on button "Eliminar" at bounding box center [793, 140] width 76 height 24
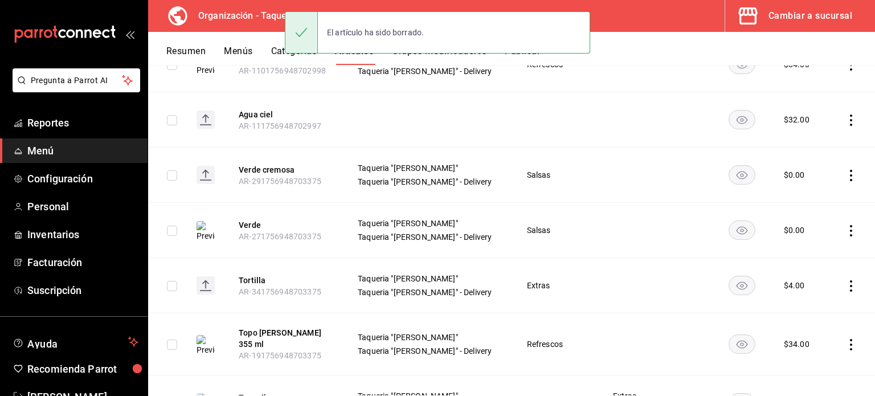
click at [846, 116] on icon "actions" at bounding box center [851, 120] width 11 height 11
click at [791, 198] on li "Eliminar" at bounding box center [798, 192] width 68 height 23
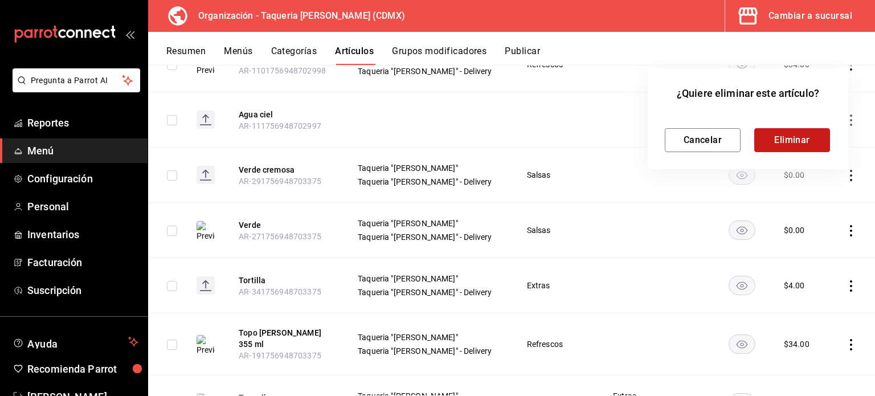
click at [782, 152] on button "Eliminar" at bounding box center [793, 140] width 76 height 24
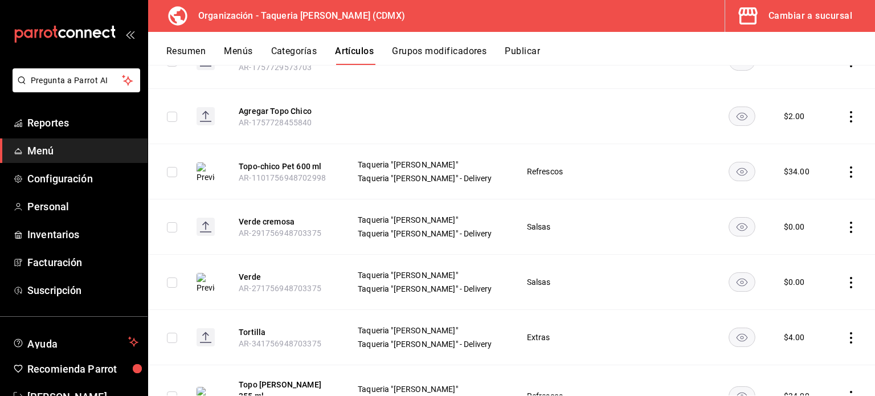
scroll to position [0, 0]
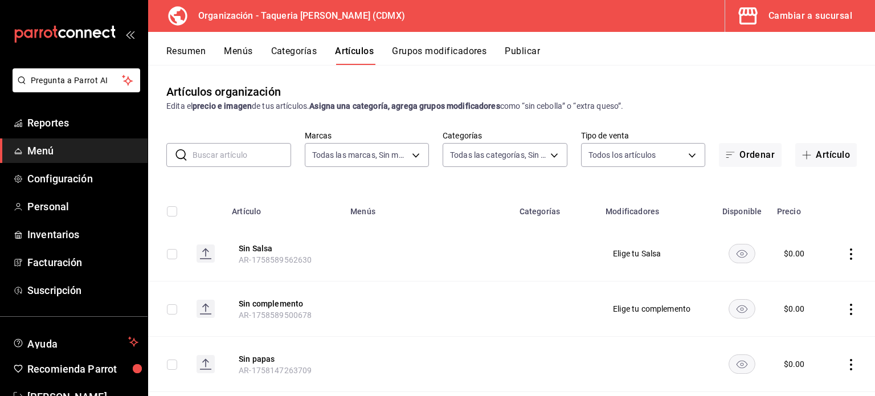
click at [231, 140] on div "​ ​ Marcas Todas las marcas, Sin marca 6420383b-8504-466e-b8e1-7ad85ed98961 Cat…" at bounding box center [511, 149] width 727 height 36
click at [241, 151] on input "text" at bounding box center [242, 155] width 99 height 23
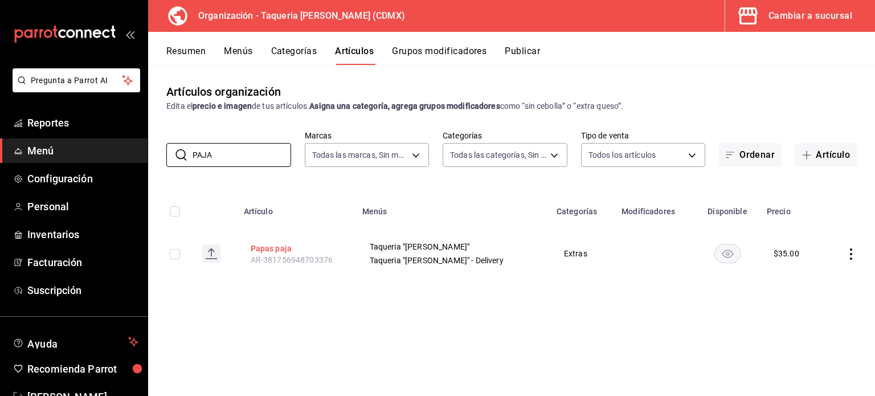
type input "PAJA"
click at [299, 247] on button "Papas paja" at bounding box center [296, 248] width 91 height 11
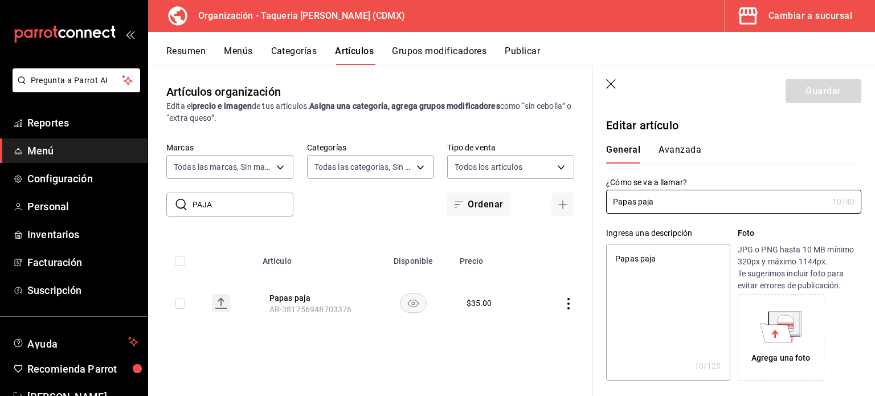
click at [777, 319] on icon at bounding box center [785, 318] width 17 height 7
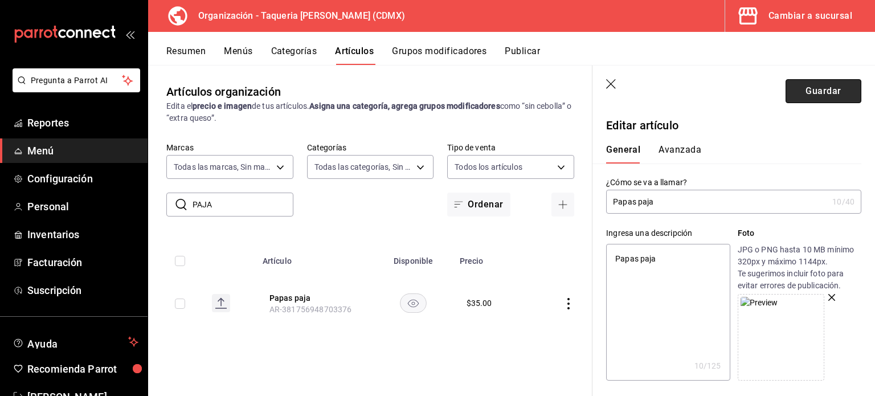
click at [800, 97] on button "Guardar" at bounding box center [824, 91] width 76 height 24
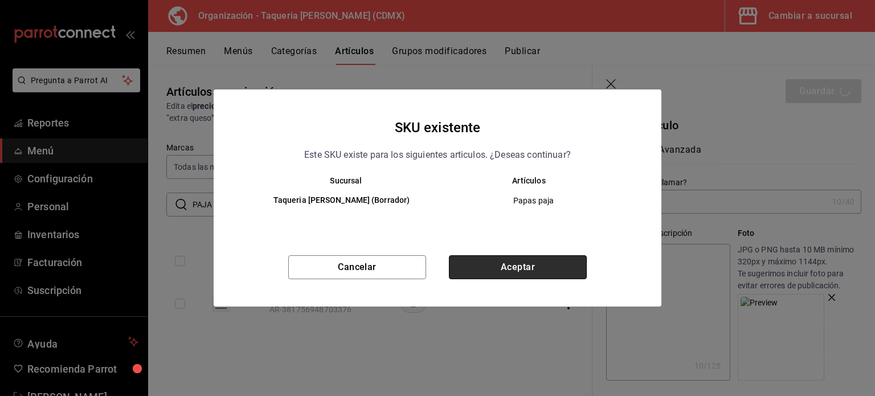
click at [511, 273] on button "Aceptar" at bounding box center [518, 267] width 138 height 24
type textarea "x"
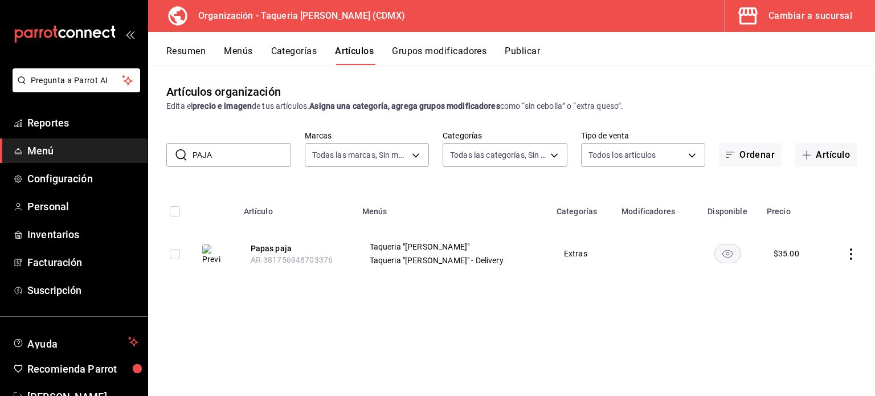
click at [212, 153] on input "PAJA" at bounding box center [242, 155] width 99 height 23
type input "QUESO"
click at [272, 246] on button "Queso" at bounding box center [296, 248] width 91 height 11
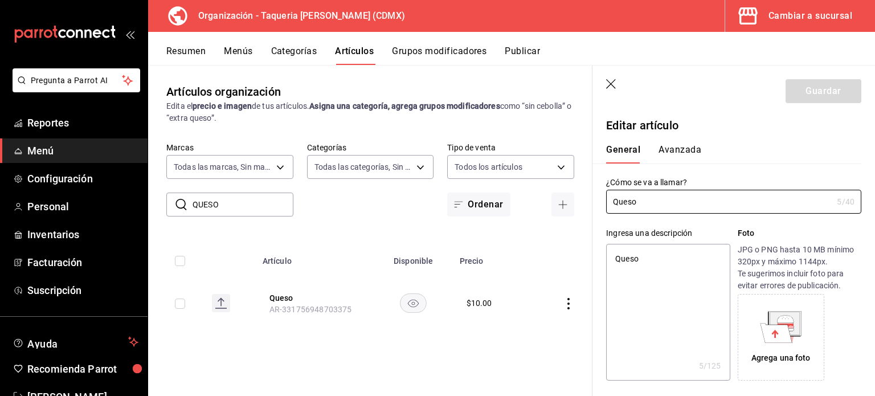
click at [813, 326] on div "Agrega una foto" at bounding box center [781, 337] width 81 height 81
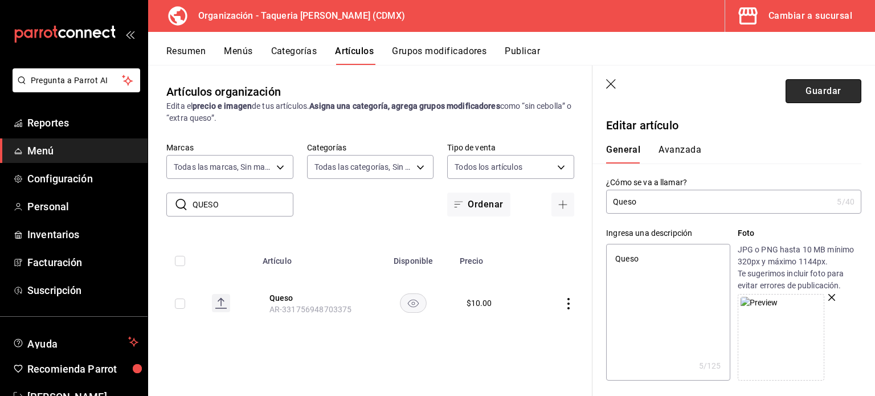
click at [830, 88] on button "Guardar" at bounding box center [824, 91] width 76 height 24
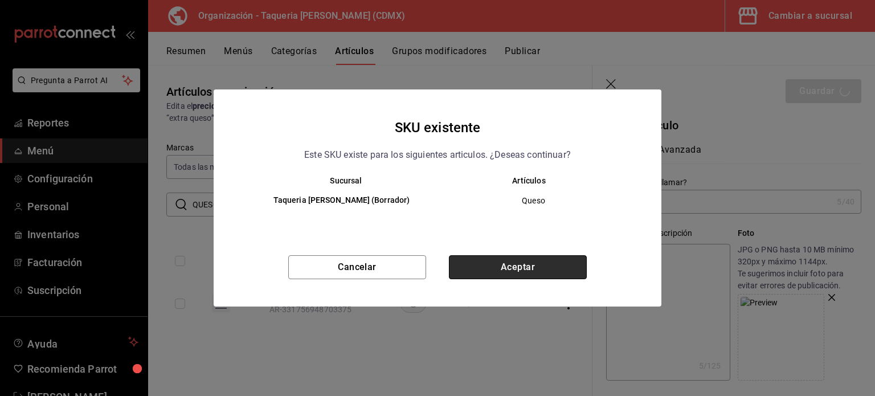
click at [510, 267] on button "Aceptar" at bounding box center [518, 267] width 138 height 24
type textarea "x"
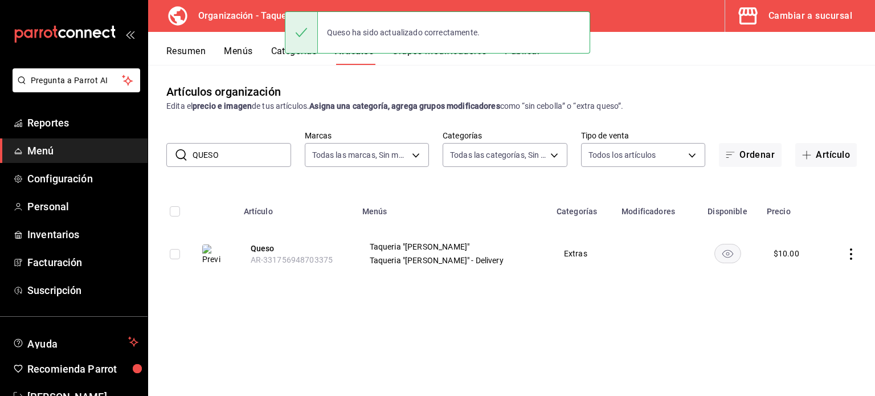
click at [231, 158] on input "QUESO" at bounding box center [242, 155] width 99 height 23
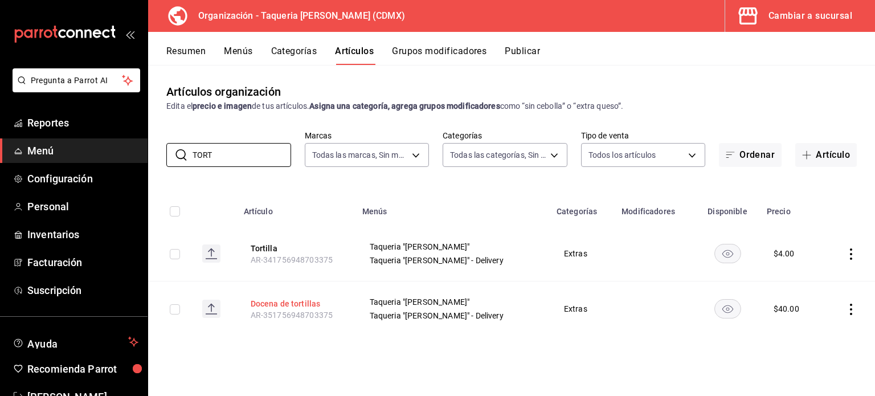
type input "TORT"
click at [292, 299] on button "Docena de tortillas" at bounding box center [296, 303] width 91 height 11
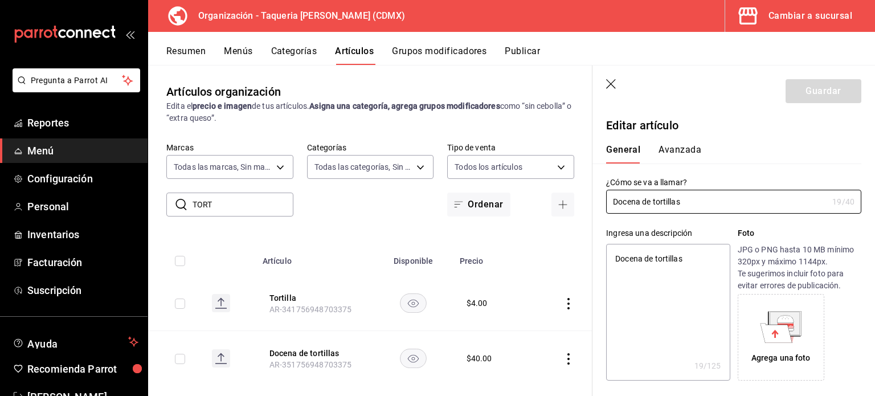
click at [791, 330] on icon at bounding box center [786, 323] width 30 height 23
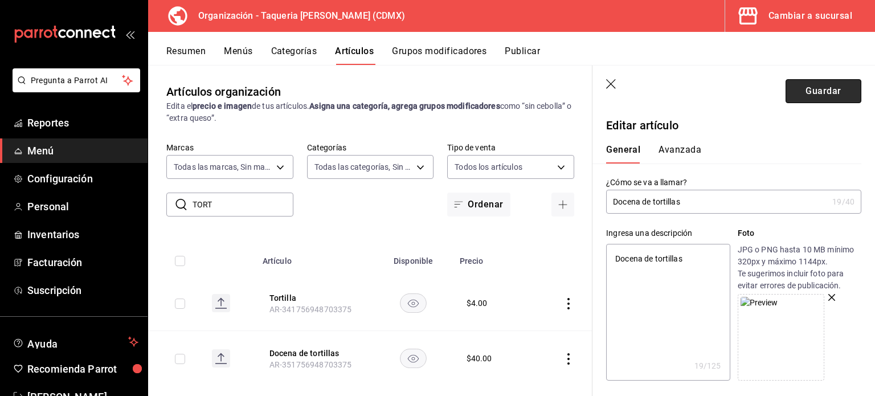
click at [816, 92] on button "Guardar" at bounding box center [824, 91] width 76 height 24
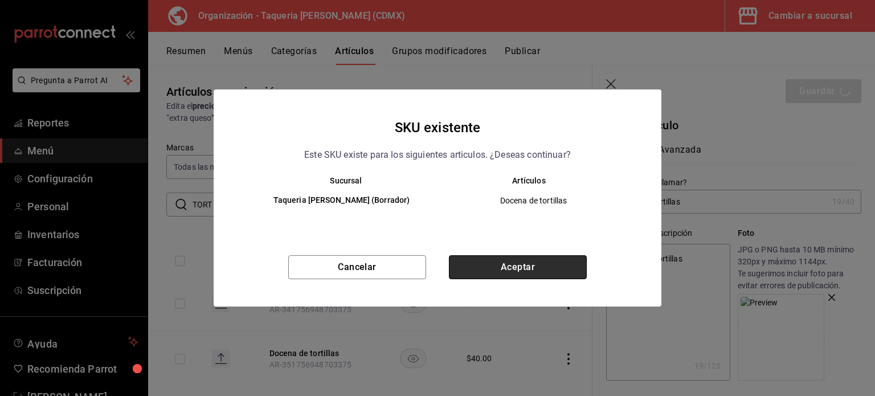
click at [515, 266] on button "Aceptar" at bounding box center [518, 267] width 138 height 24
type textarea "x"
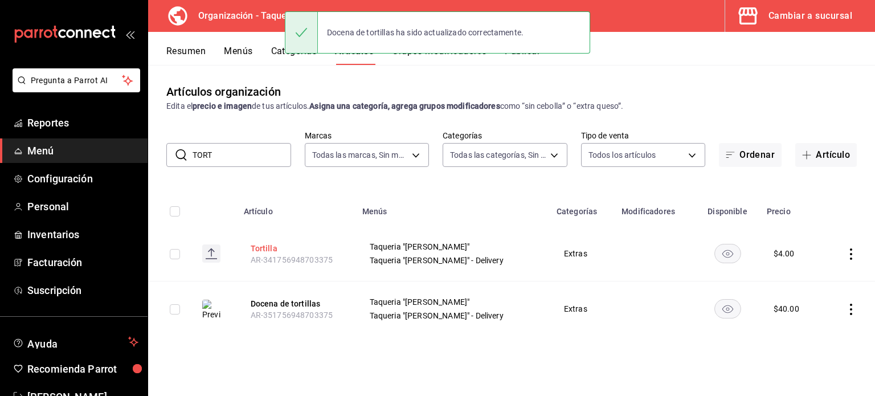
click at [267, 243] on button "Tortilla" at bounding box center [296, 248] width 91 height 11
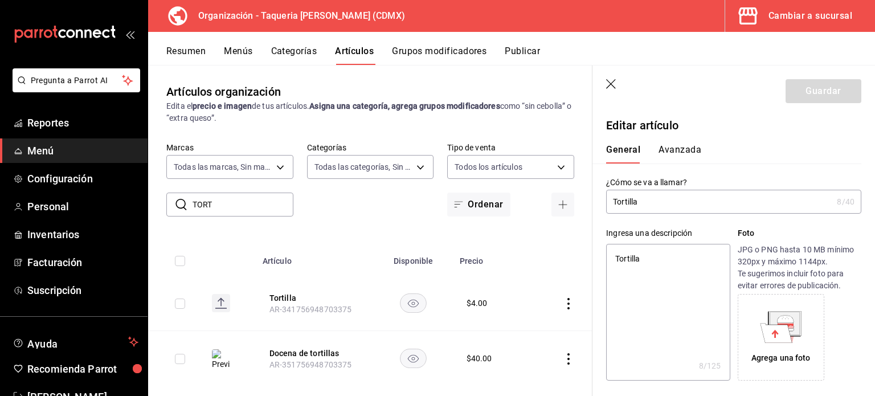
click at [787, 351] on div "Agrega una foto" at bounding box center [781, 337] width 81 height 81
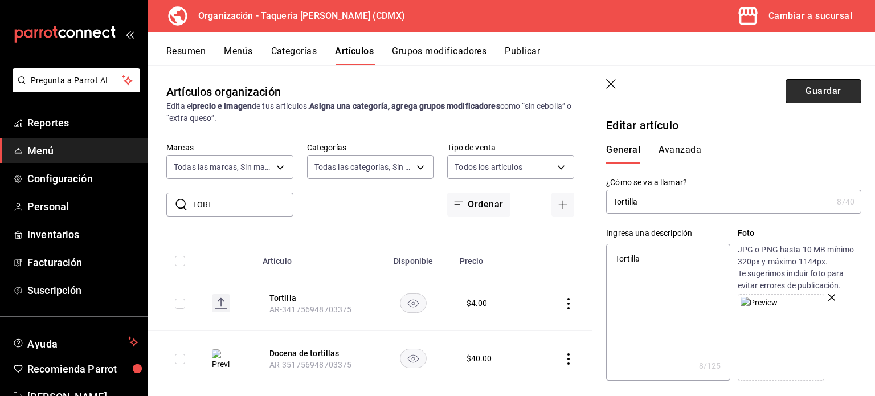
click at [816, 95] on button "Guardar" at bounding box center [824, 91] width 76 height 24
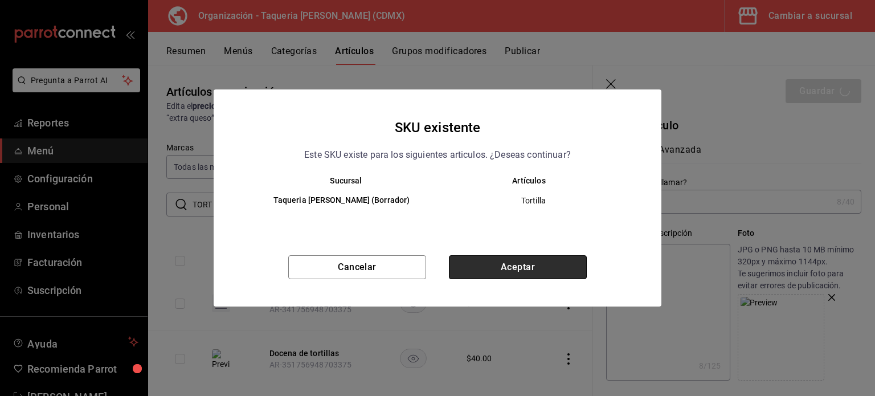
click at [561, 279] on button "Aceptar" at bounding box center [518, 267] width 138 height 24
type textarea "x"
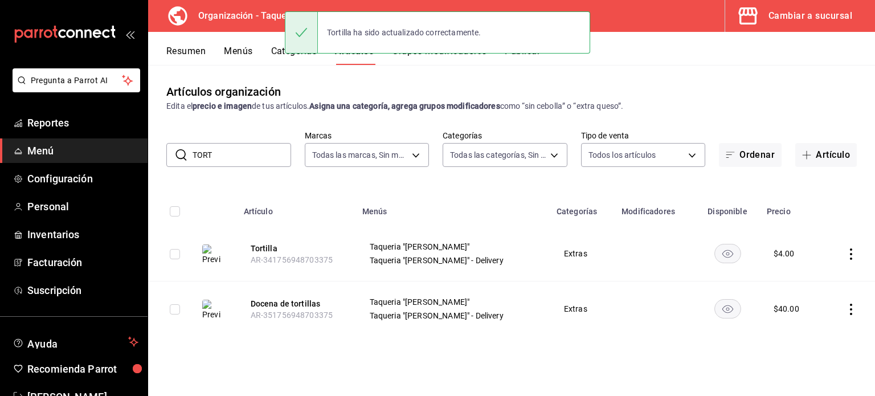
click at [239, 152] on input "TORT" at bounding box center [242, 155] width 99 height 23
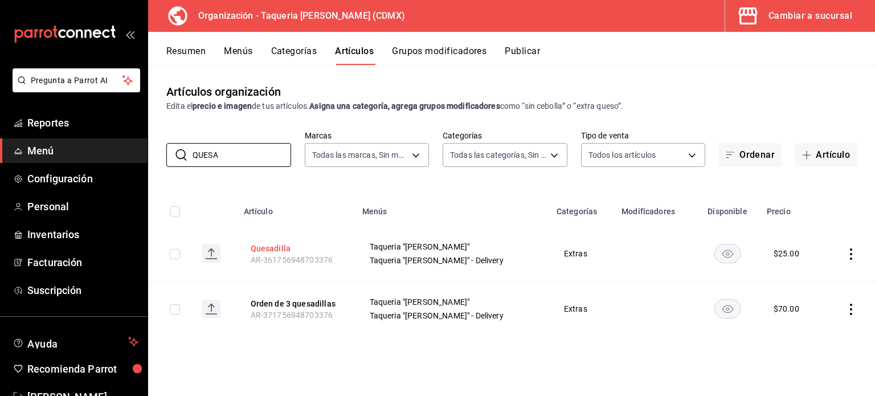
type input "QUESA"
click at [273, 247] on button "Quesadilla" at bounding box center [296, 248] width 91 height 11
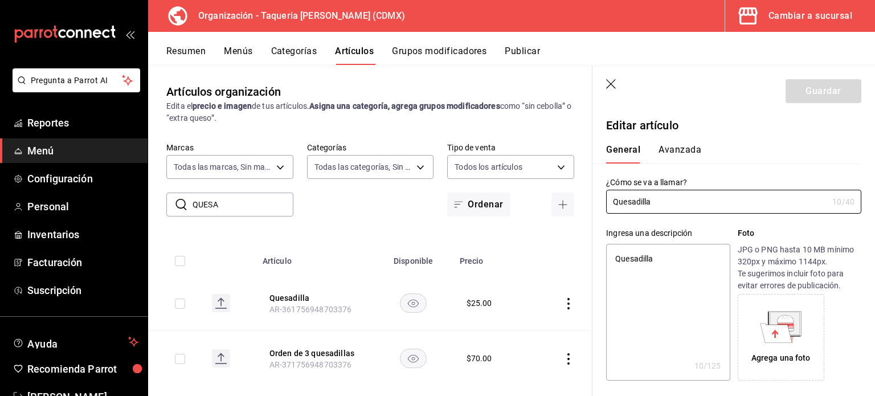
click at [777, 331] on icon at bounding box center [777, 332] width 32 height 19
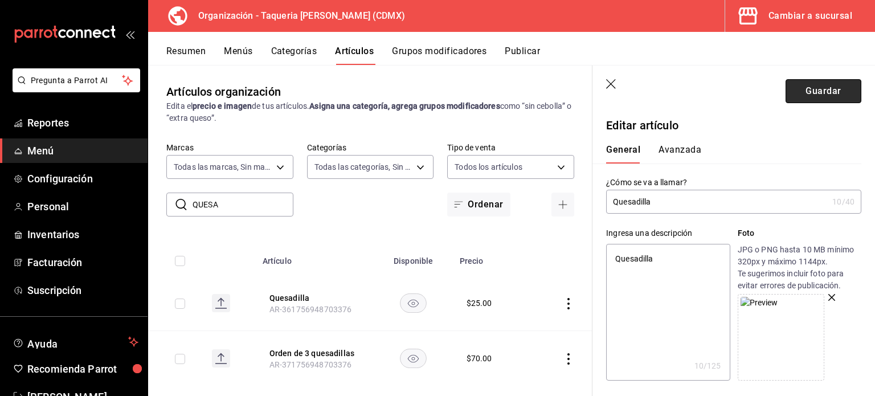
click at [829, 93] on button "Guardar" at bounding box center [824, 91] width 76 height 24
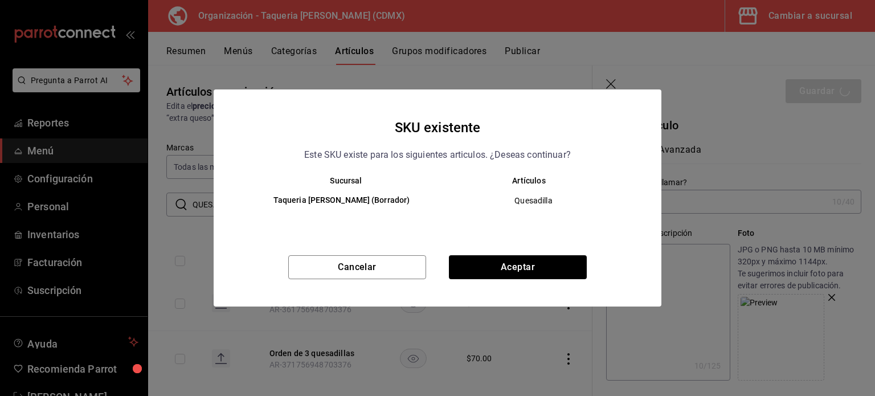
click at [516, 254] on div "SKU existente Este SKU existe para los siguientes articulos. ¿Deseas continuar?…" at bounding box center [438, 197] width 448 height 217
click at [520, 264] on button "Aceptar" at bounding box center [518, 267] width 138 height 24
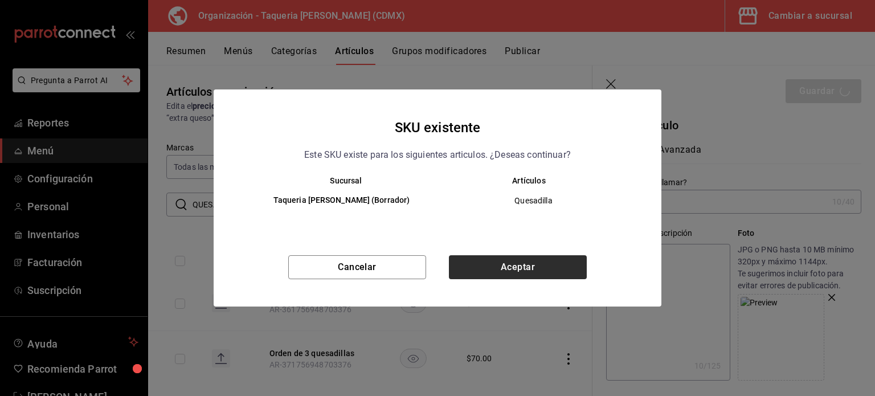
type textarea "x"
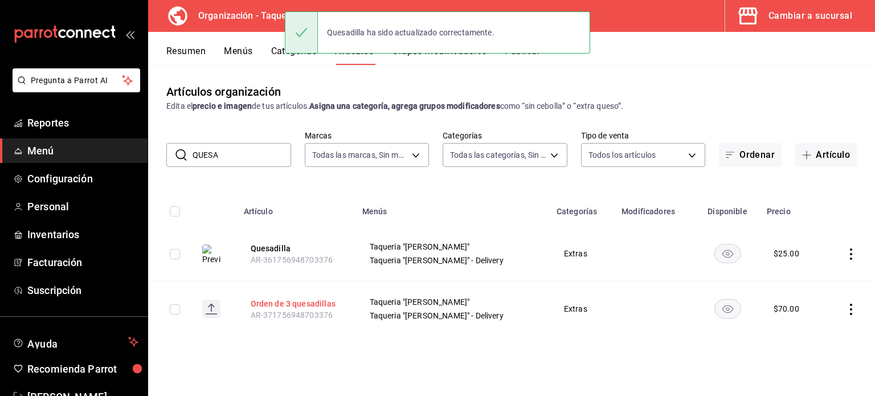
click at [309, 308] on button "Orden de 3 quesadillas" at bounding box center [296, 303] width 91 height 11
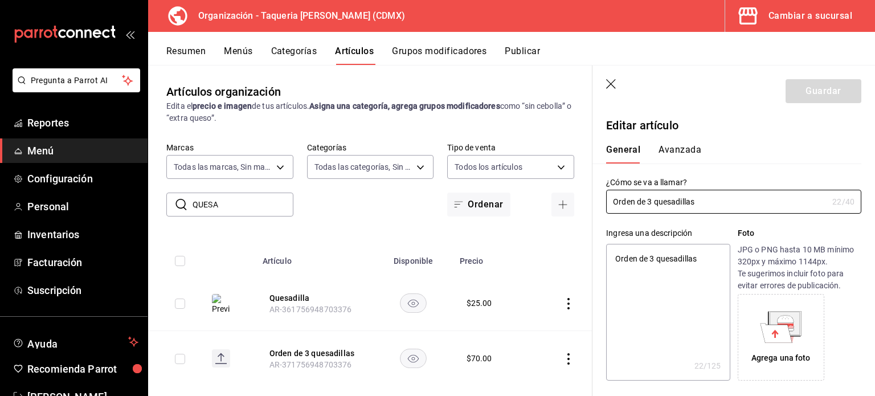
type textarea "x"
type input "$70.00"
click at [764, 340] on icon at bounding box center [777, 332] width 32 height 19
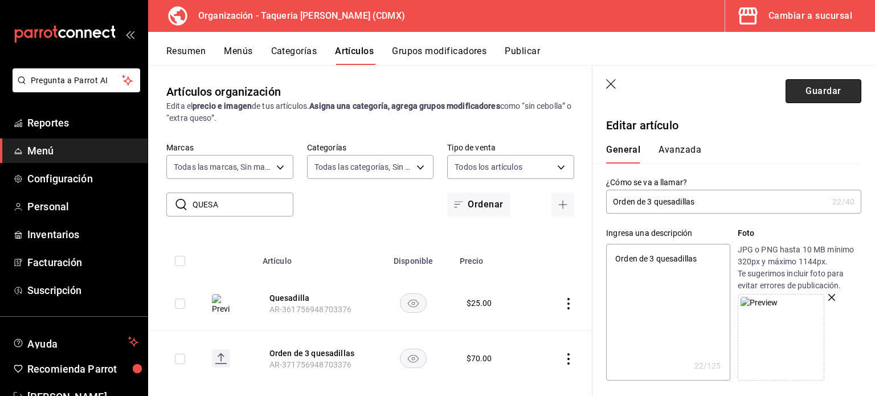
click at [816, 79] on button "Guardar" at bounding box center [824, 91] width 76 height 24
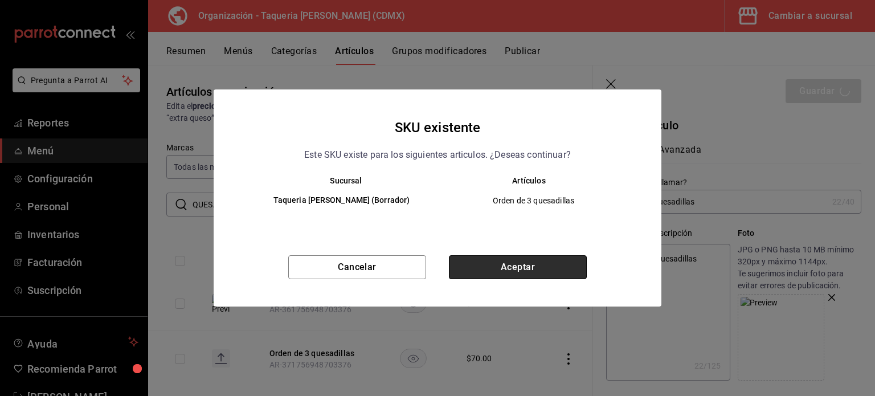
click at [503, 263] on button "Aceptar" at bounding box center [518, 267] width 138 height 24
type textarea "x"
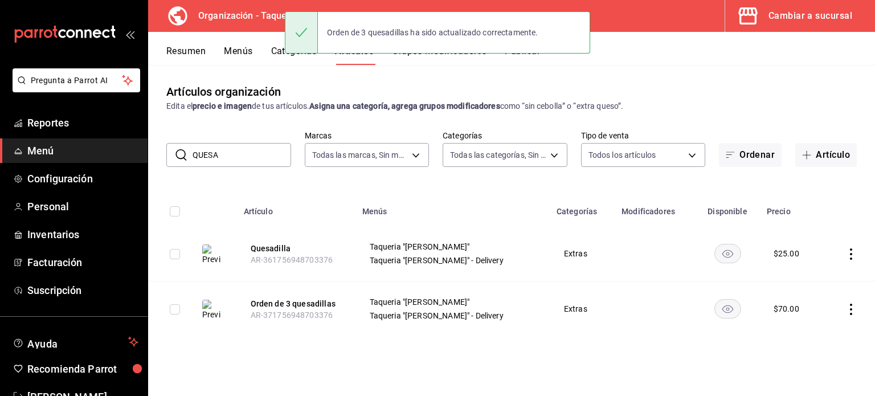
click at [235, 161] on input "QUESA" at bounding box center [242, 155] width 99 height 23
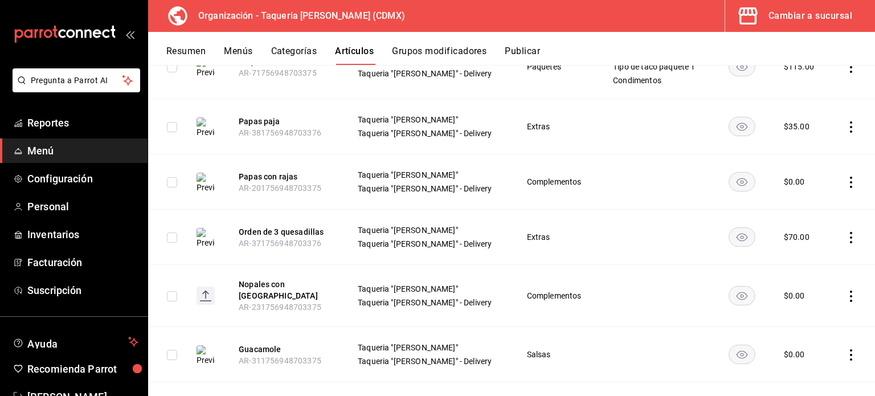
scroll to position [1783, 0]
click at [260, 280] on button "Nopales con [GEOGRAPHIC_DATA]" at bounding box center [284, 290] width 91 height 23
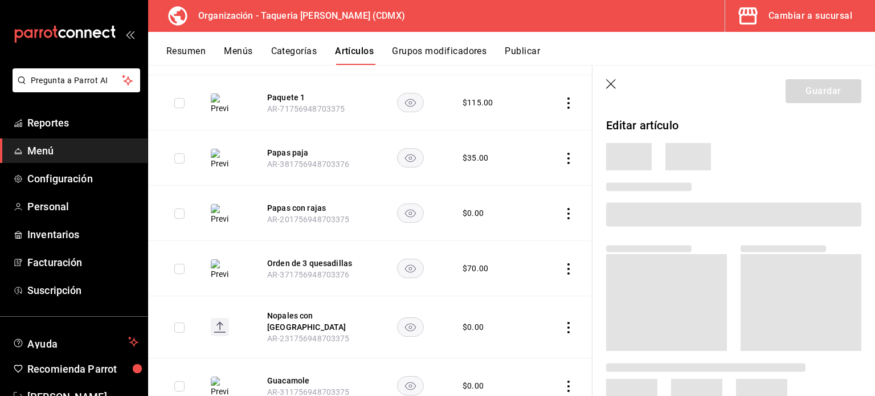
scroll to position [1774, 0]
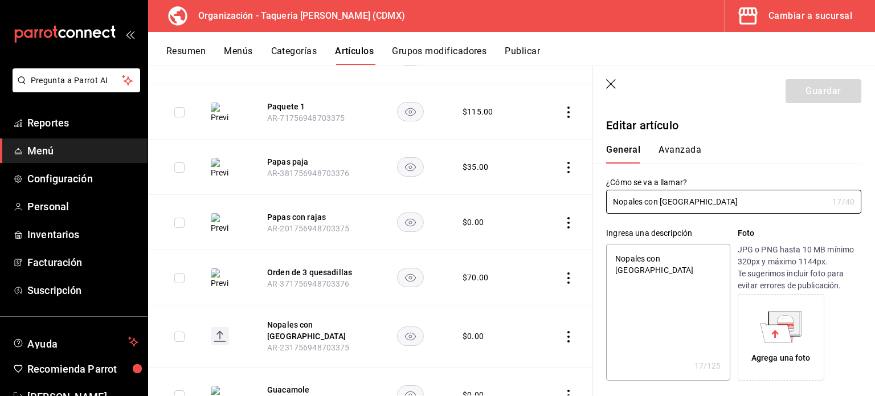
type textarea "x"
type input "$0.00"
click at [798, 313] on div "Agrega una foto" at bounding box center [781, 337] width 81 height 81
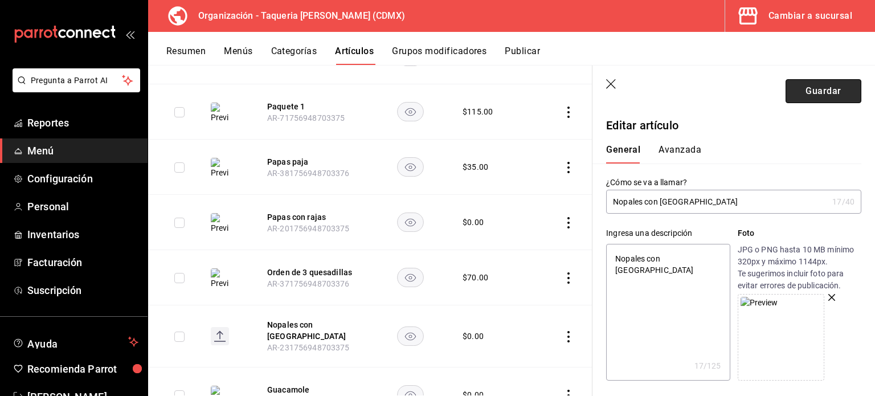
click at [822, 79] on button "Guardar" at bounding box center [824, 91] width 76 height 24
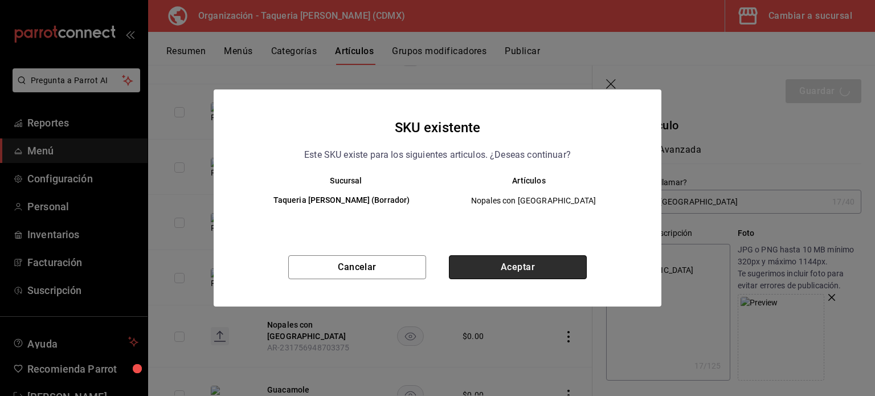
click at [512, 267] on button "Aceptar" at bounding box center [518, 267] width 138 height 24
type textarea "x"
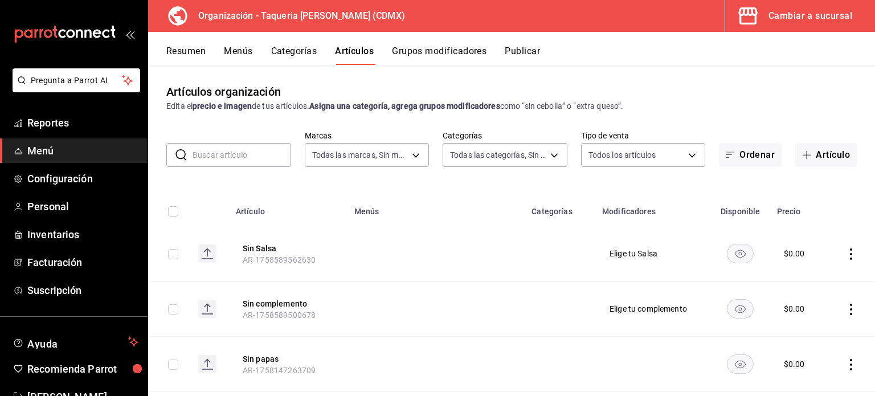
click at [252, 154] on input "text" at bounding box center [242, 155] width 99 height 23
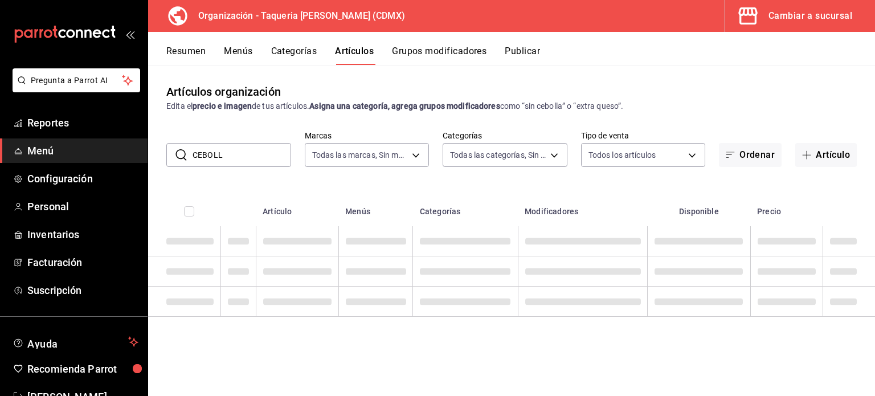
type input "CEBOLLA"
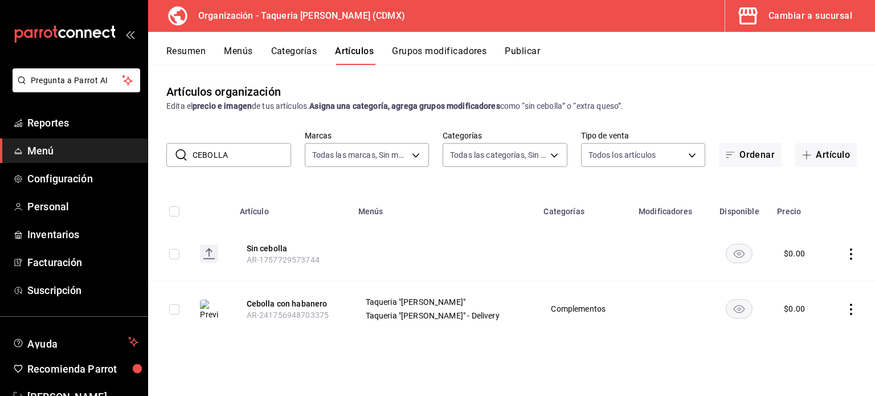
click at [231, 159] on input "CEBOLLA" at bounding box center [242, 155] width 99 height 23
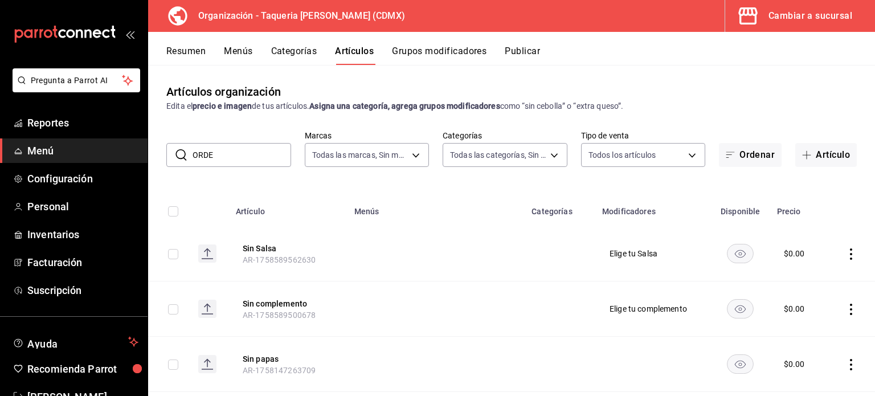
type input "ORDEN"
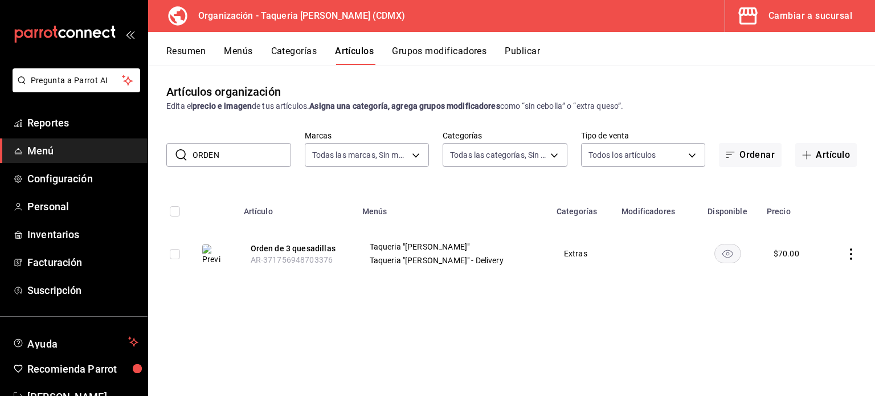
click at [226, 166] on input "ORDEN" at bounding box center [242, 155] width 99 height 23
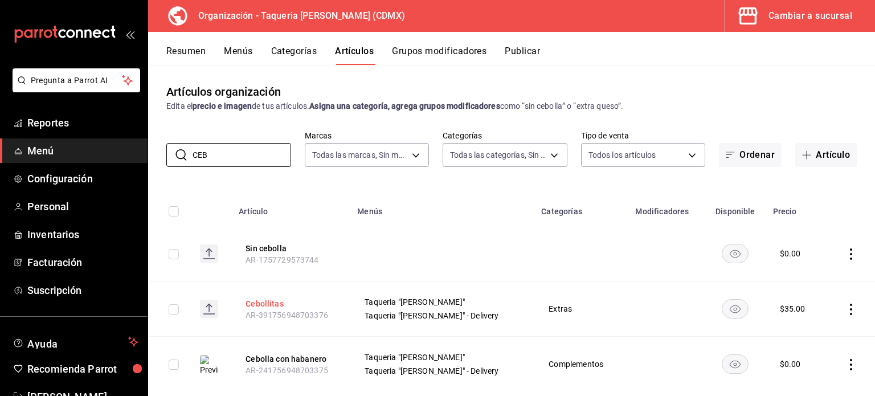
type input "CEB"
click at [283, 303] on button "Cebollitas" at bounding box center [291, 303] width 91 height 11
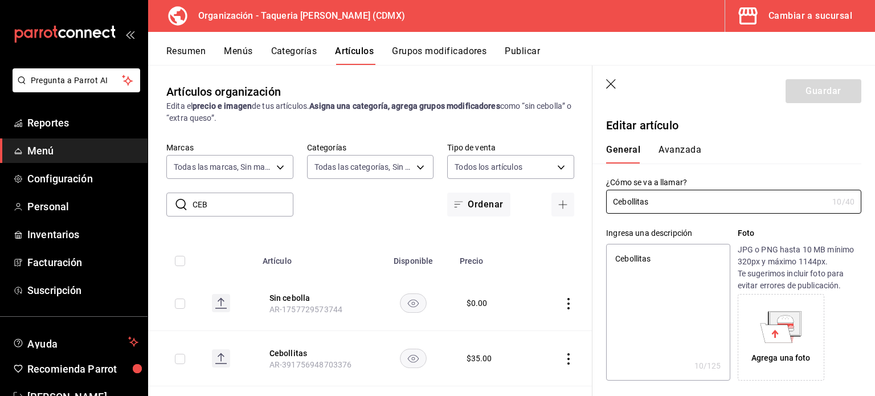
type textarea "x"
type input "$35.00"
click at [764, 325] on icon at bounding box center [777, 332] width 32 height 19
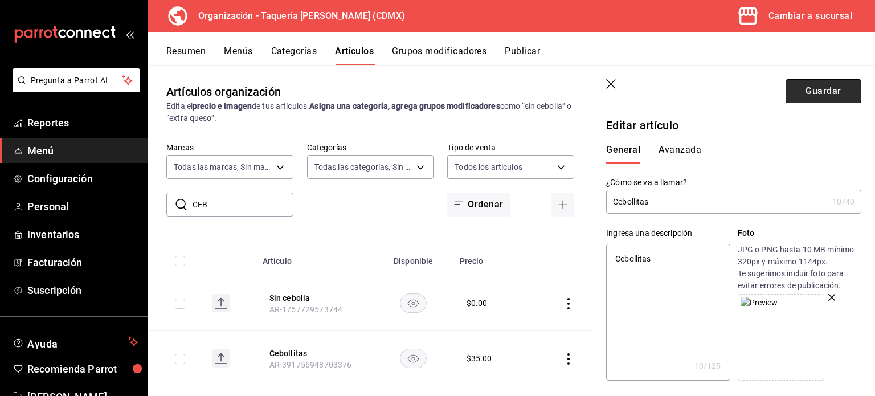
click at [807, 91] on button "Guardar" at bounding box center [824, 91] width 76 height 24
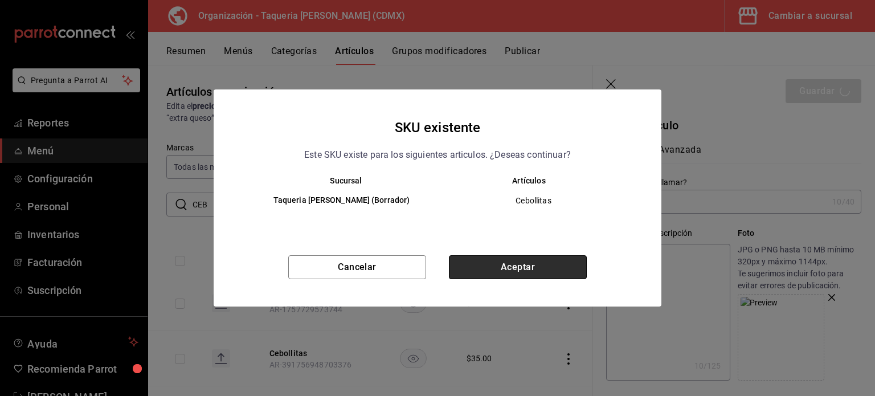
click at [559, 259] on button "Aceptar" at bounding box center [518, 267] width 138 height 24
type textarea "x"
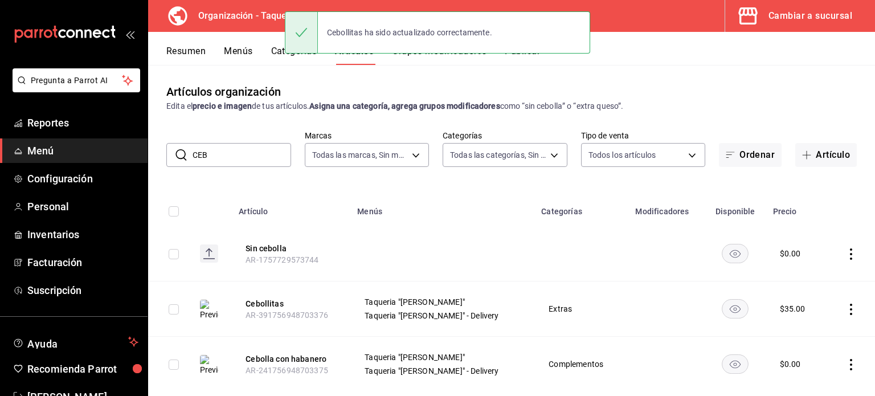
click at [536, 79] on div "Artículos organización Edita el precio e imagen de tus artículos. Asigna una ca…" at bounding box center [511, 230] width 727 height 331
click at [531, 55] on div "Cebollitas ha sido actualizado correctamente." at bounding box center [438, 32] width 306 height 49
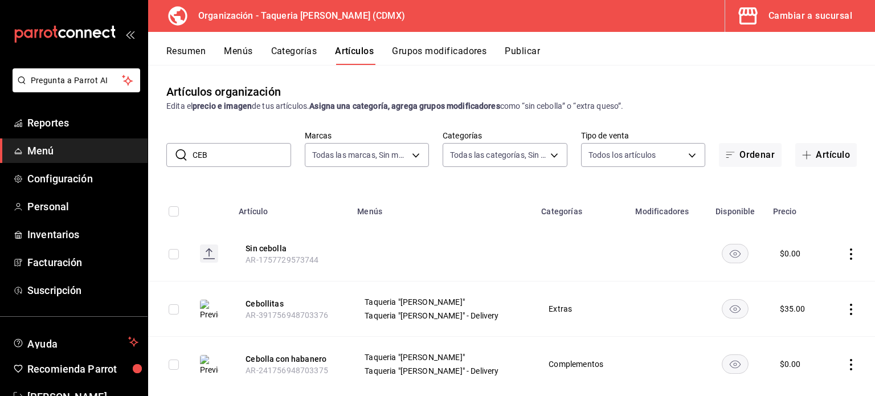
click at [529, 41] on div "Resumen Menús Categorías Artículos Grupos modificadores Publicar" at bounding box center [511, 48] width 727 height 33
click at [532, 50] on button "Publicar" at bounding box center [522, 55] width 35 height 19
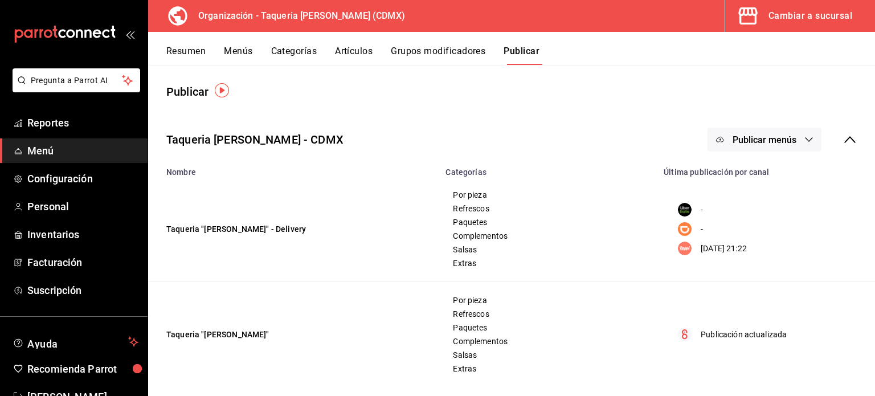
click at [775, 141] on span "Publicar menús" at bounding box center [765, 140] width 64 height 11
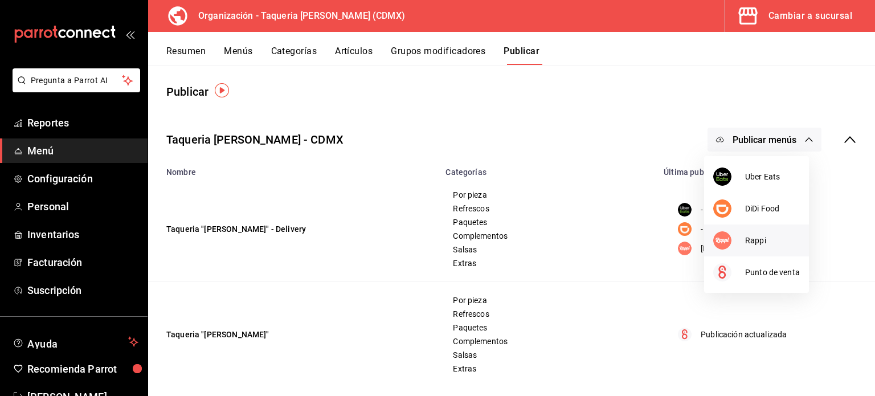
click at [734, 238] on div at bounding box center [730, 240] width 32 height 18
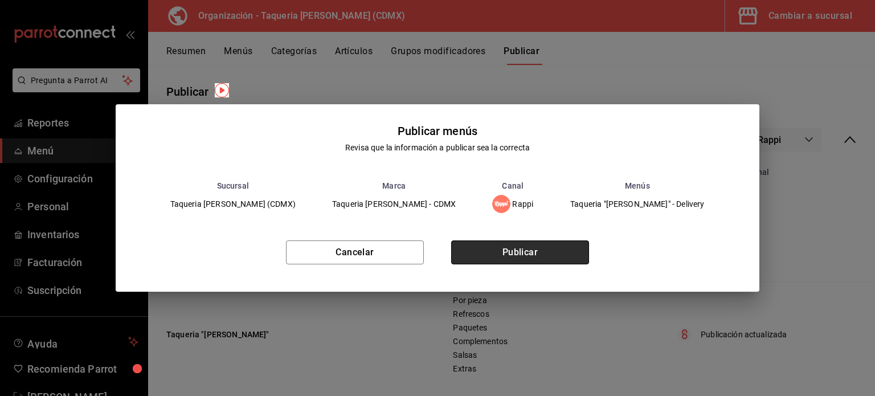
click at [547, 245] on button "Publicar" at bounding box center [520, 253] width 138 height 24
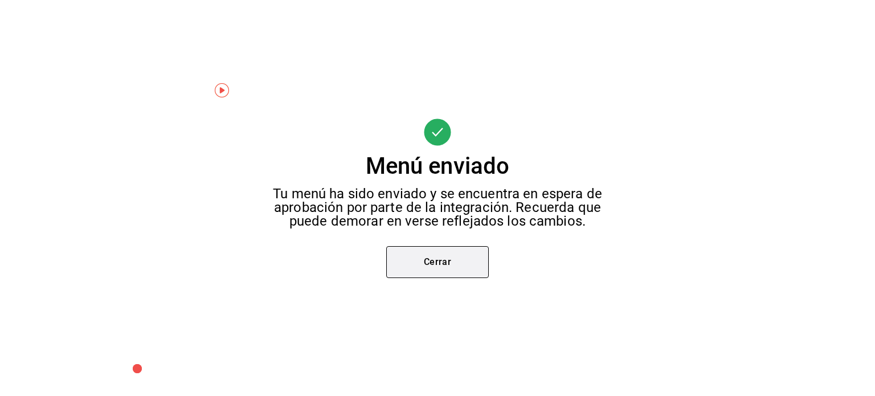
click at [420, 264] on button "Cerrar" at bounding box center [437, 262] width 103 height 32
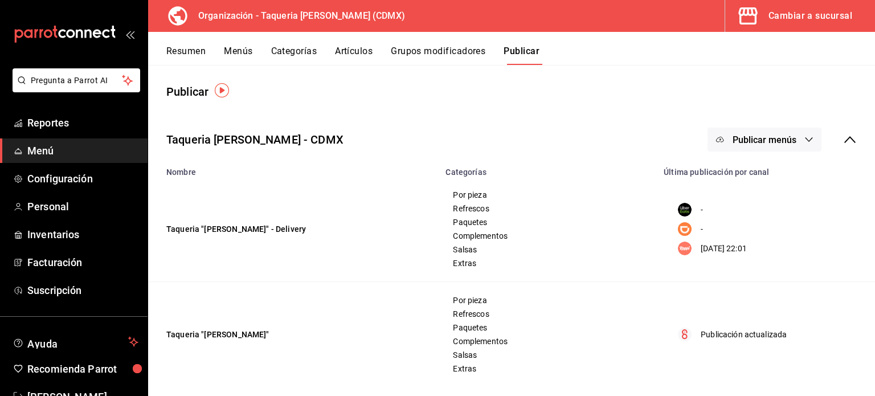
click at [793, 137] on button "Publicar menús" at bounding box center [765, 140] width 114 height 24
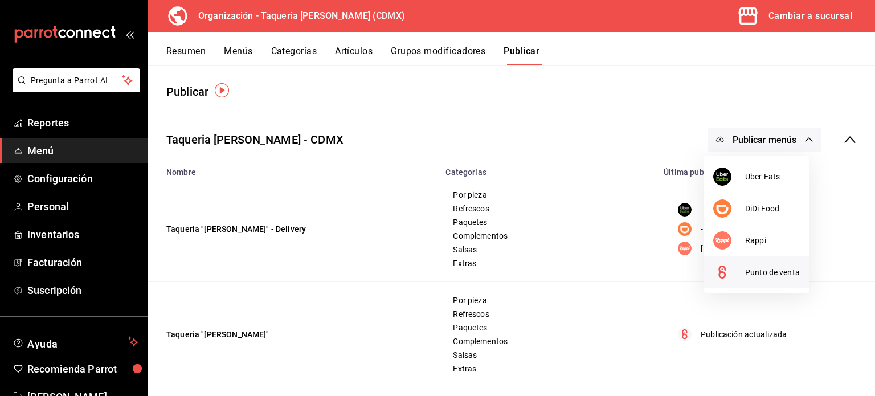
click at [779, 280] on li "Punto de venta" at bounding box center [756, 272] width 105 height 32
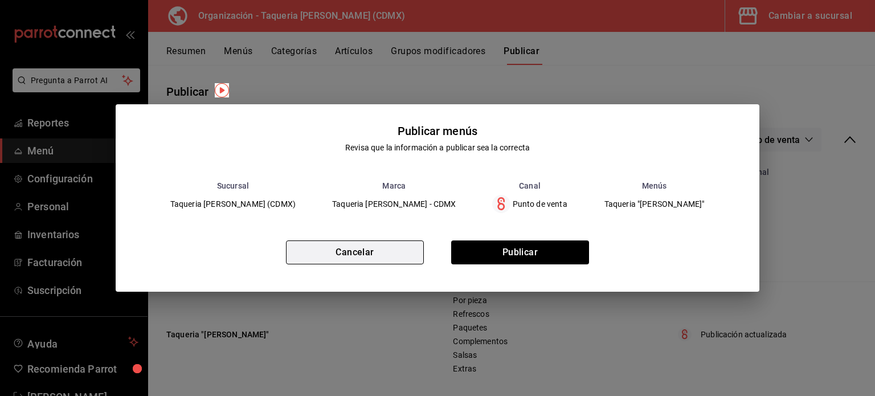
click at [335, 257] on button "Cancelar" at bounding box center [355, 253] width 138 height 24
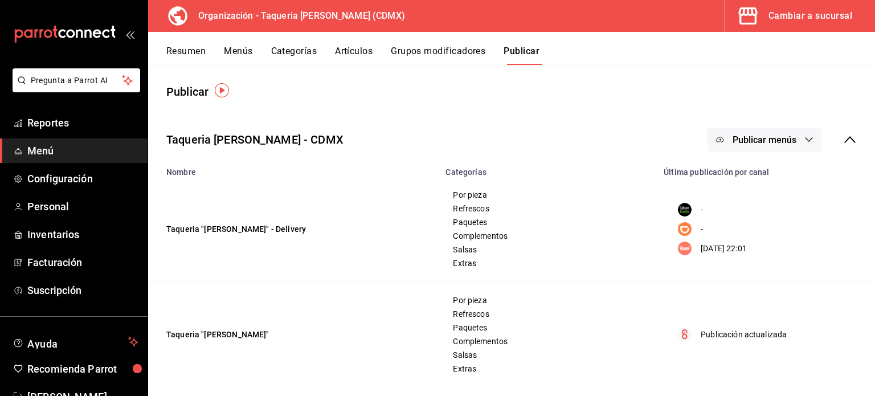
click at [748, 339] on p "Publicación actualizada" at bounding box center [744, 335] width 86 height 12
click at [754, 140] on span "Publicar menús" at bounding box center [765, 140] width 64 height 11
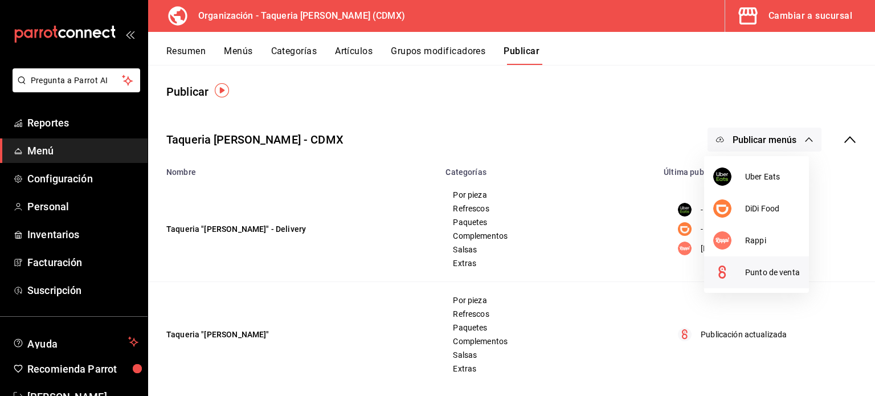
click at [767, 281] on li "Punto de venta" at bounding box center [756, 272] width 105 height 32
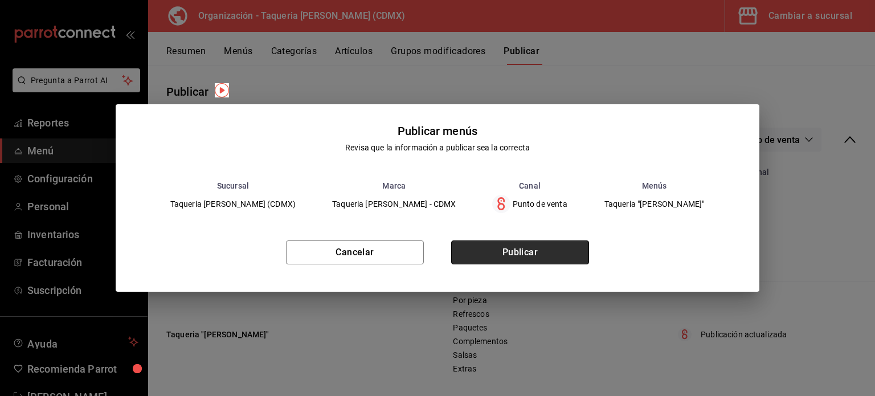
click at [556, 259] on button "Publicar" at bounding box center [520, 253] width 138 height 24
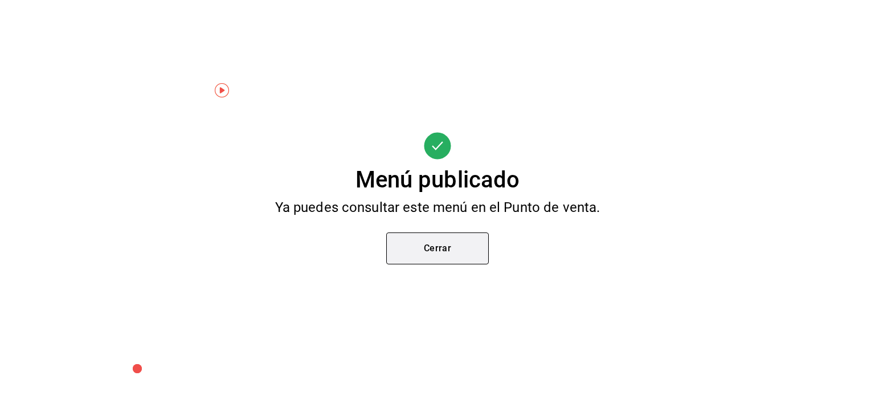
click at [422, 256] on button "Cerrar" at bounding box center [437, 249] width 103 height 32
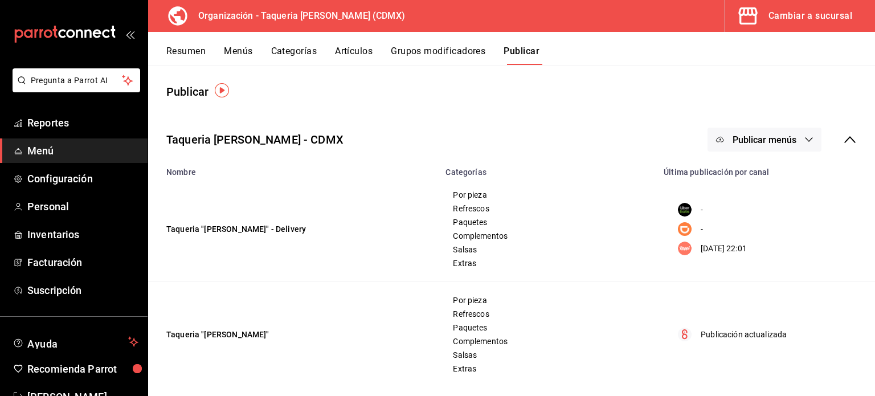
click at [396, 142] on div "Taqueria [PERSON_NAME] - CDMX Publicar menús" at bounding box center [511, 140] width 727 height 42
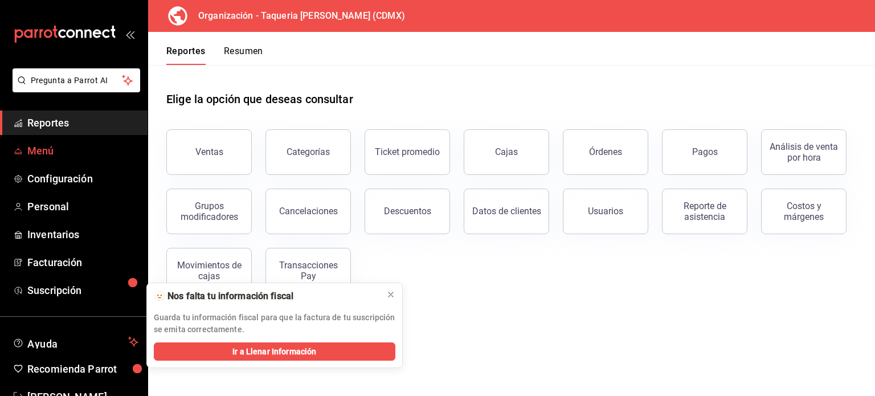
click at [40, 152] on span "Menú" at bounding box center [82, 150] width 111 height 15
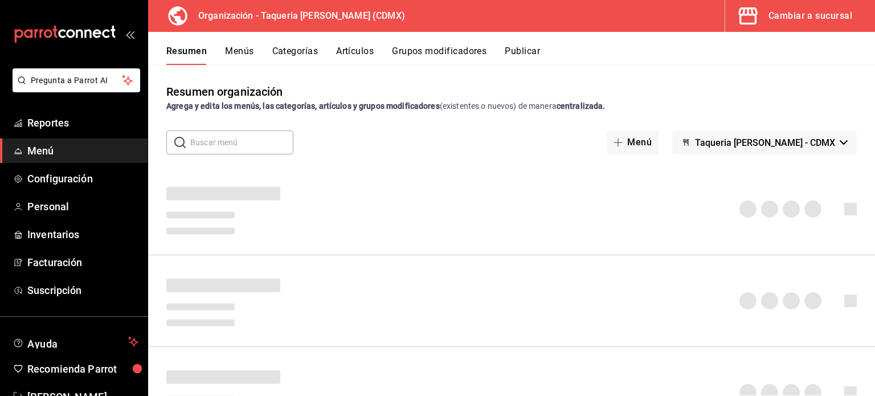
click at [369, 50] on button "Artículos" at bounding box center [355, 55] width 38 height 19
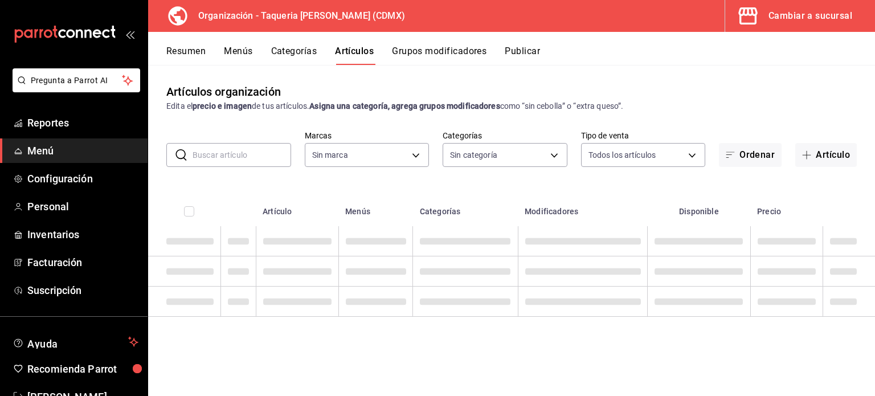
type input "ed9b51ba-9b42-42bb-a1bf-61966d11c073,8f5feebf-6ecb-4b31-b74b-0a8d4b97d945,0bf33…"
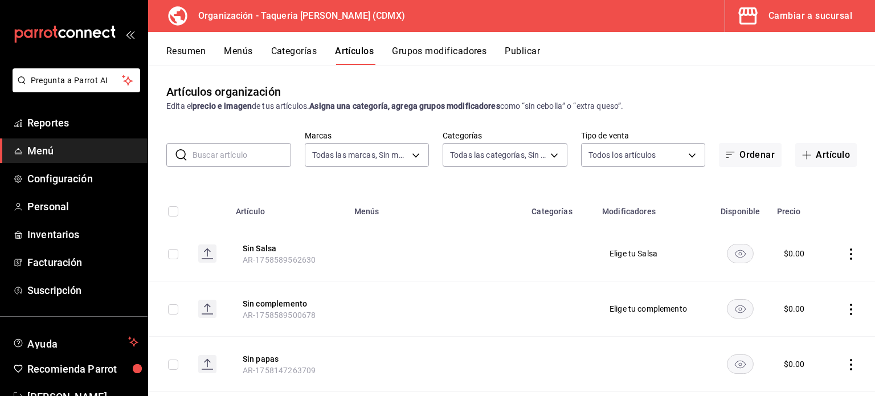
type input "6420383b-8504-466e-b8e1-7ad85ed98961"
click at [219, 158] on input "text" at bounding box center [242, 155] width 99 height 23
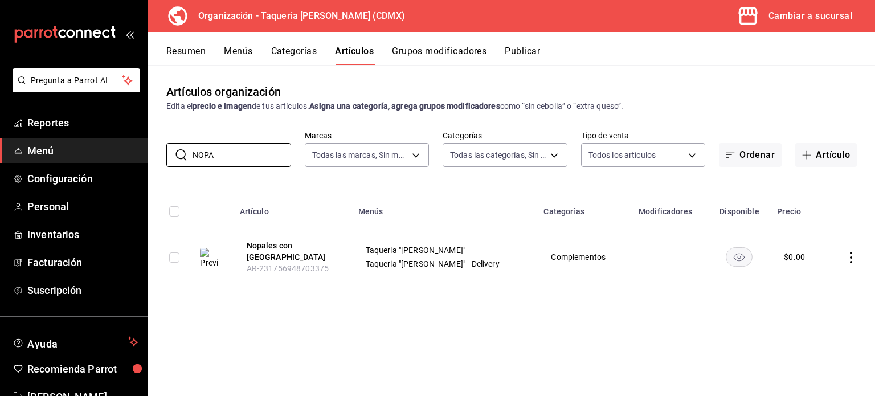
type input "NOPA"
click at [529, 50] on button "Publicar" at bounding box center [522, 55] width 35 height 19
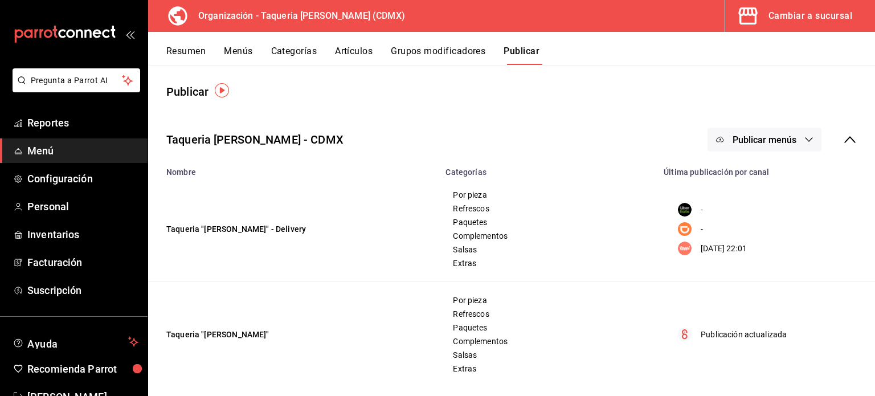
click at [762, 144] on span "Publicar menús" at bounding box center [765, 140] width 64 height 11
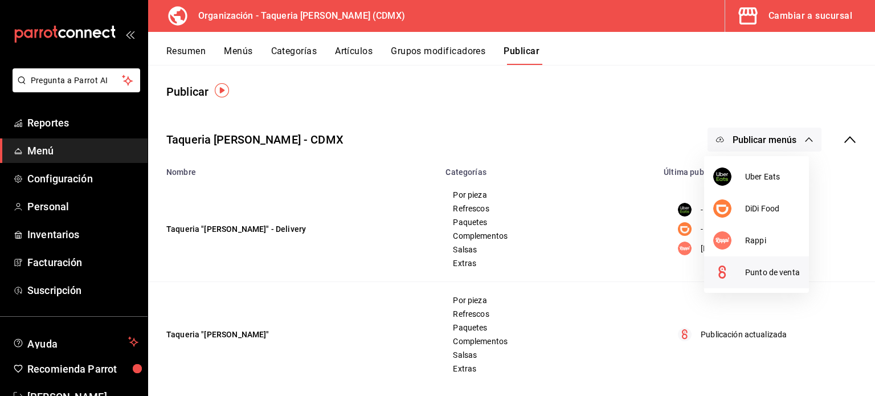
click at [752, 279] on li "Punto de venta" at bounding box center [756, 272] width 105 height 32
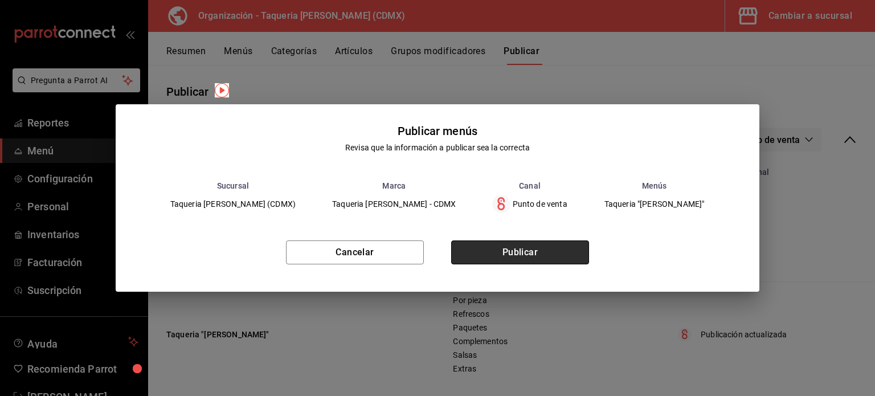
click at [488, 257] on button "Publicar" at bounding box center [520, 253] width 138 height 24
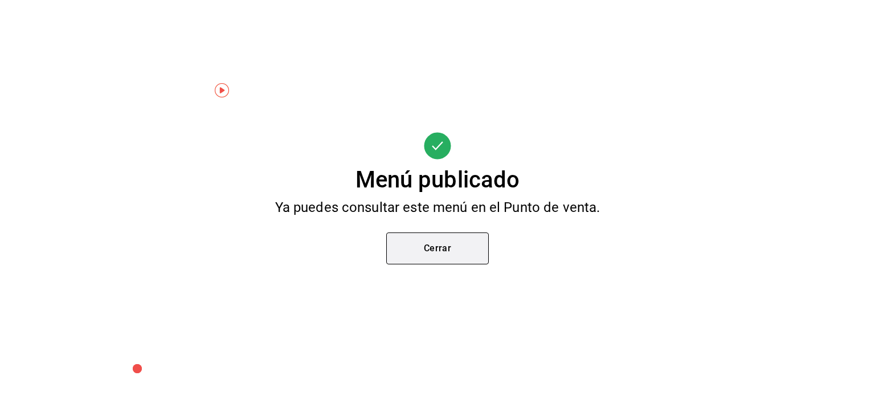
click at [463, 258] on button "Cerrar" at bounding box center [437, 249] width 103 height 32
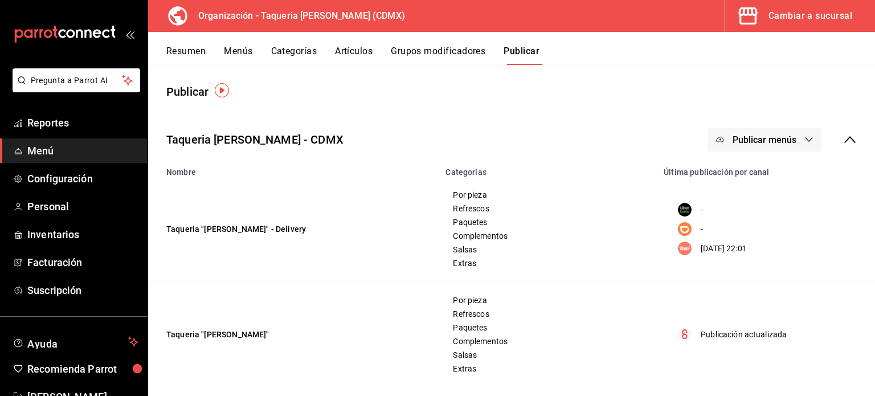
click at [805, 139] on icon "button" at bounding box center [809, 139] width 9 height 9
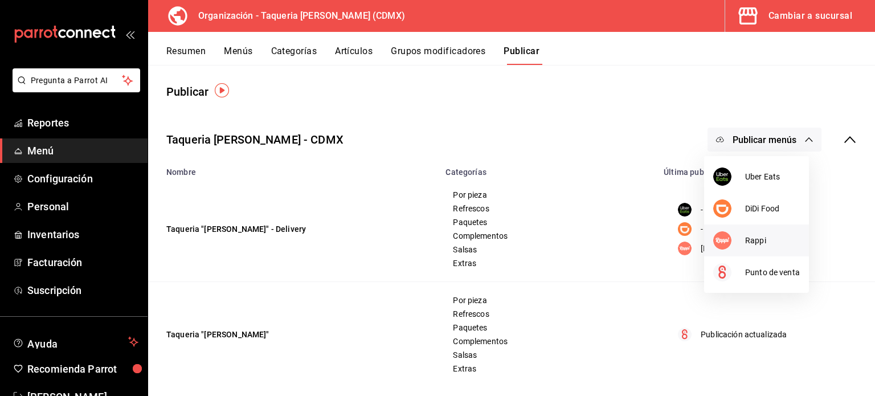
click at [757, 241] on span "Rappi" at bounding box center [773, 241] width 55 height 12
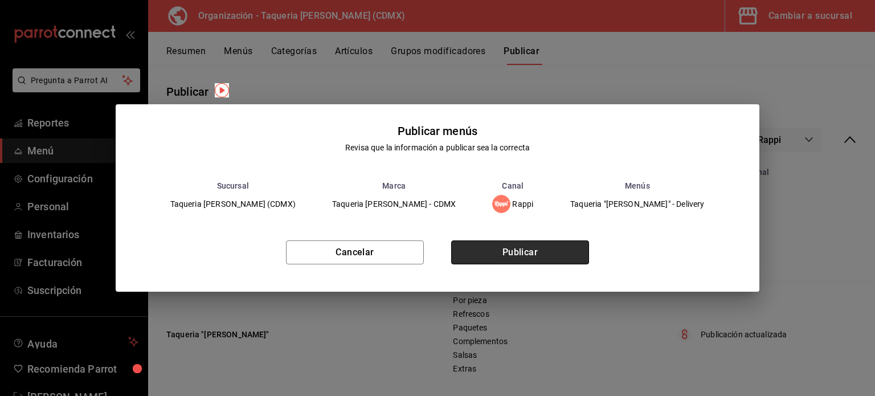
click at [528, 248] on button "Publicar" at bounding box center [520, 253] width 138 height 24
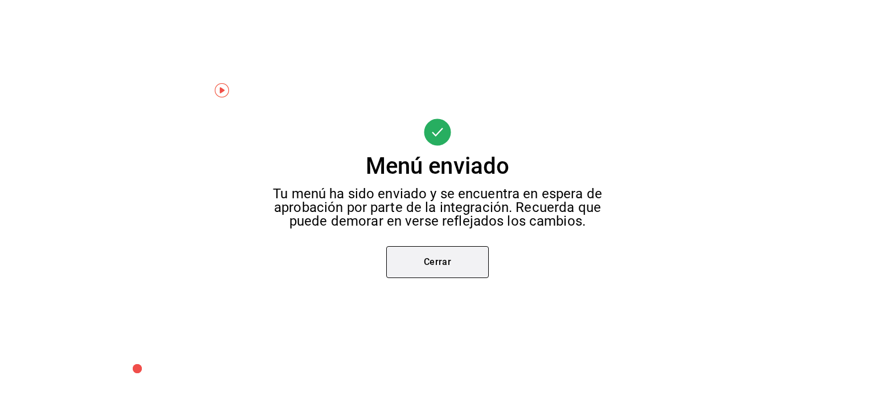
click at [418, 263] on button "Cerrar" at bounding box center [437, 262] width 103 height 32
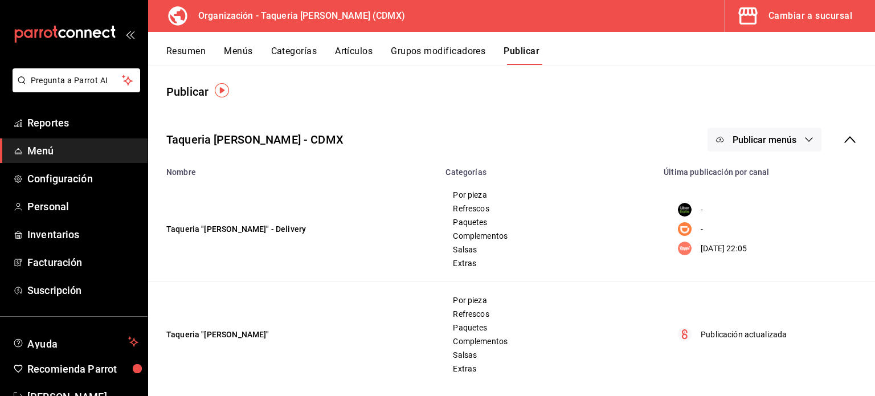
click at [351, 39] on div "Resumen Menús Categorías Artículos Grupos modificadores Publicar" at bounding box center [511, 48] width 727 height 33
click at [349, 44] on div "Resumen Menús Categorías Artículos Grupos modificadores Publicar" at bounding box center [511, 48] width 727 height 33
click at [367, 51] on button "Artículos" at bounding box center [354, 55] width 38 height 19
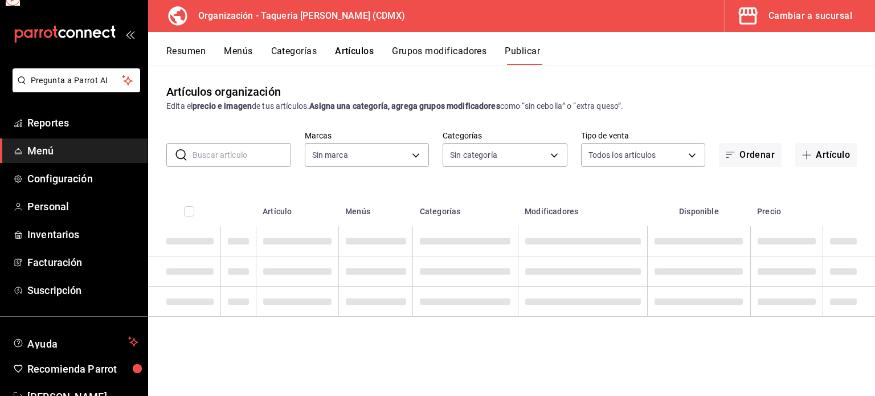
type input "6420383b-8504-466e-b8e1-7ad85ed98961"
type input "ed9b51ba-9b42-42bb-a1bf-61966d11c073,8f5feebf-6ecb-4b31-b74b-0a8d4b97d945,0bf33…"
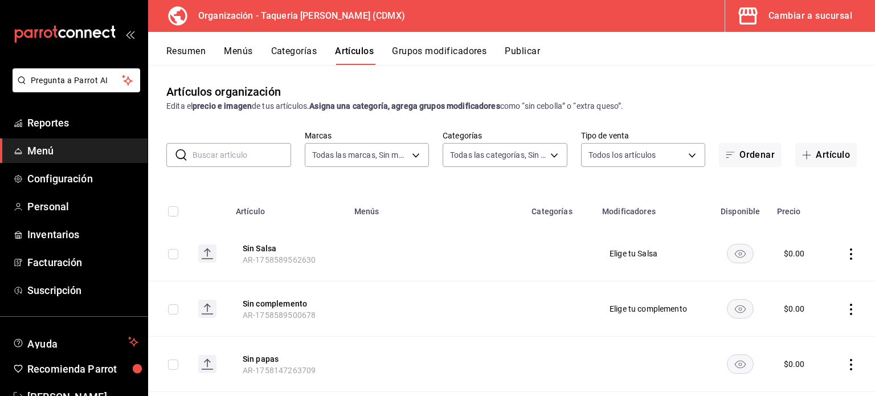
click at [447, 55] on button "Grupos modificadores" at bounding box center [439, 55] width 95 height 19
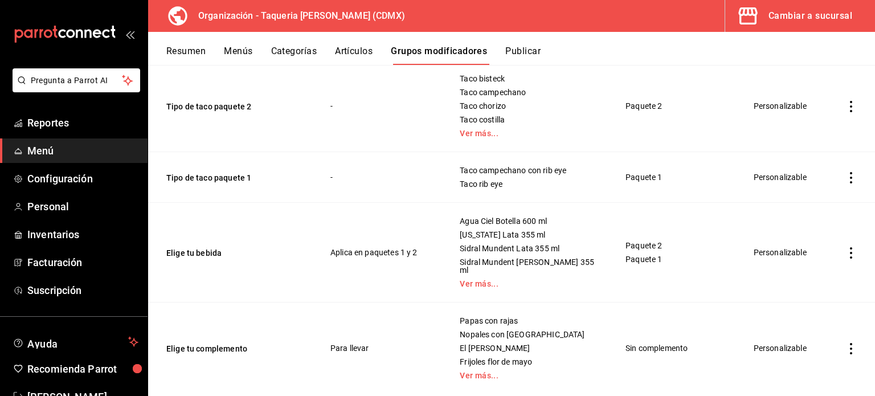
scroll to position [423, 0]
click at [212, 315] on td "Elige tu complemento" at bounding box center [232, 349] width 169 height 92
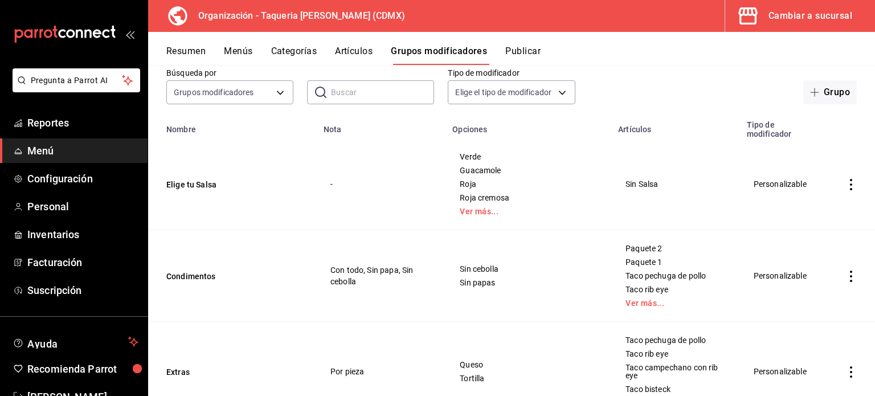
scroll to position [136, 0]
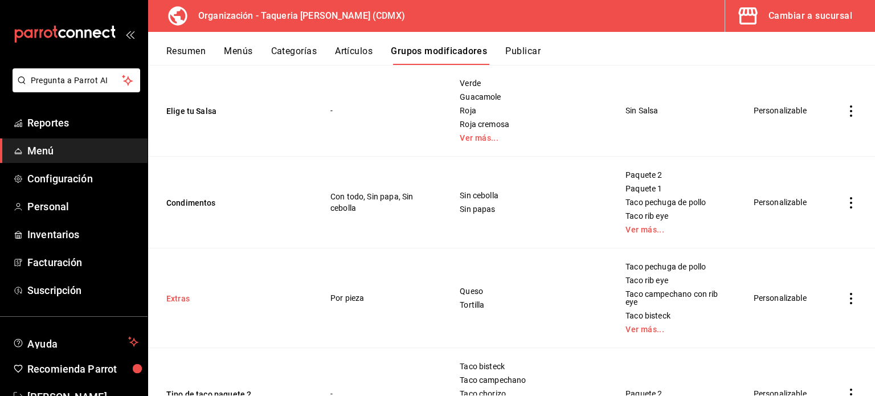
click at [178, 293] on button "Extras" at bounding box center [234, 298] width 137 height 11
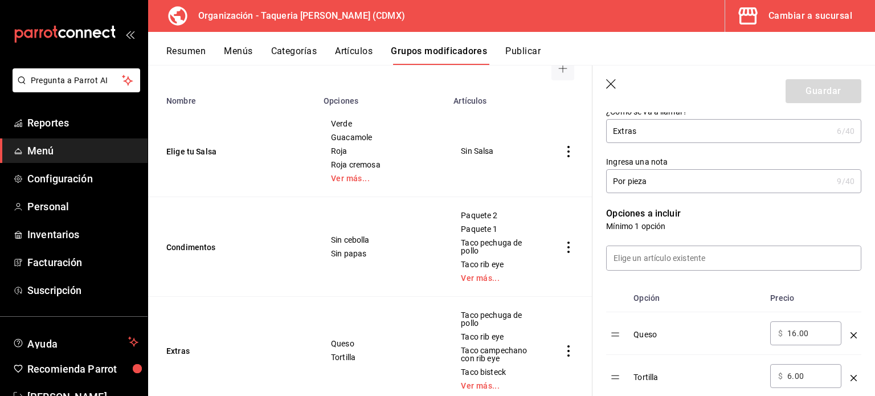
scroll to position [202, 0]
